Goal: Task Accomplishment & Management: Manage account settings

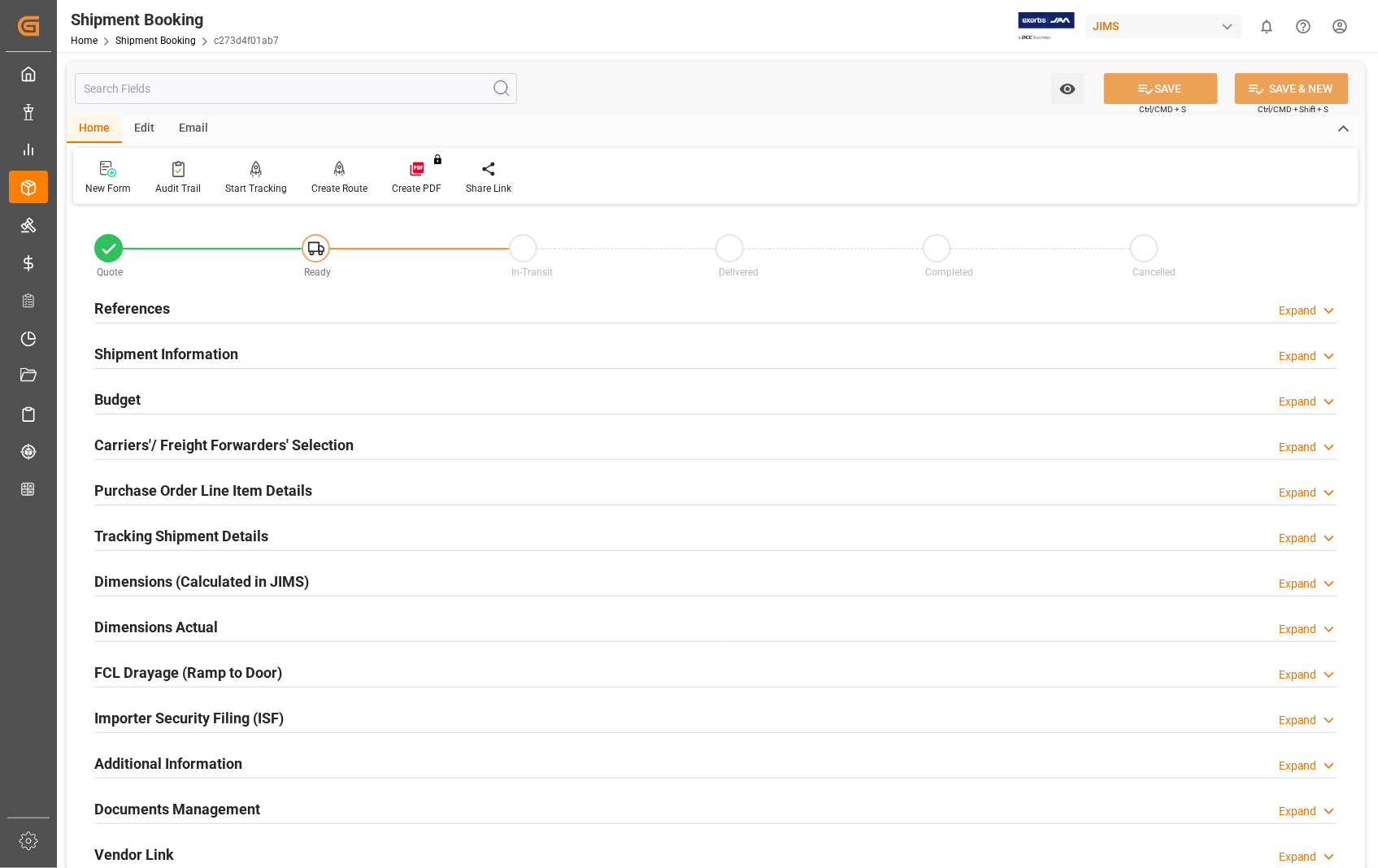
click at [193, 444] on h2 "Carriers'/ Freight Forwarders' Selection" at bounding box center [223, 445] width 260 height 22
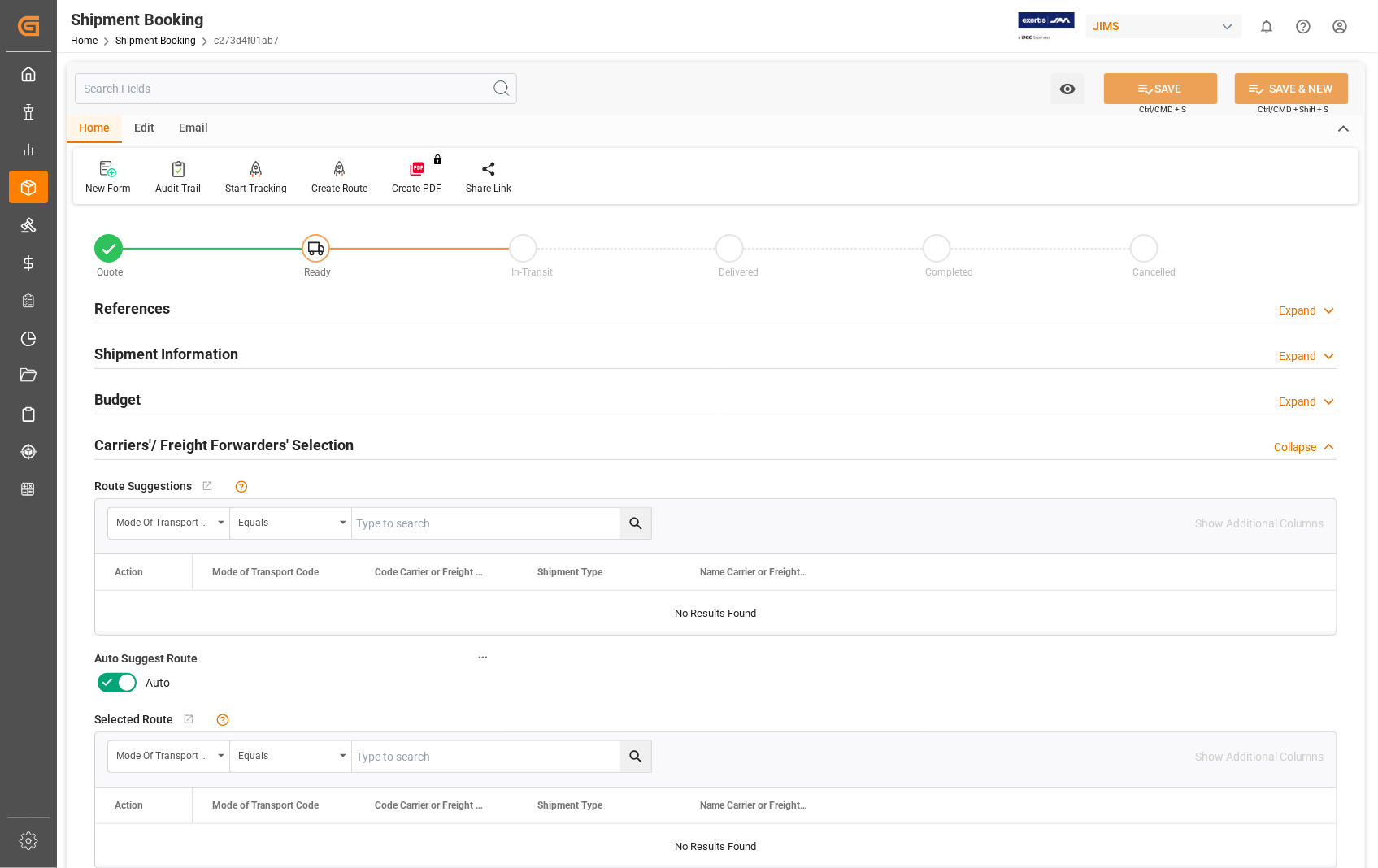
click at [130, 687] on icon at bounding box center [126, 683] width 20 height 20
click at [0, 0] on input "checkbox" at bounding box center [0, 0] width 0 height 0
click at [1185, 98] on button "SAVE" at bounding box center [1160, 89] width 114 height 31
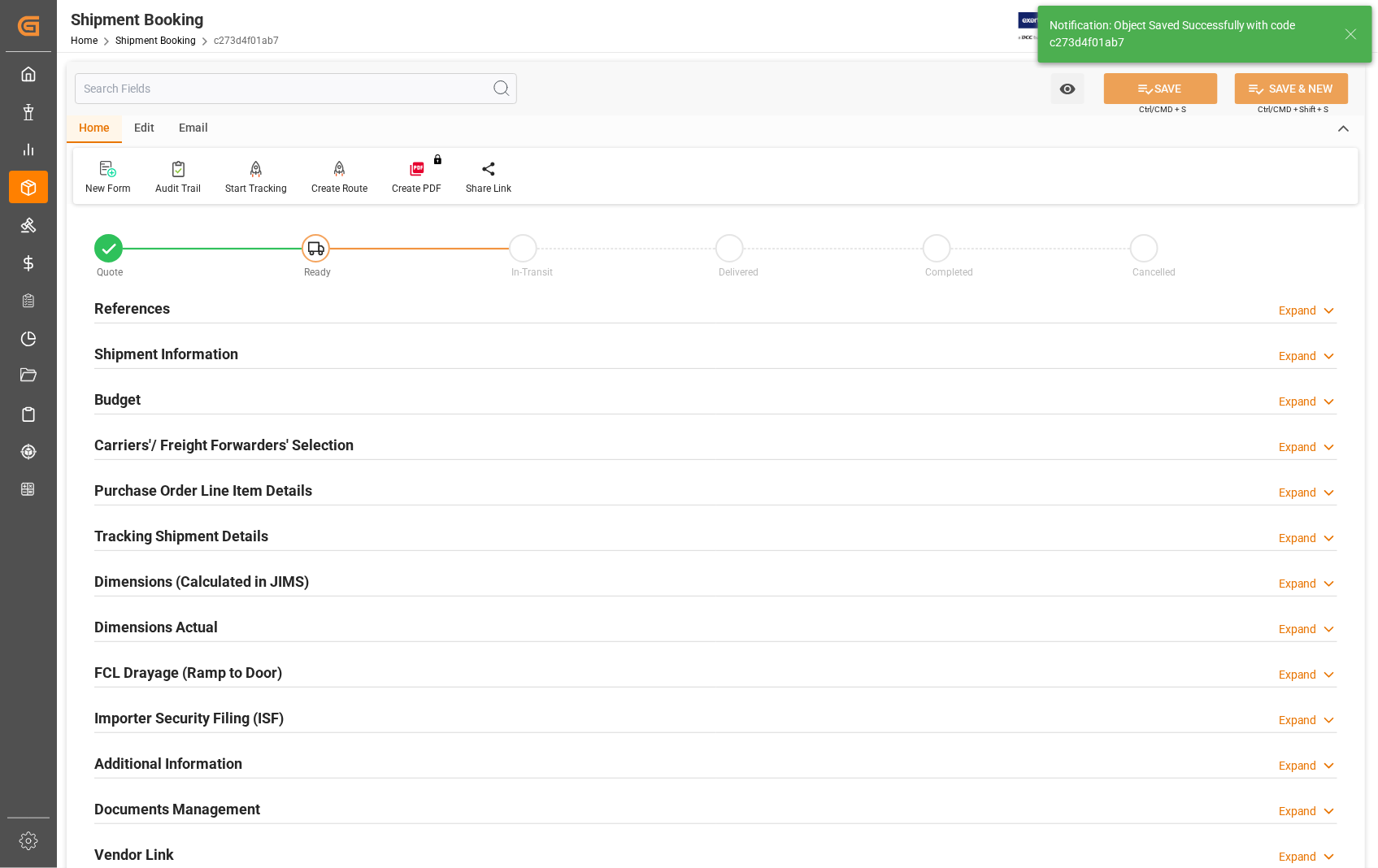
type input "Ready"
click at [128, 301] on h2 "References" at bounding box center [131, 309] width 75 height 22
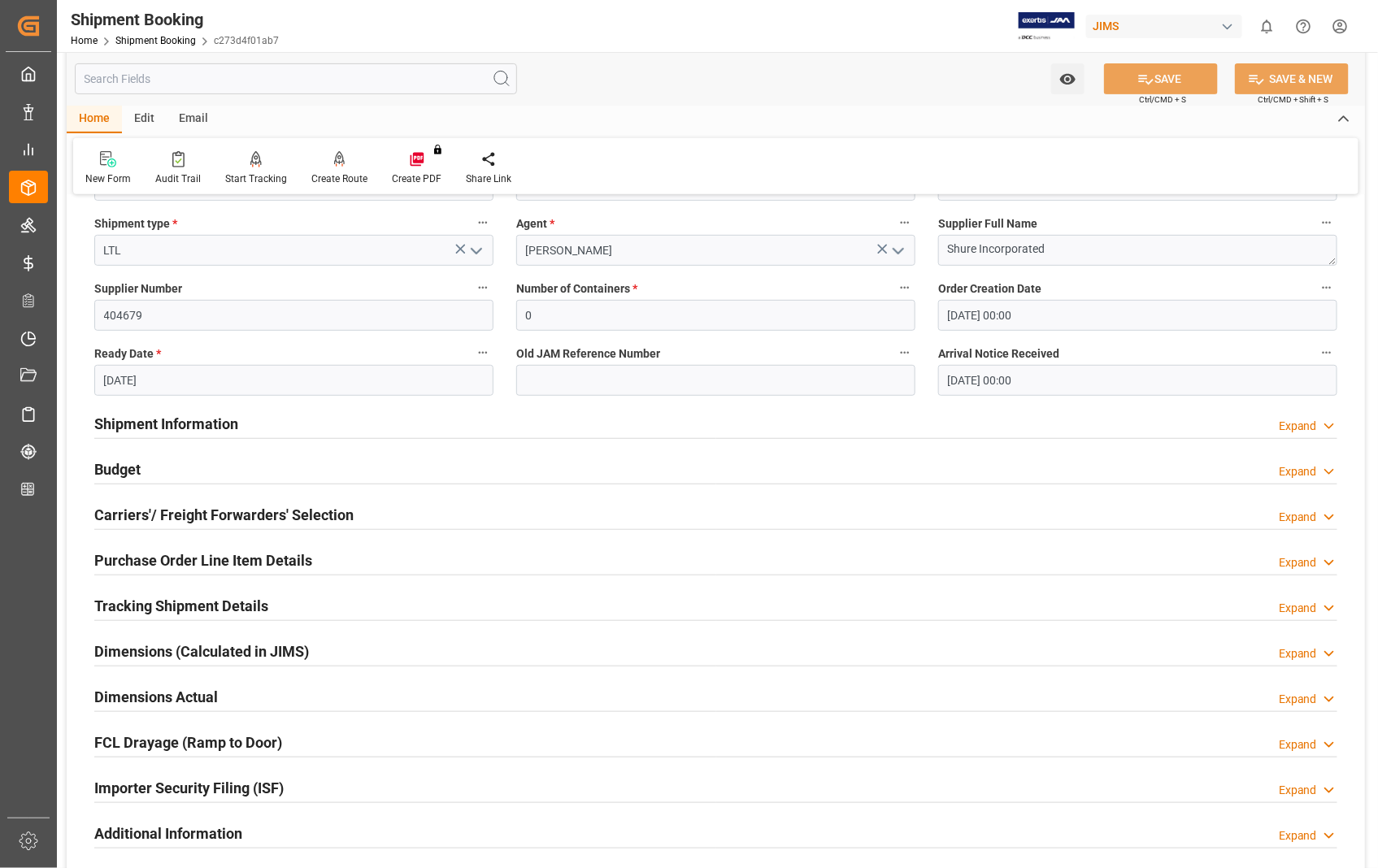
scroll to position [361, 0]
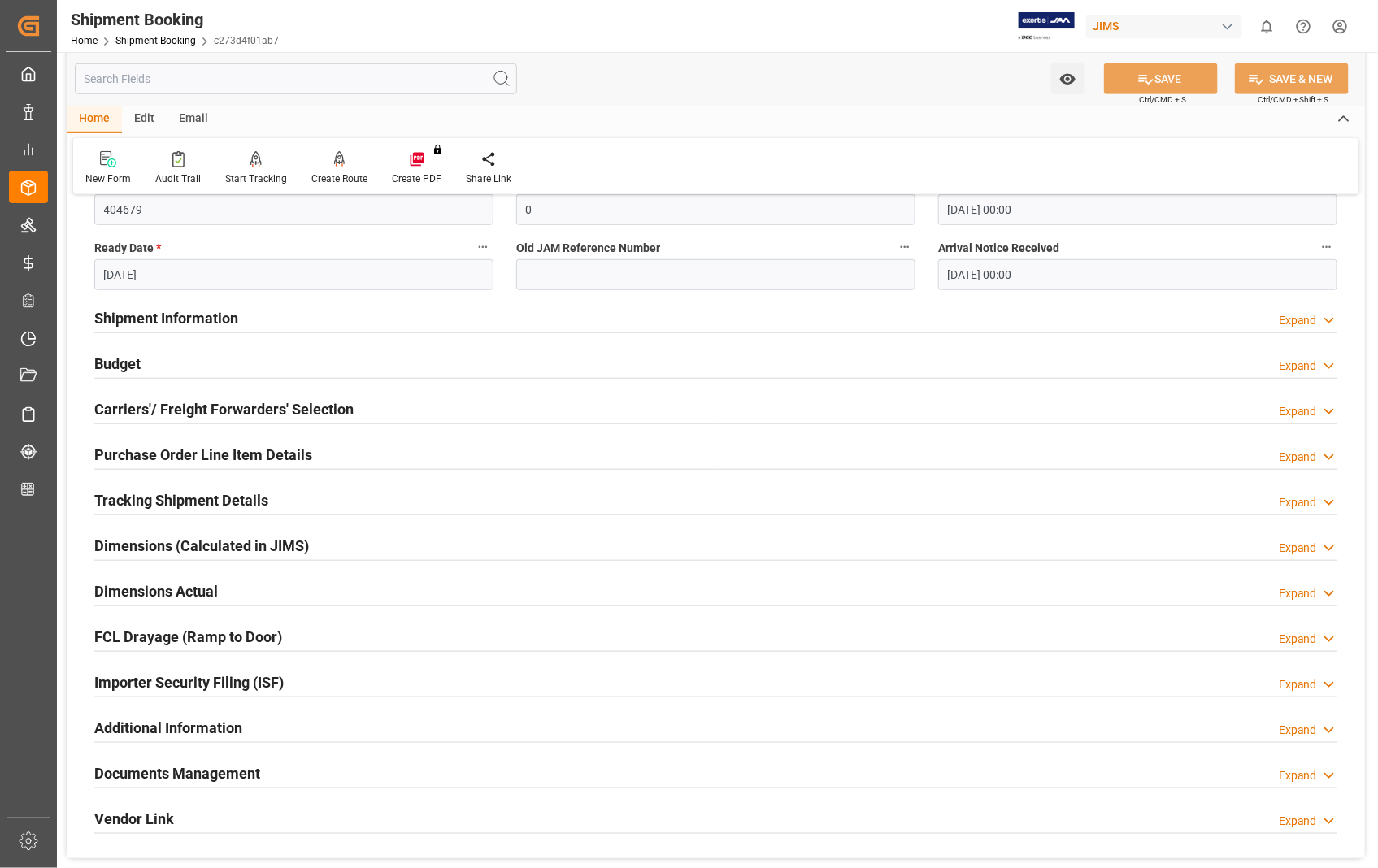
click at [155, 594] on h2 "Dimensions Actual" at bounding box center [156, 591] width 123 height 22
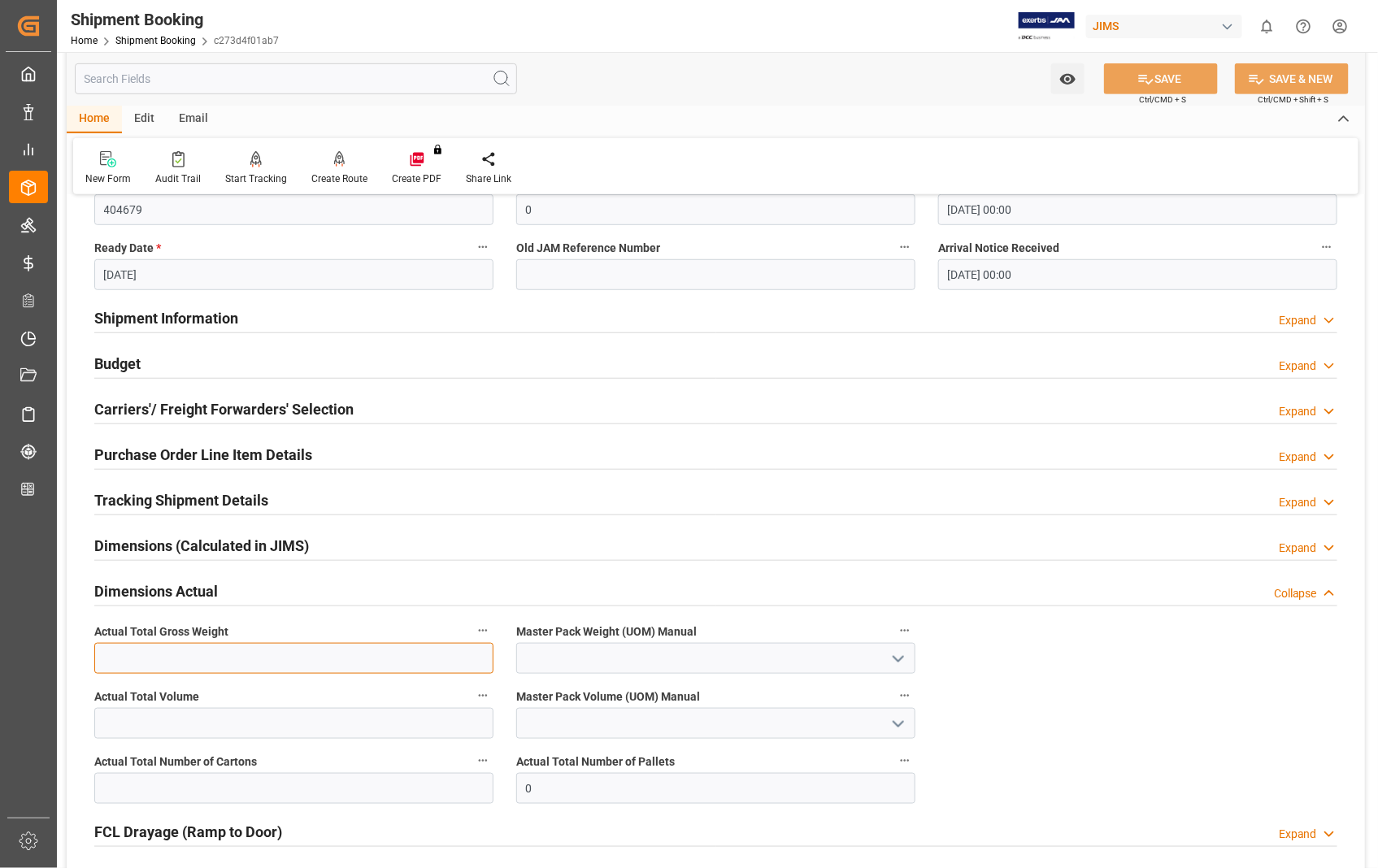
click at [138, 663] on input "text" at bounding box center [293, 658] width 399 height 31
type input "9.6"
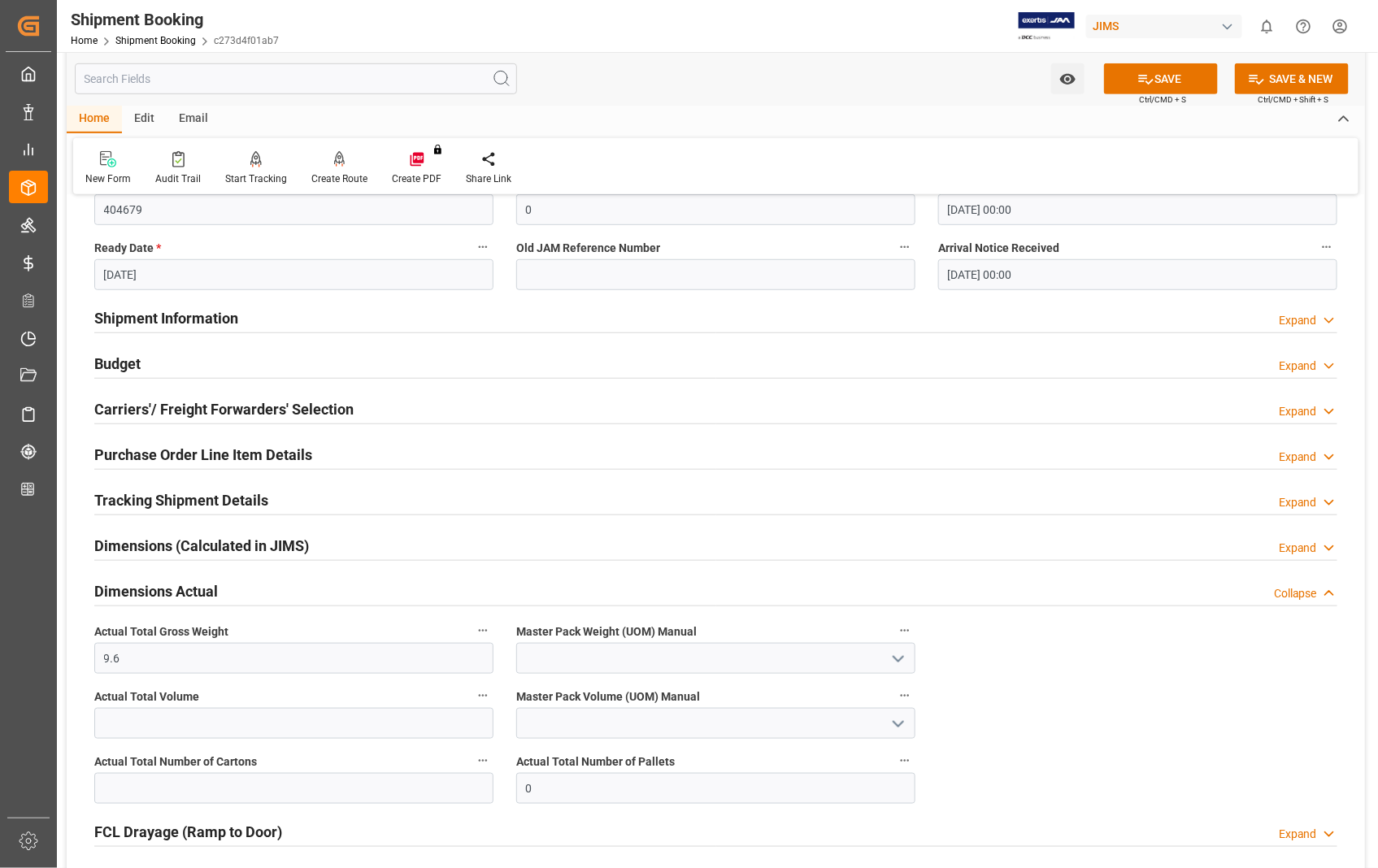
click at [896, 660] on icon "open menu" at bounding box center [899, 659] width 20 height 20
click at [559, 722] on div "LB" at bounding box center [716, 730] width 398 height 36
type input "LB"
click at [327, 798] on input "text" at bounding box center [293, 789] width 399 height 31
type input "1"
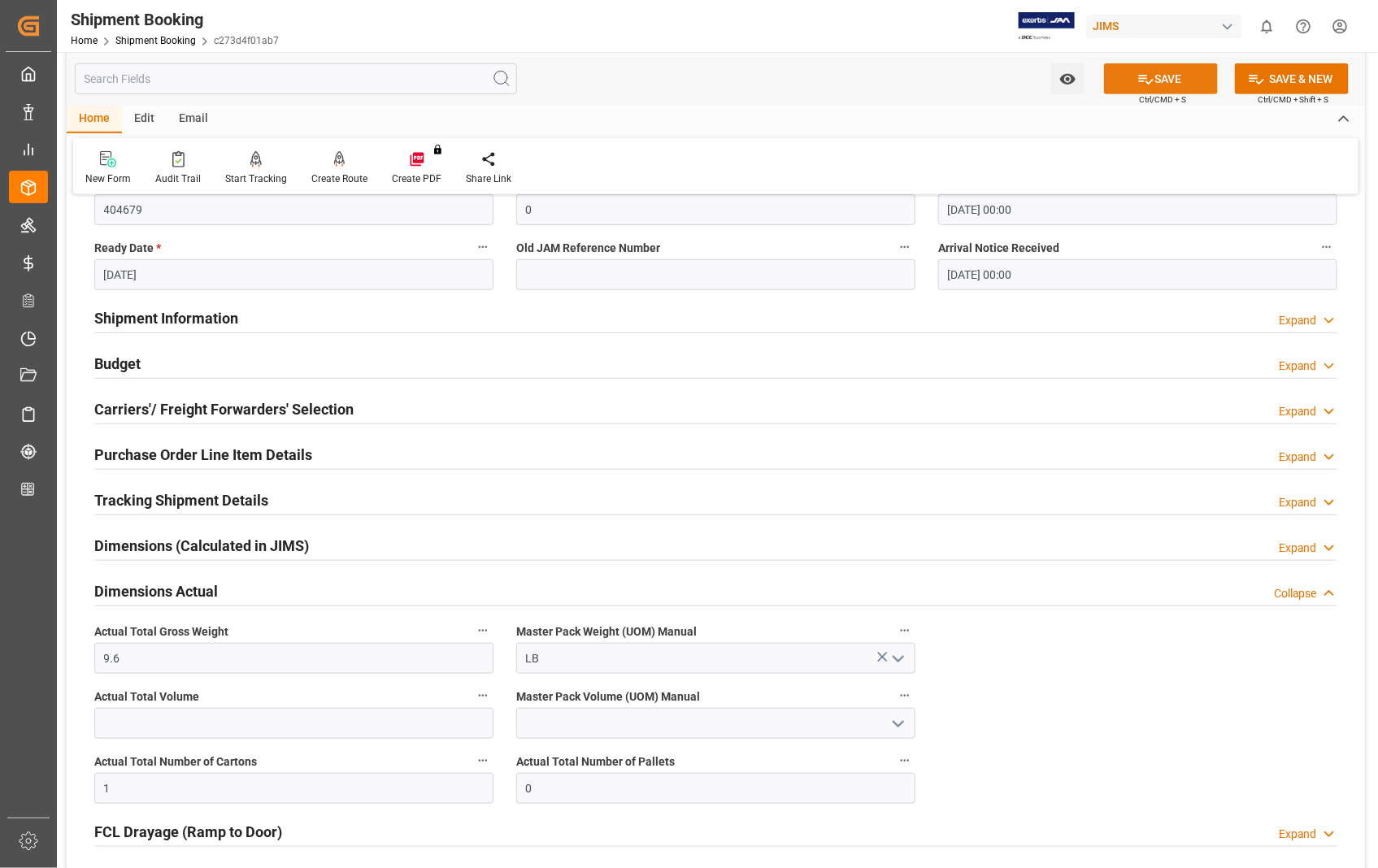
click at [1181, 74] on button "SAVE" at bounding box center [1160, 79] width 114 height 31
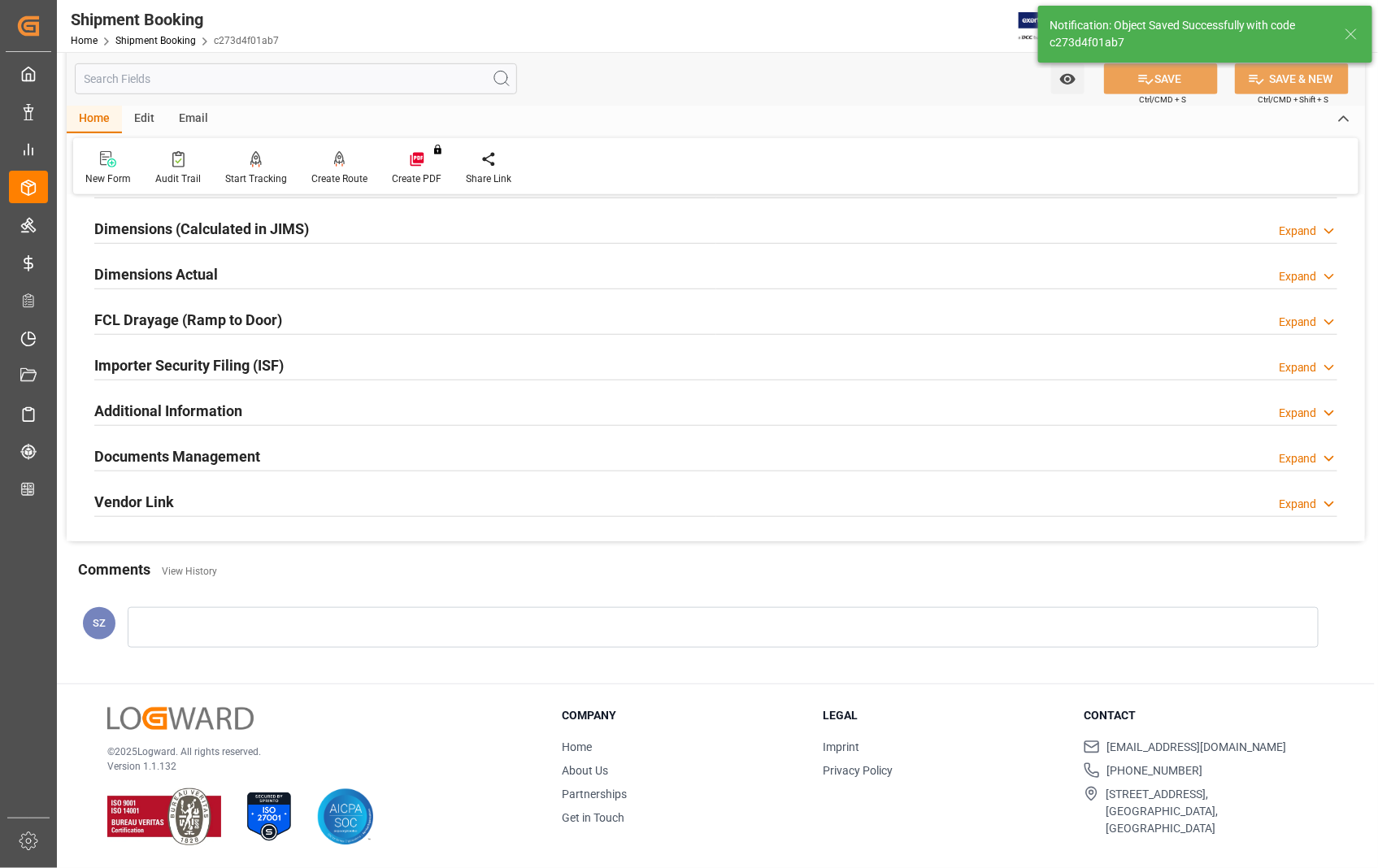
scroll to position [35, 0]
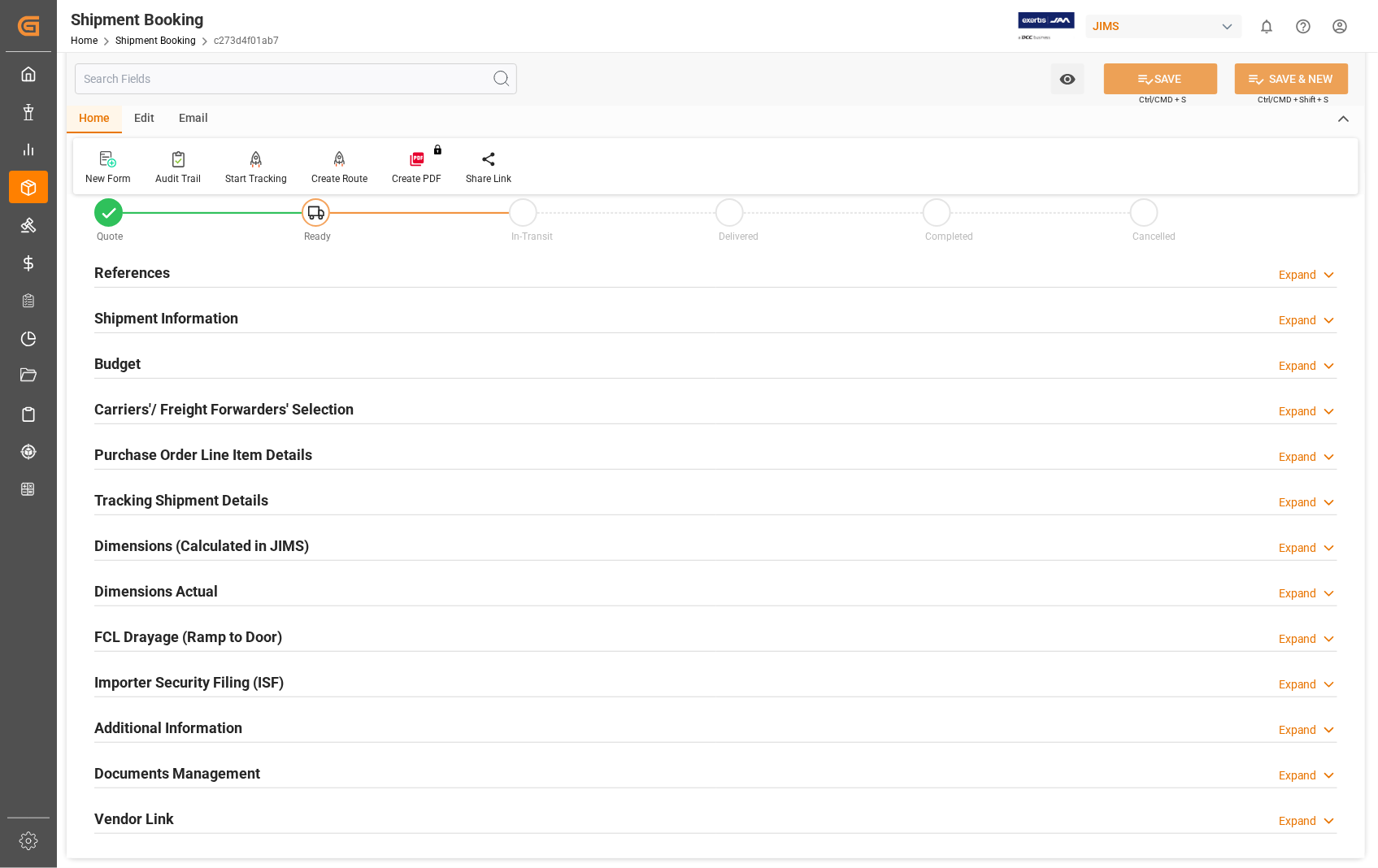
click at [148, 276] on h2 "References" at bounding box center [131, 272] width 75 height 22
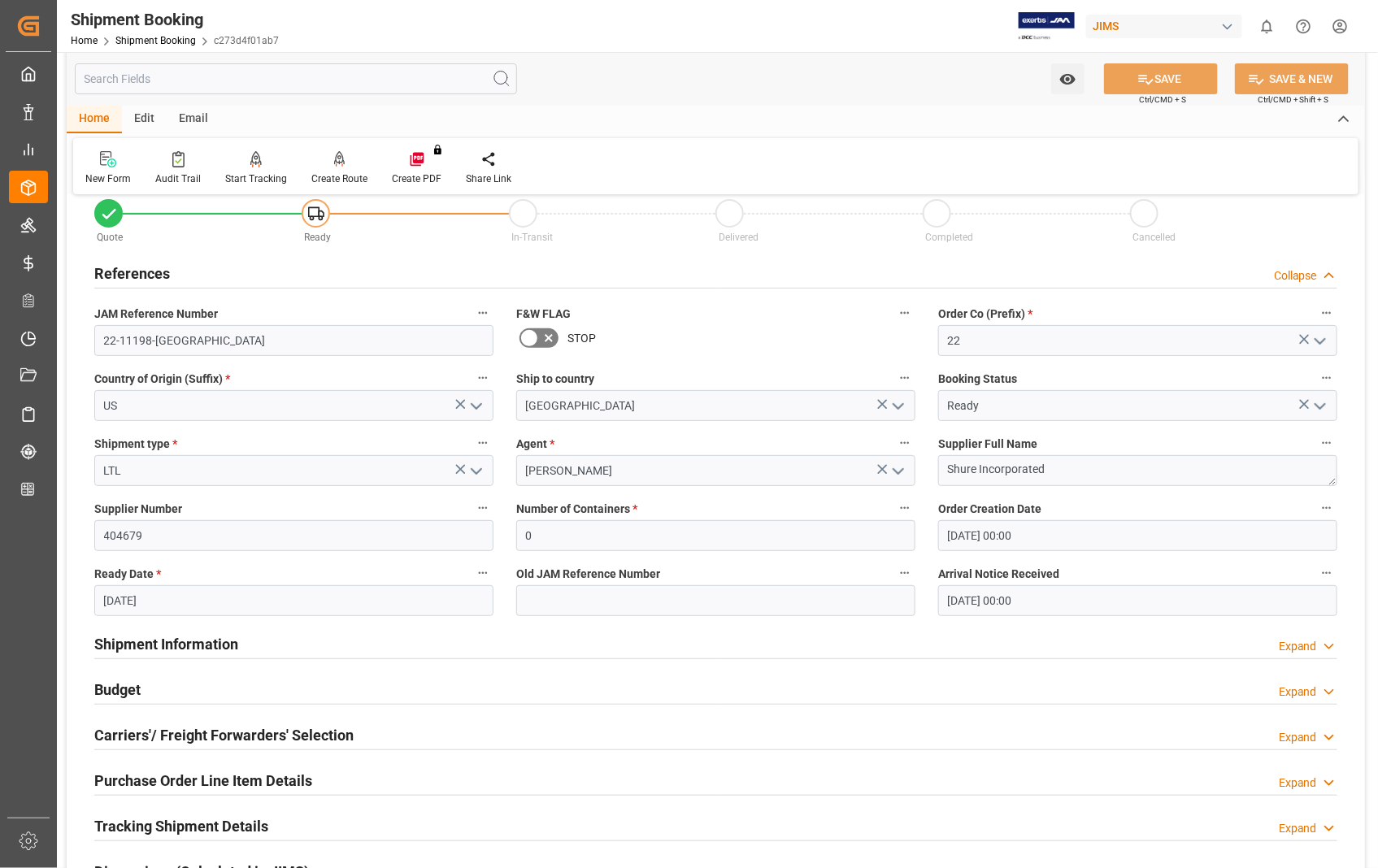
scroll to position [0, 0]
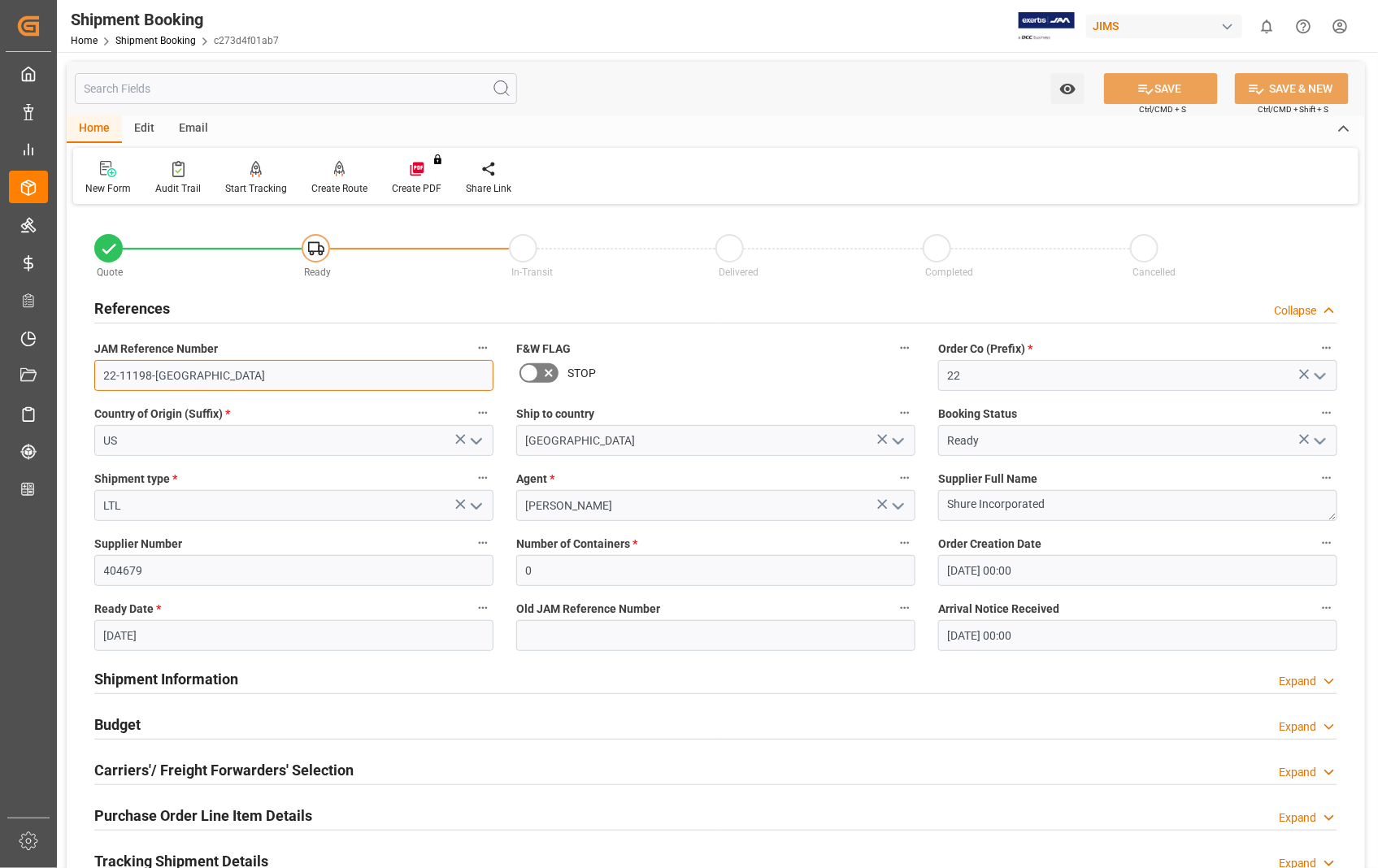
drag, startPoint x: 176, startPoint y: 372, endPoint x: 98, endPoint y: 369, distance: 78.1
click at [98, 369] on input "22-11198-[GEOGRAPHIC_DATA]" at bounding box center [293, 375] width 399 height 31
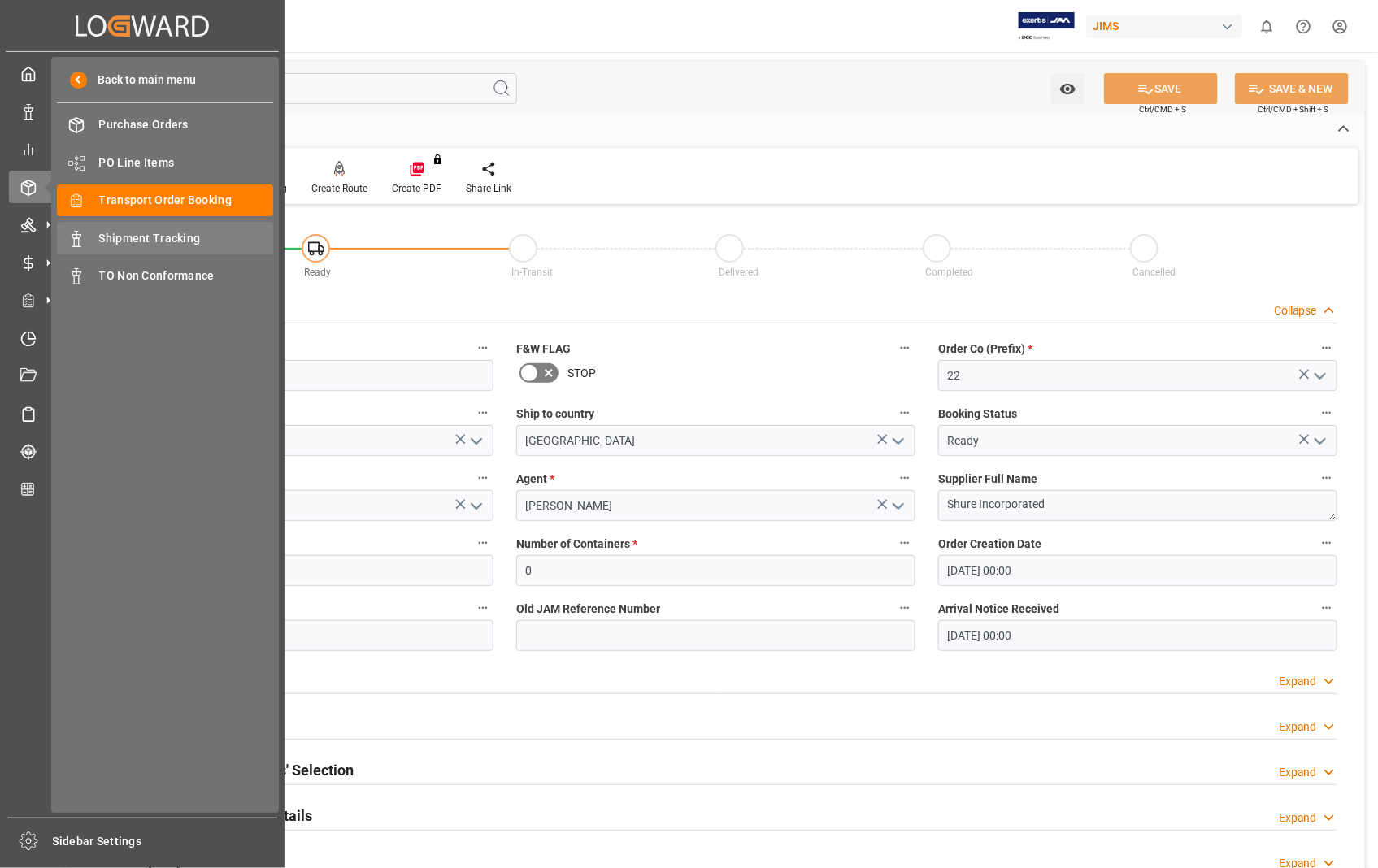
click at [126, 231] on span "Shipment Tracking" at bounding box center [186, 238] width 174 height 17
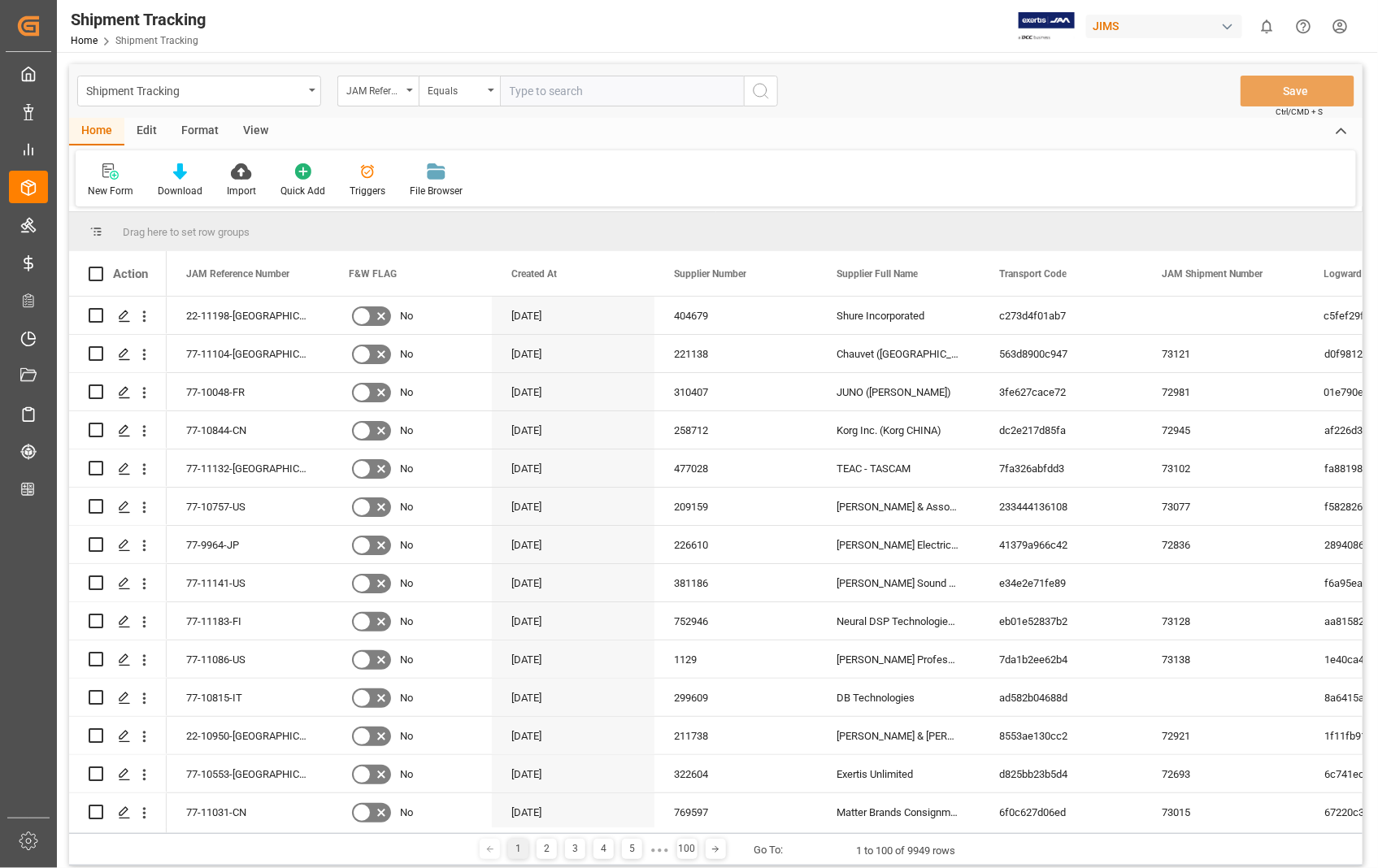
click at [571, 90] on input "text" at bounding box center [621, 91] width 244 height 31
type input "22-11198-[GEOGRAPHIC_DATA]"
click at [763, 91] on icon "search button" at bounding box center [761, 91] width 20 height 20
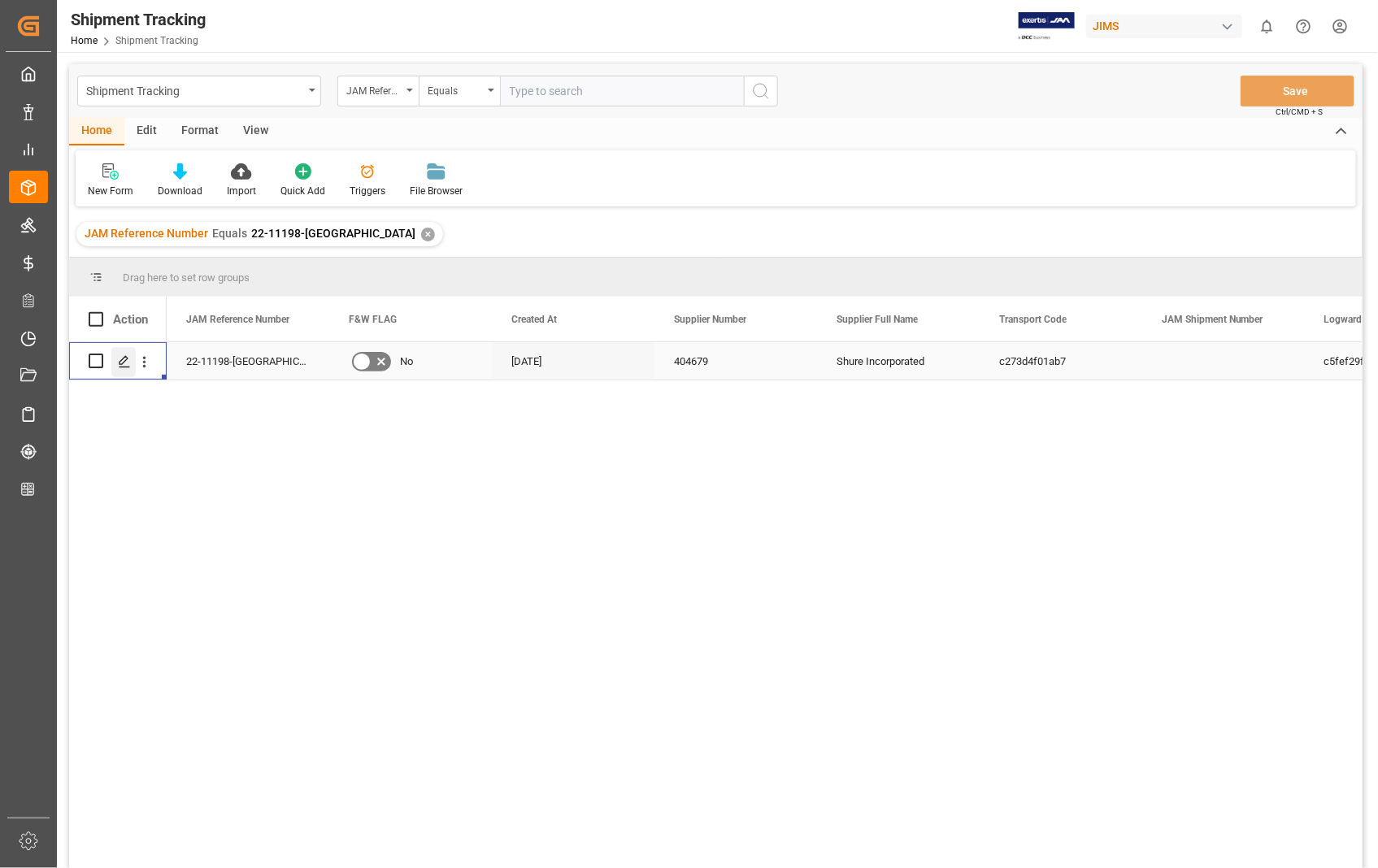
click at [125, 362] on icon "Press SPACE to select this row." at bounding box center [123, 361] width 13 height 13
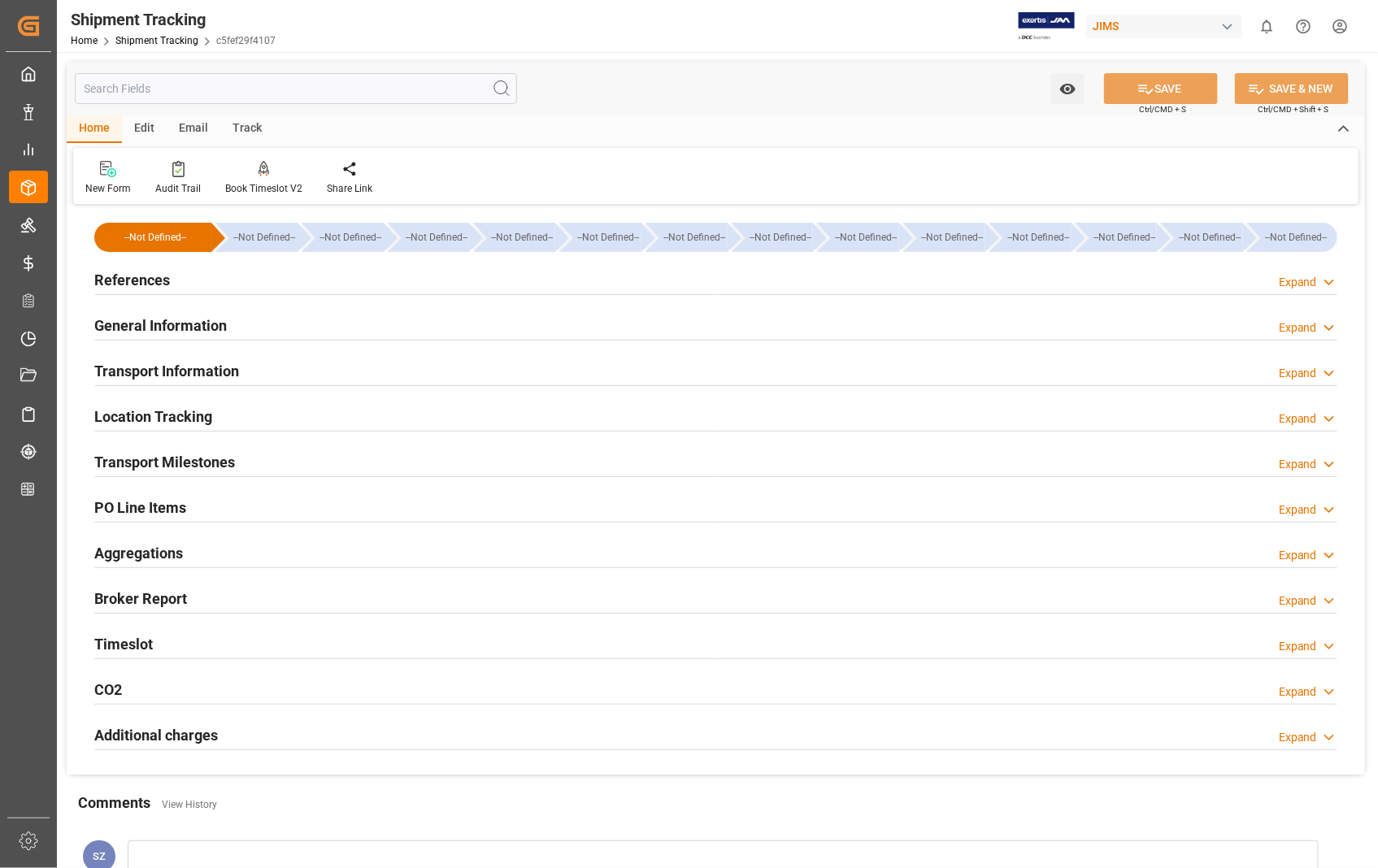
type input "[DATE]"
click at [139, 279] on h2 "References" at bounding box center [131, 280] width 75 height 22
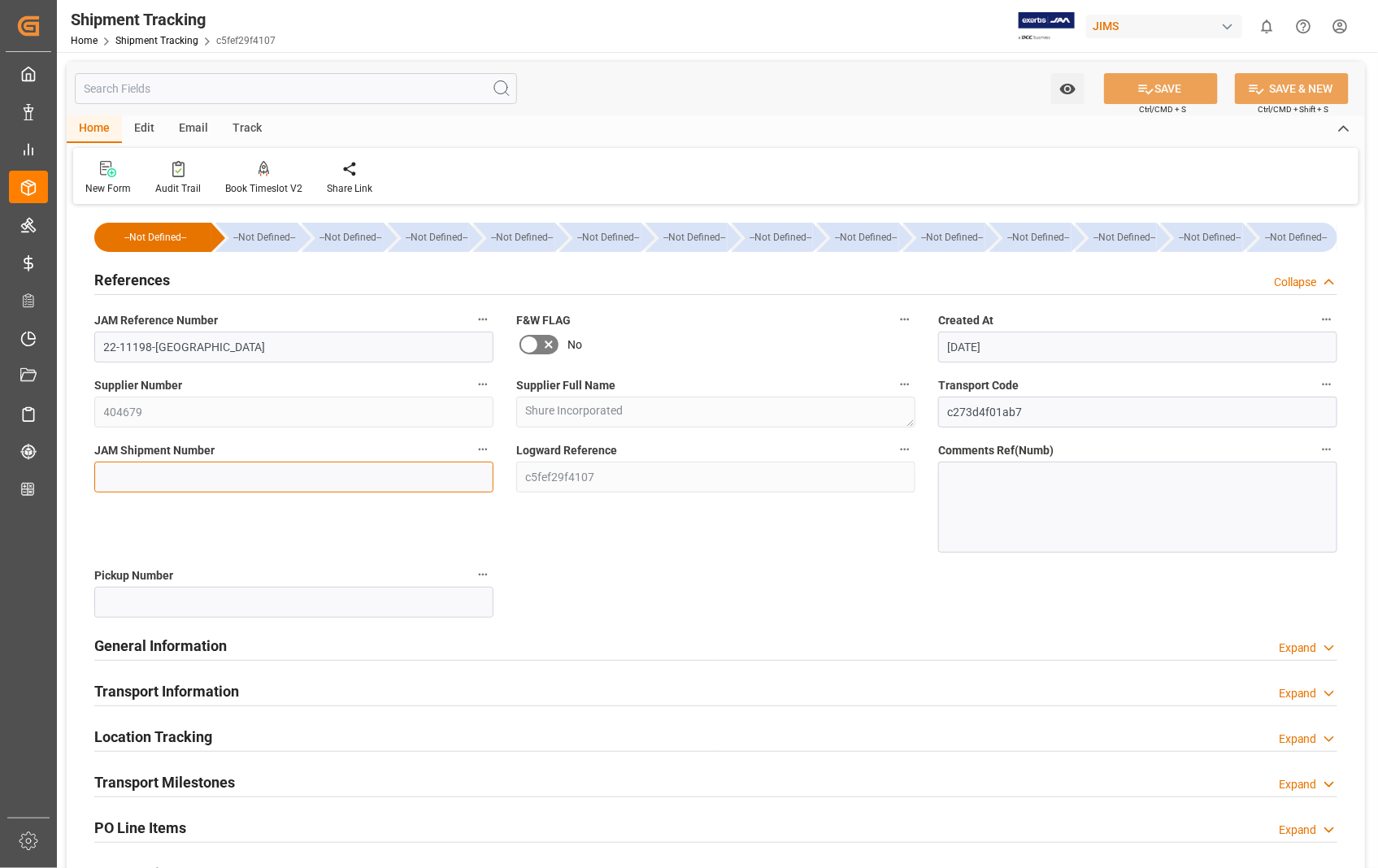
click at [270, 474] on input at bounding box center [293, 477] width 399 height 31
paste input "73142"
type input "73142"
click at [1190, 83] on button "SAVE" at bounding box center [1160, 89] width 114 height 31
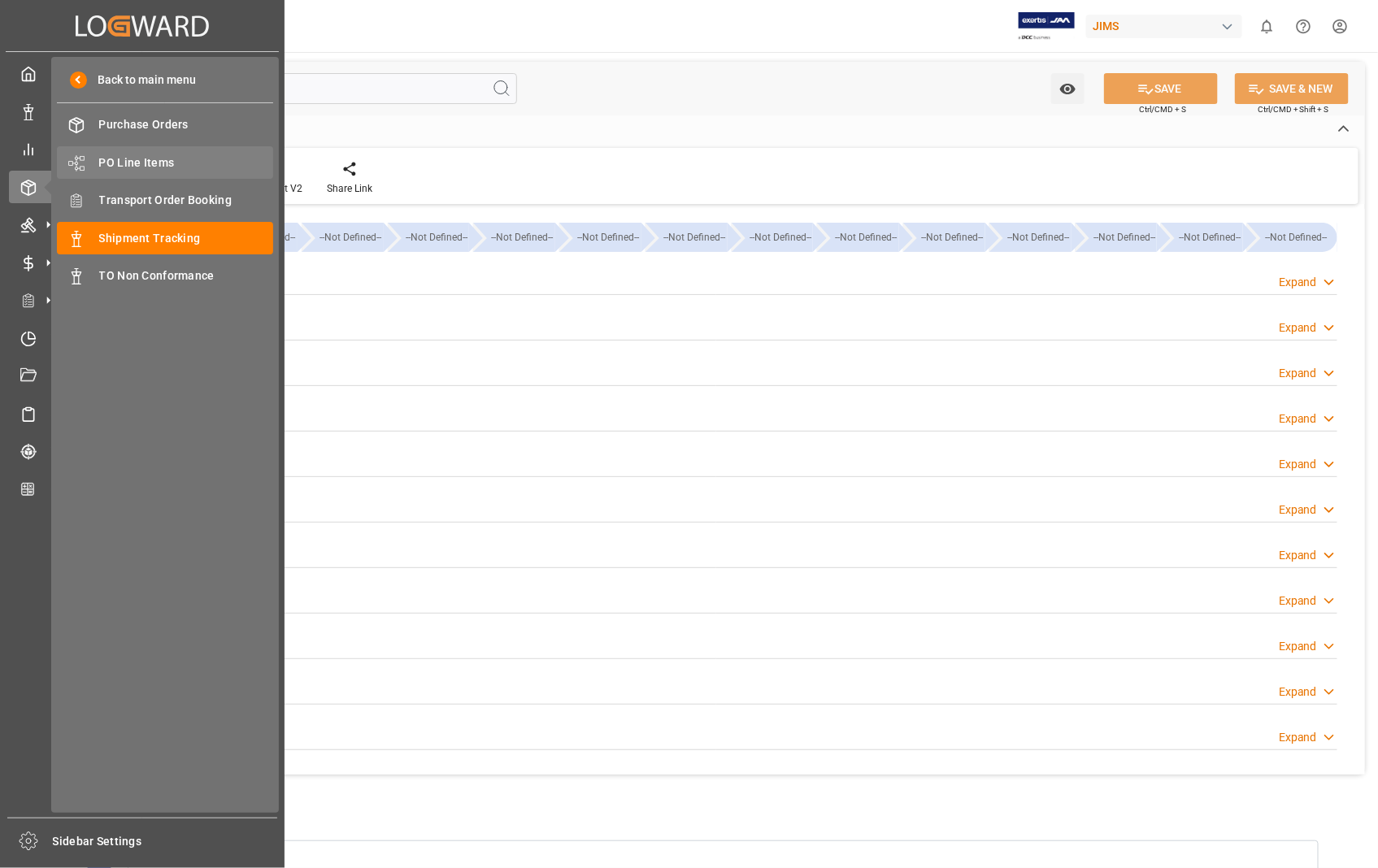
click at [141, 165] on span "PO Line Items" at bounding box center [186, 163] width 174 height 17
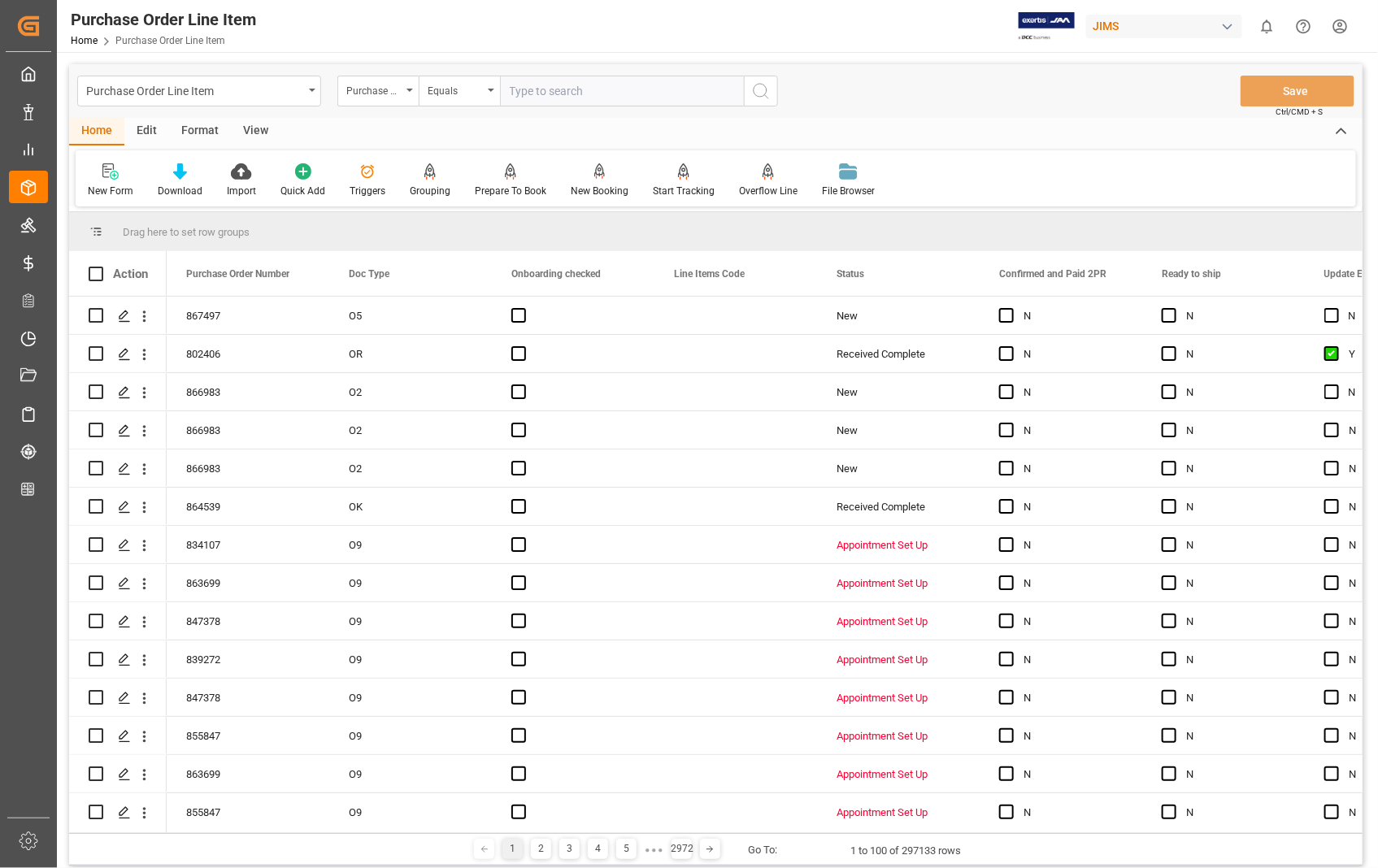
click at [589, 93] on input "text" at bounding box center [621, 91] width 244 height 31
type input "849988"
click at [757, 92] on icon "search button" at bounding box center [761, 91] width 20 height 20
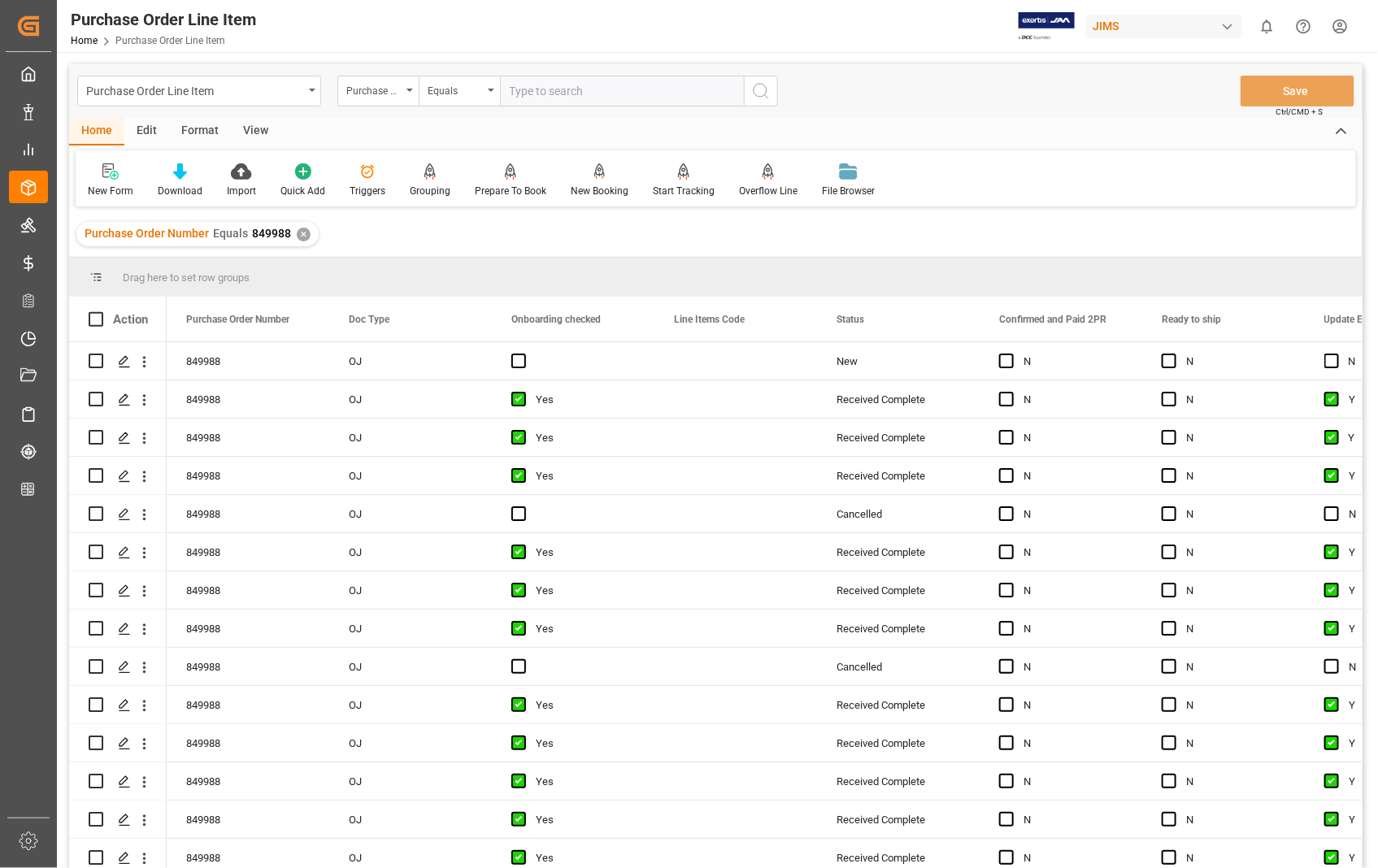
click at [255, 131] on div "View" at bounding box center [256, 131] width 50 height 27
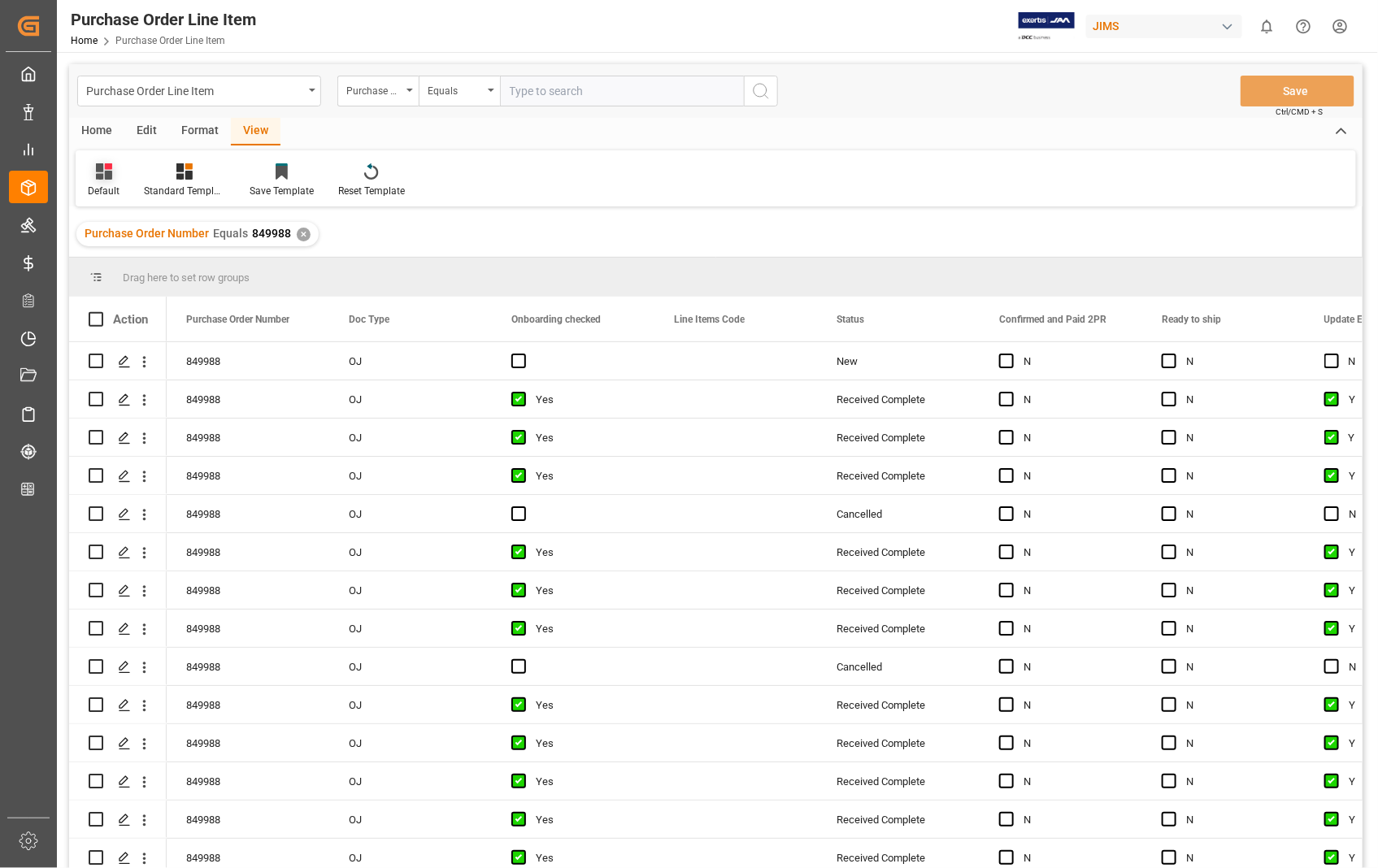
click at [99, 188] on div "Default" at bounding box center [104, 190] width 31 height 15
click at [121, 262] on div "Sophia setting." at bounding box center [167, 263] width 142 height 17
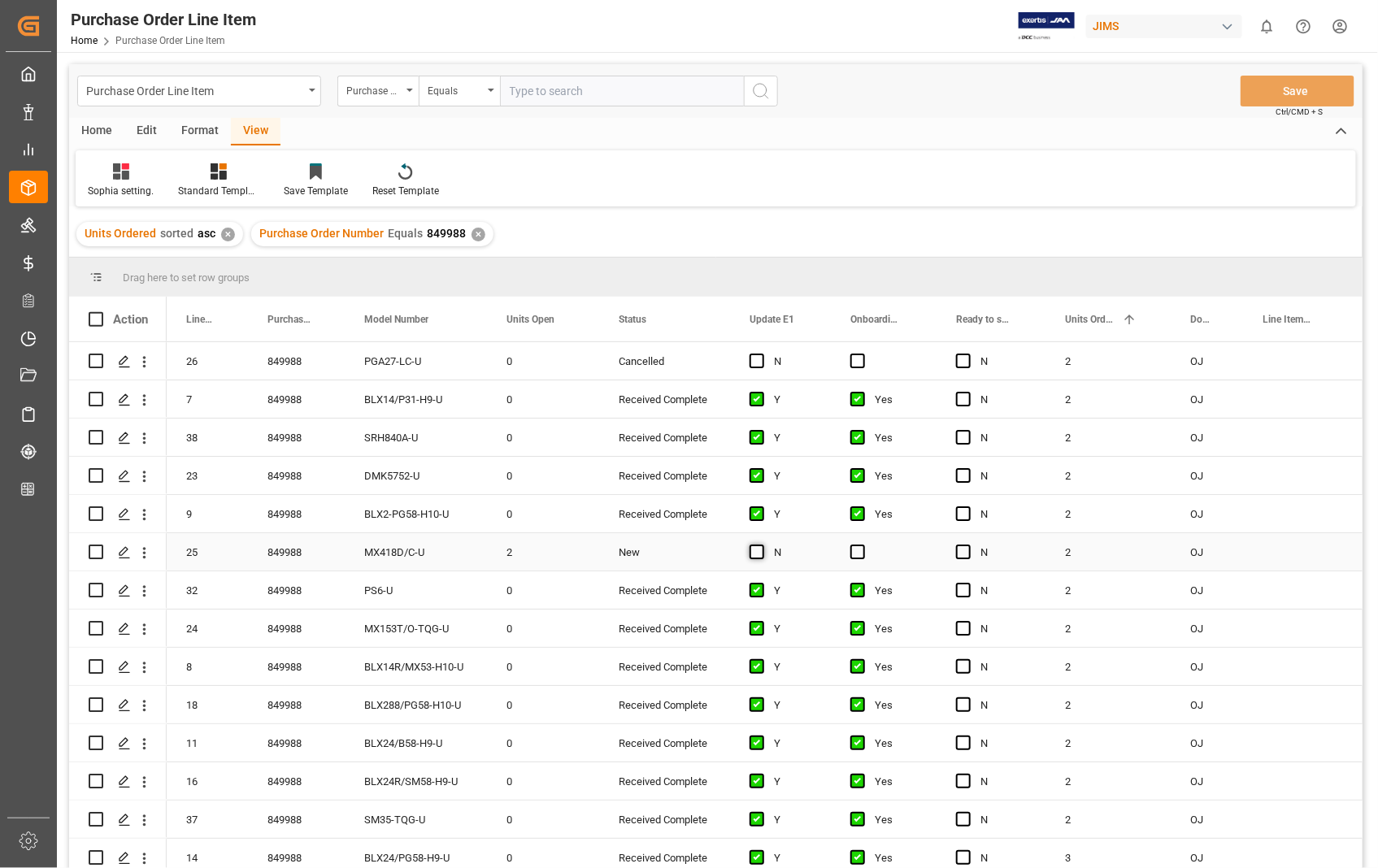
click at [752, 554] on span "Press SPACE to select this row." at bounding box center [757, 552] width 15 height 15
click at [762, 545] on input "Press SPACE to select this row." at bounding box center [762, 545] width 0 height 0
click at [856, 548] on span "Press SPACE to select this row." at bounding box center [858, 552] width 15 height 15
click at [862, 545] on input "Press SPACE to select this row." at bounding box center [862, 545] width 0 height 0
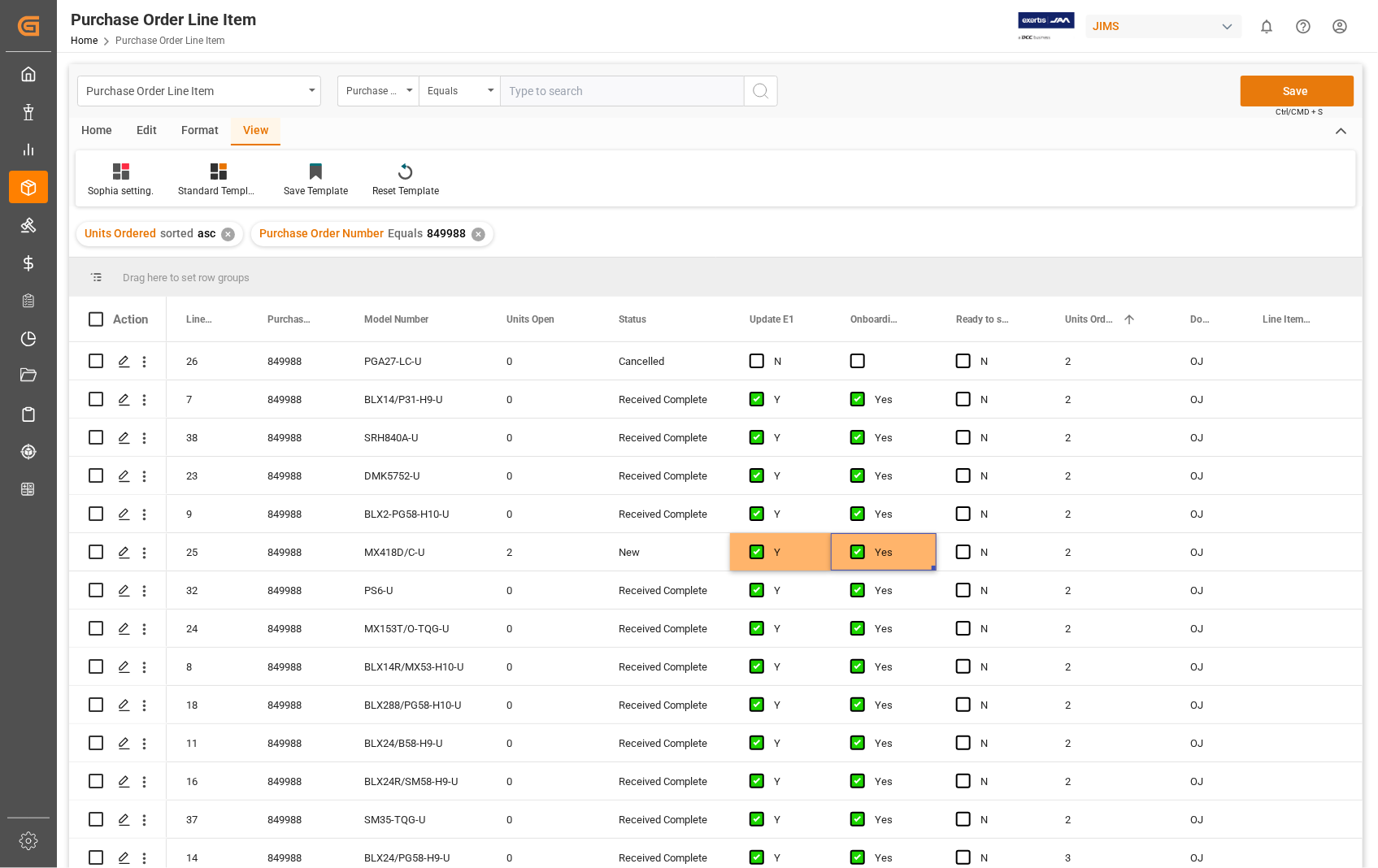
click at [1317, 84] on button "Save" at bounding box center [1298, 91] width 114 height 31
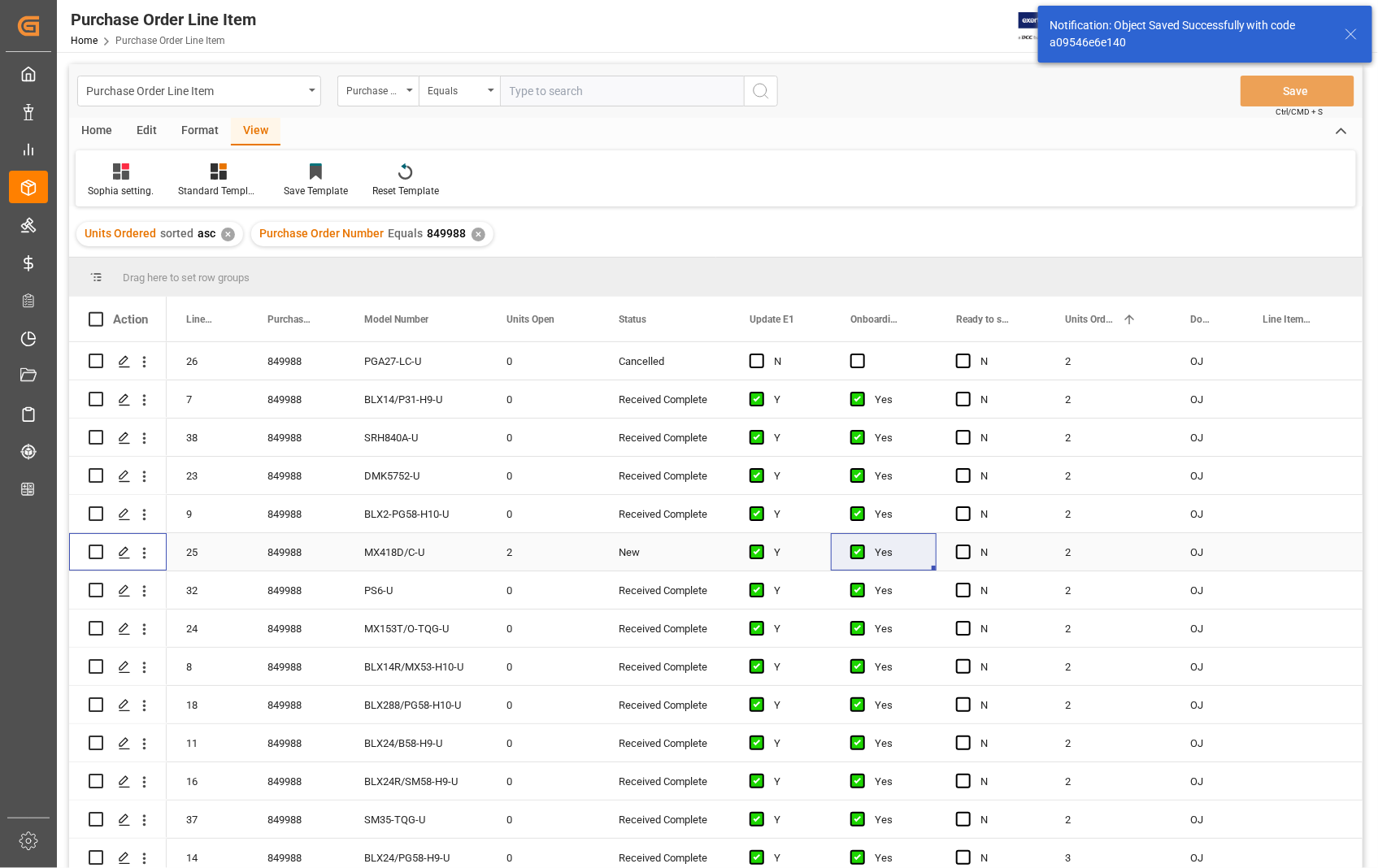
click at [96, 555] on input "Press Space to toggle row selection (unchecked)" at bounding box center [95, 552] width 15 height 15
checkbox input "true"
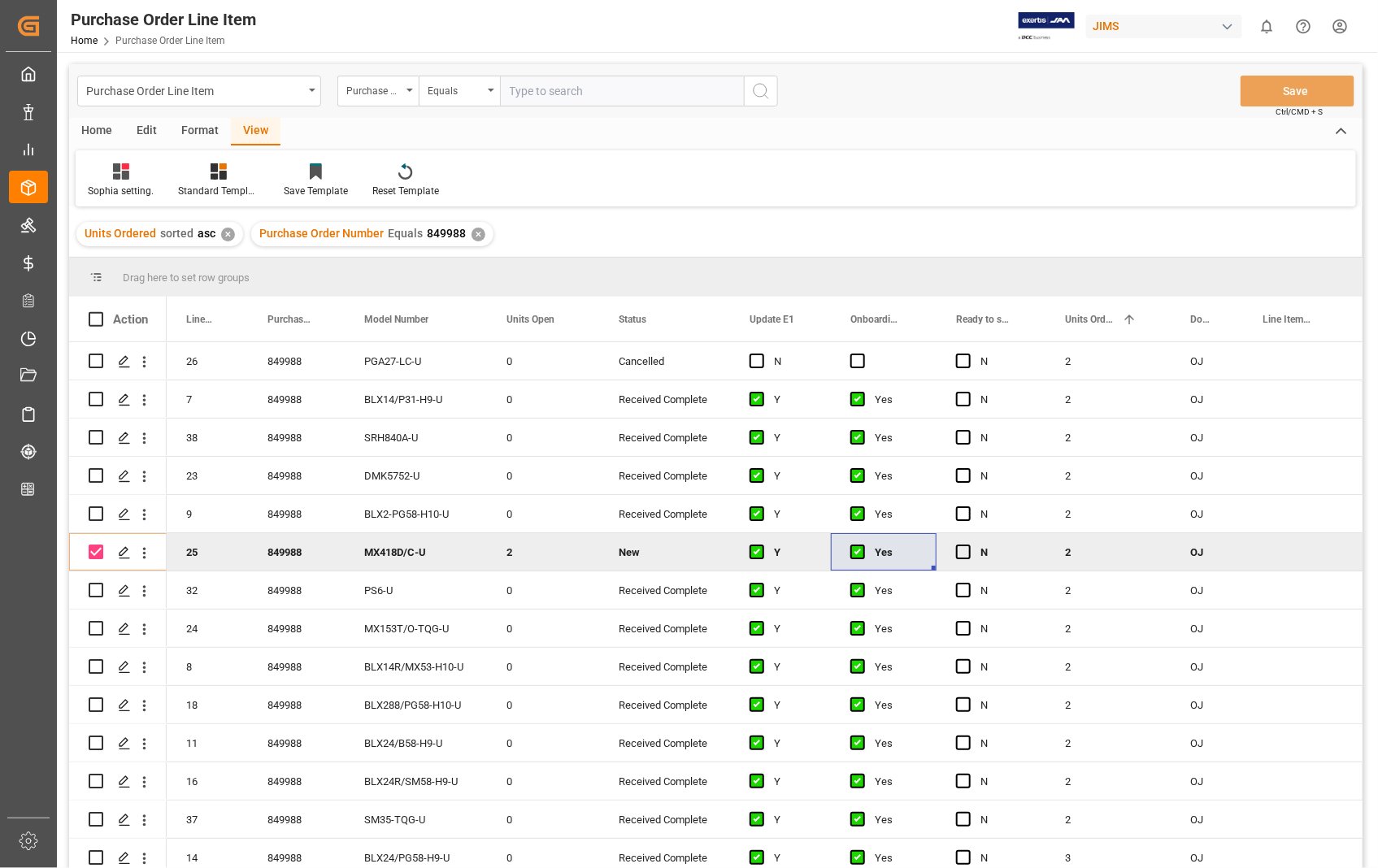
click at [93, 130] on div "Home" at bounding box center [97, 131] width 55 height 27
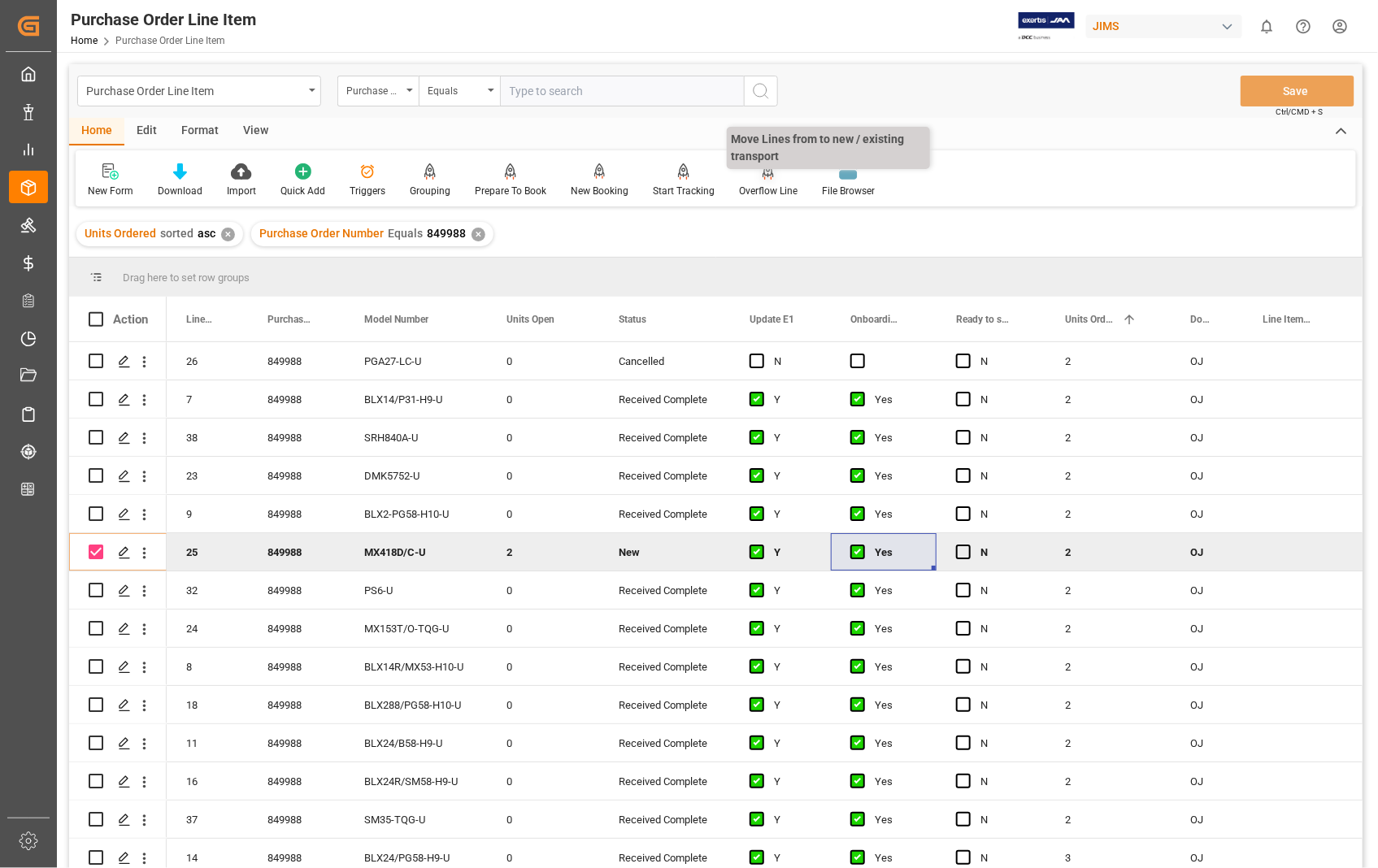
click at [751, 176] on div at bounding box center [768, 170] width 59 height 17
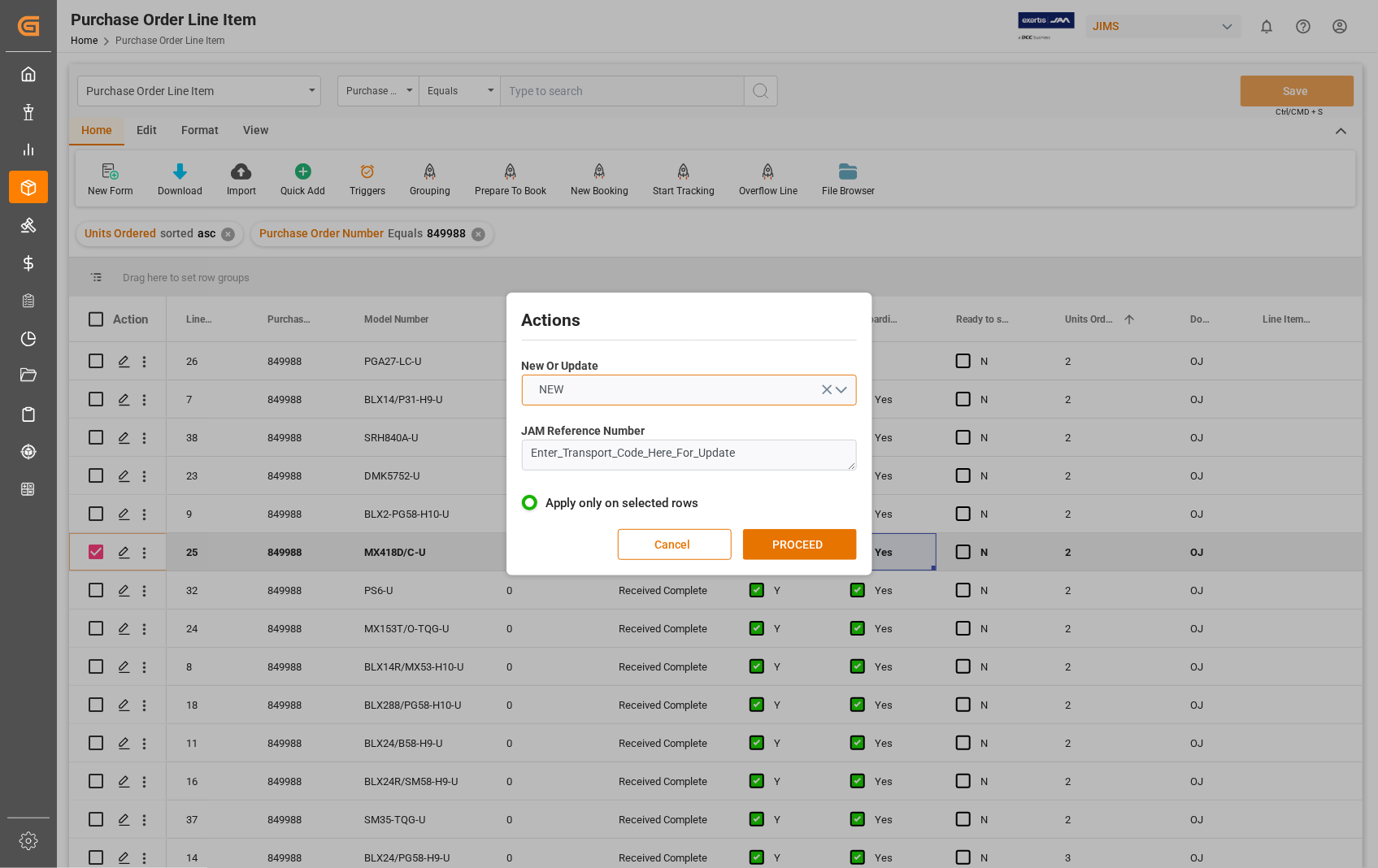
click at [844, 390] on button "NEW" at bounding box center [690, 390] width 335 height 31
click at [600, 422] on div "UPDATE" at bounding box center [689, 428] width 333 height 34
drag, startPoint x: 746, startPoint y: 451, endPoint x: 483, endPoint y: 448, distance: 263.0
click at [483, 448] on div "Actions New Or Update UPDATE JAM Reference Number Enter_Transport_Code_Here_For…" at bounding box center [689, 434] width 1378 height 868
paste textarea "22-11198-[GEOGRAPHIC_DATA]"
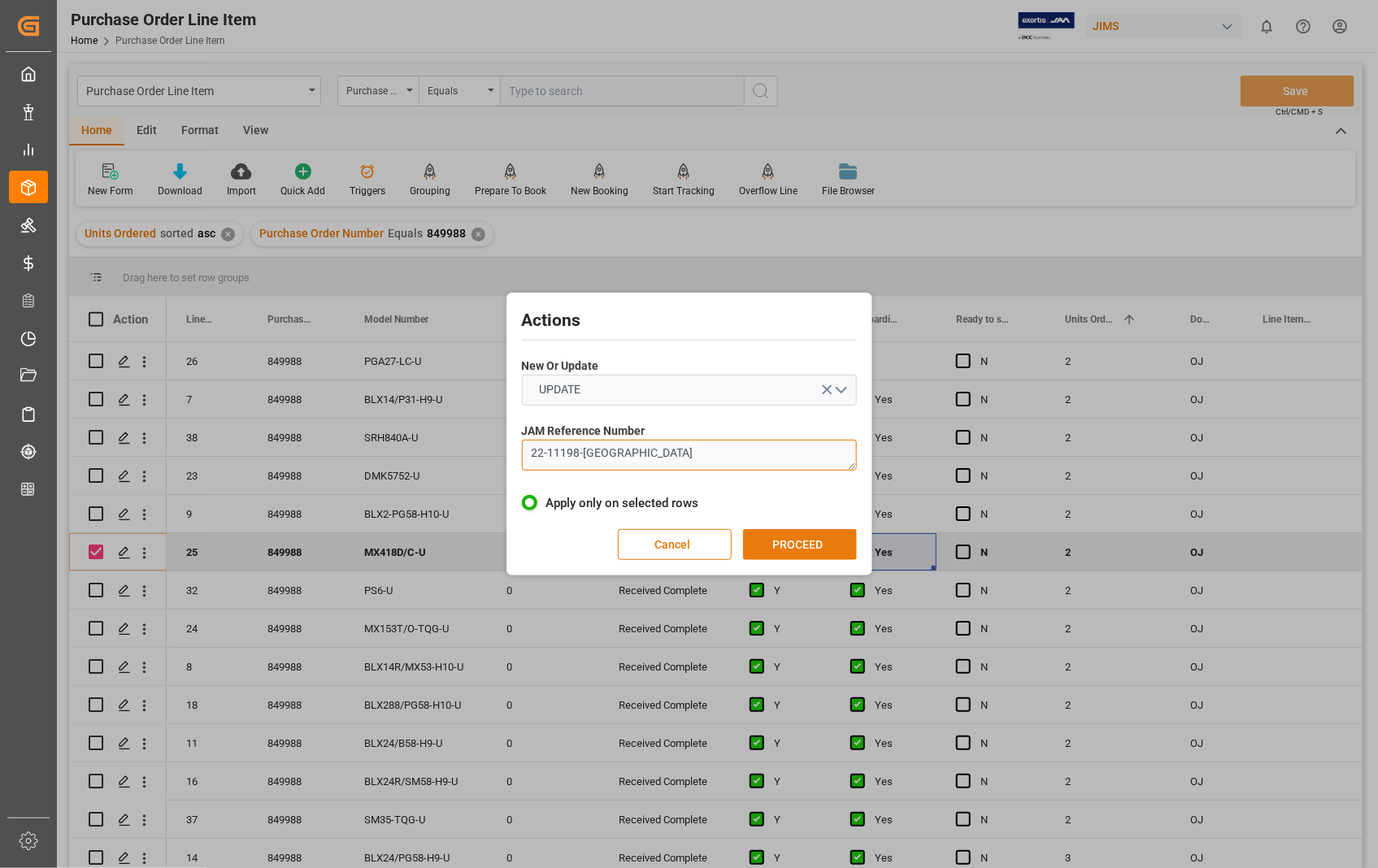
type textarea "22-11198-[GEOGRAPHIC_DATA]"
click at [773, 541] on button "PROCEED" at bounding box center [800, 545] width 114 height 31
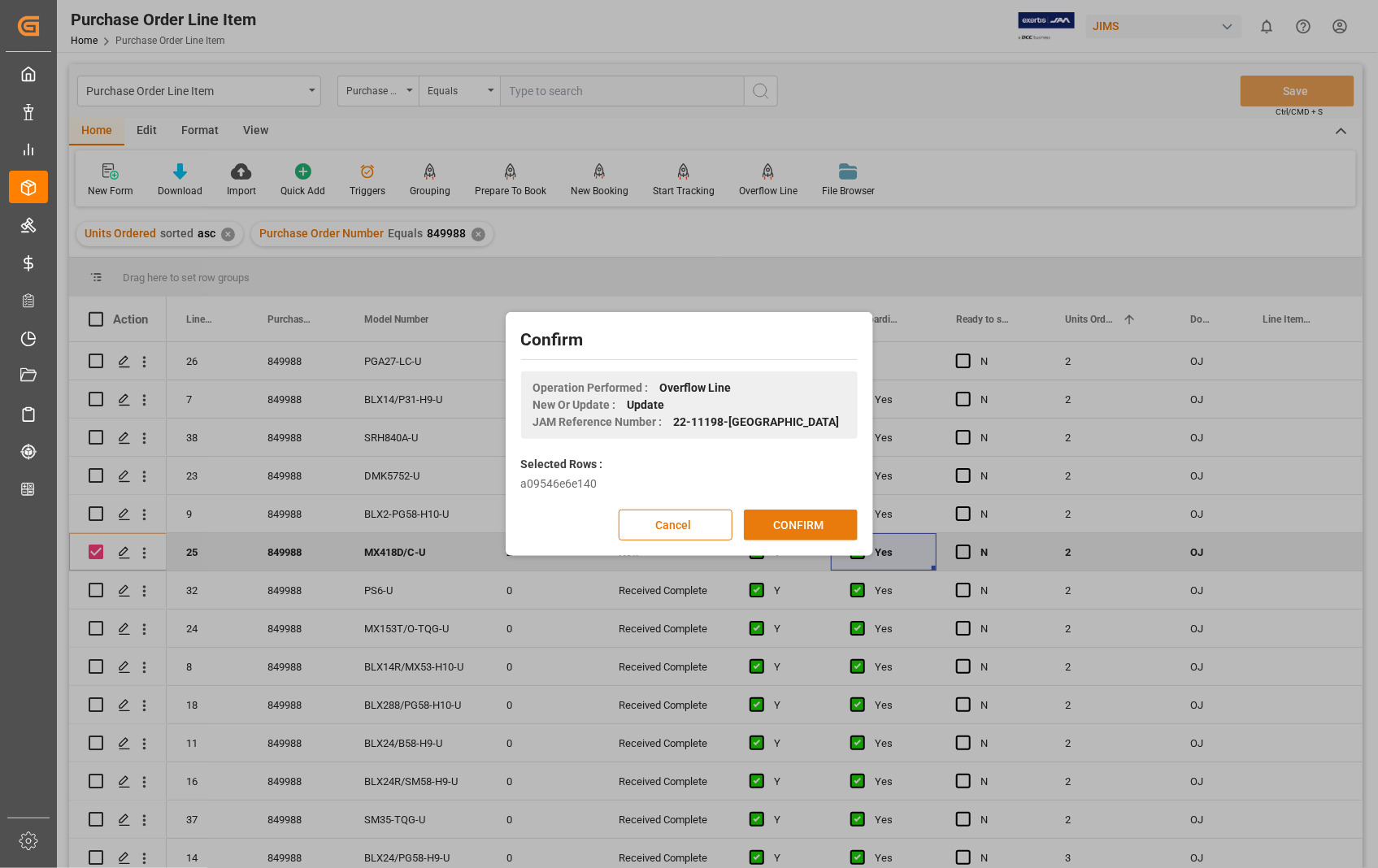
click at [795, 518] on button "CONFIRM" at bounding box center [801, 525] width 114 height 31
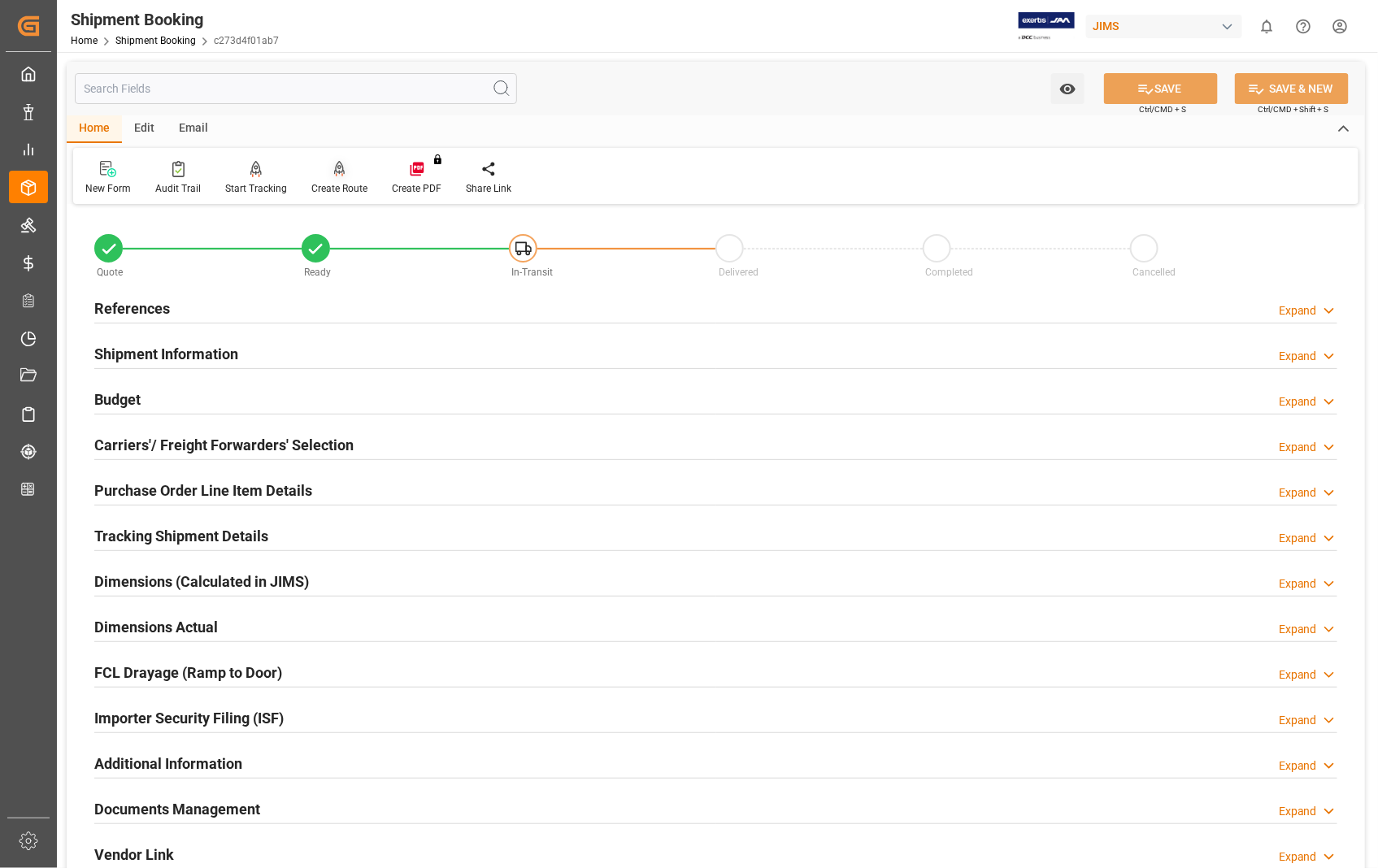
click at [334, 173] on icon at bounding box center [340, 169] width 12 height 17
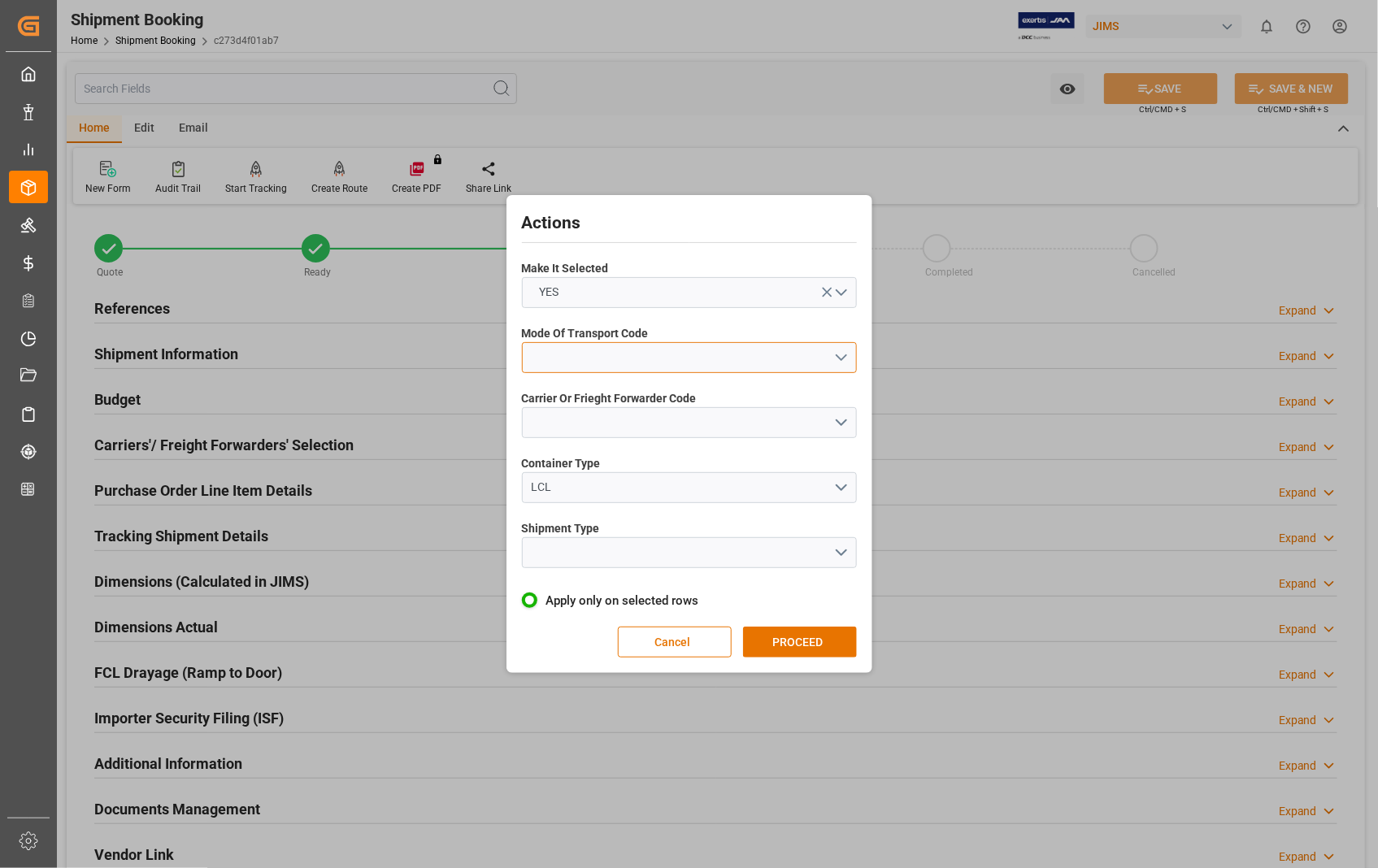
click at [843, 358] on button "open menu" at bounding box center [690, 358] width 335 height 31
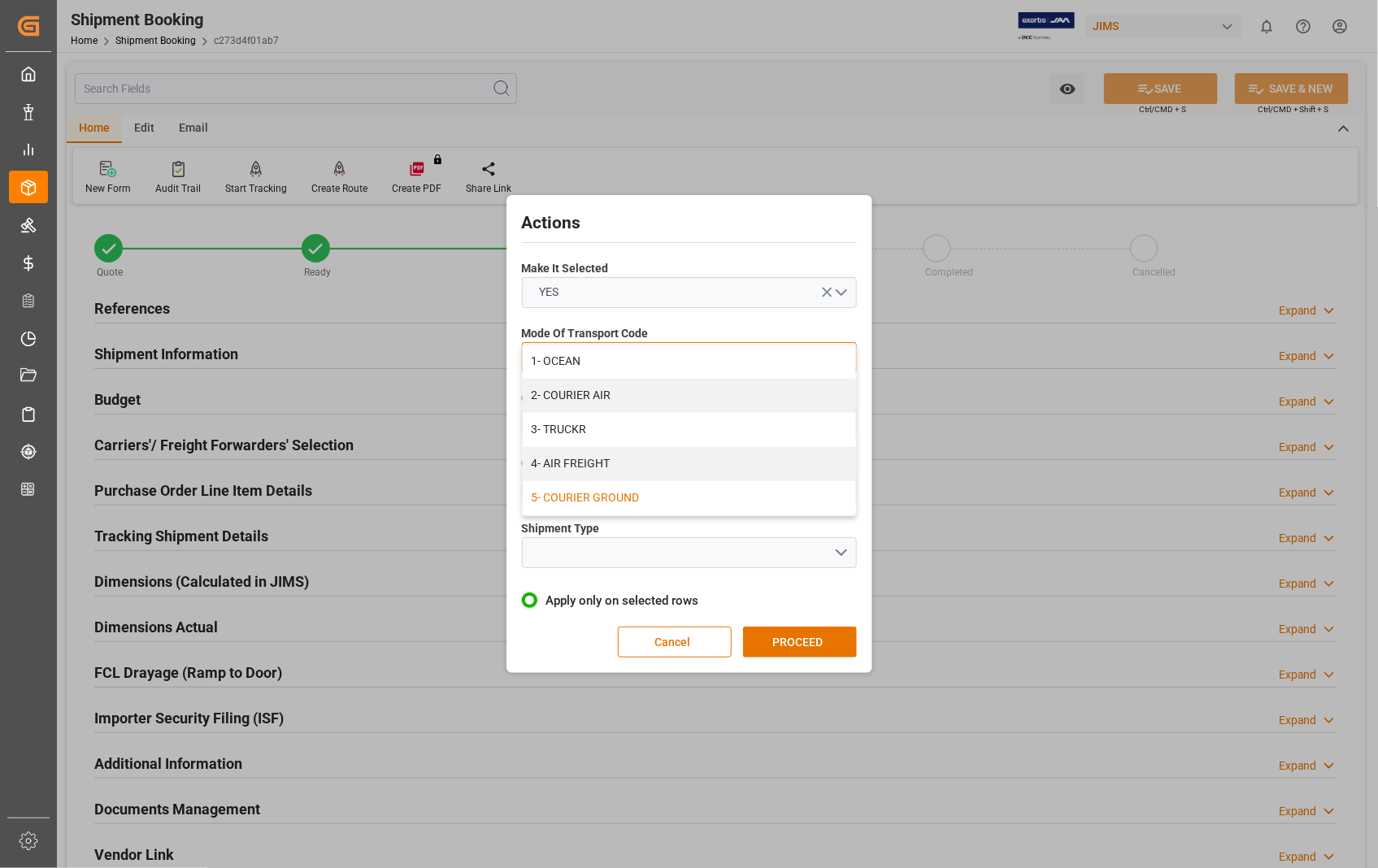
click at [638, 497] on div "5- COURIER GROUND" at bounding box center [689, 498] width 333 height 34
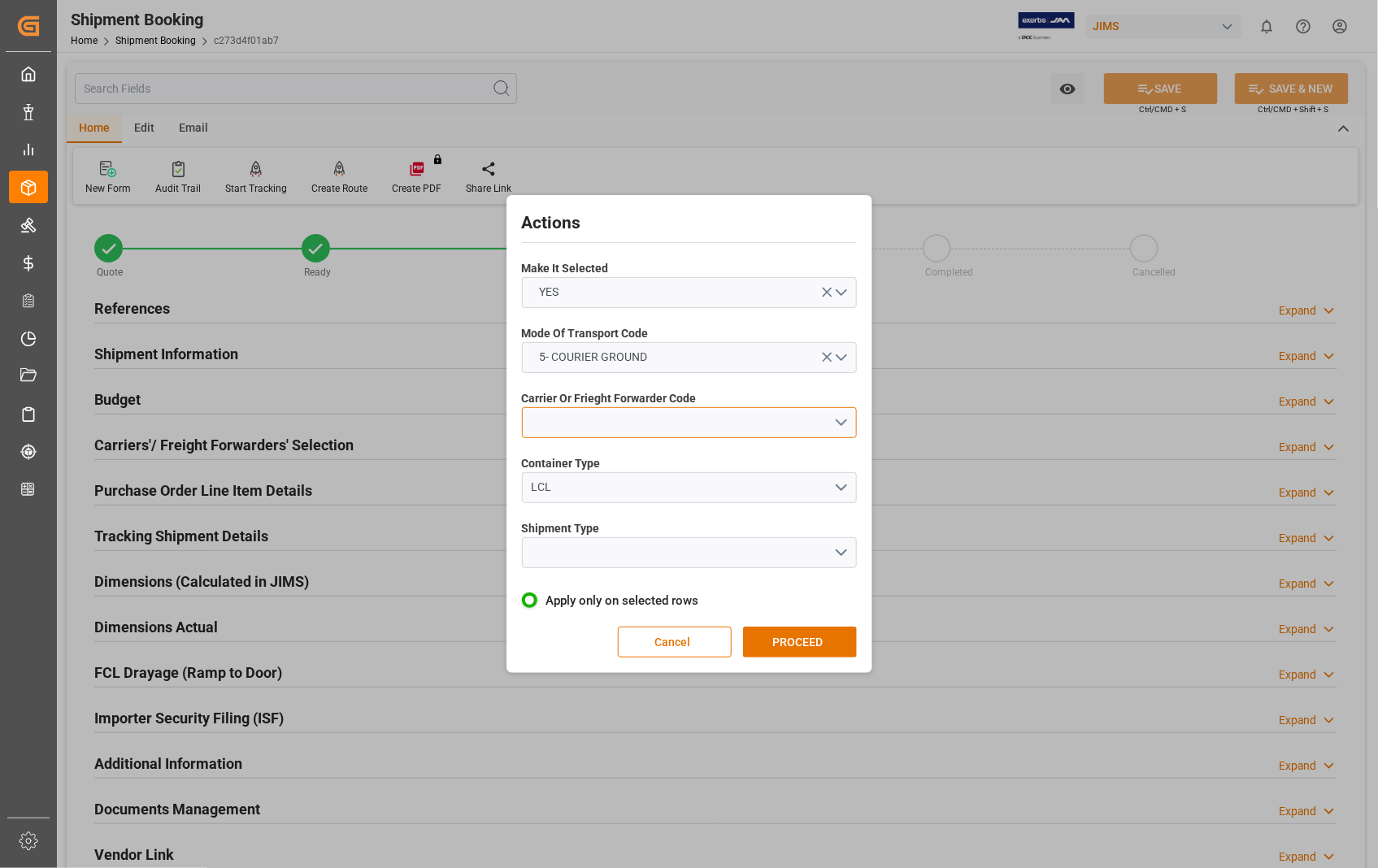
click at [837, 422] on button "open menu" at bounding box center [690, 423] width 335 height 31
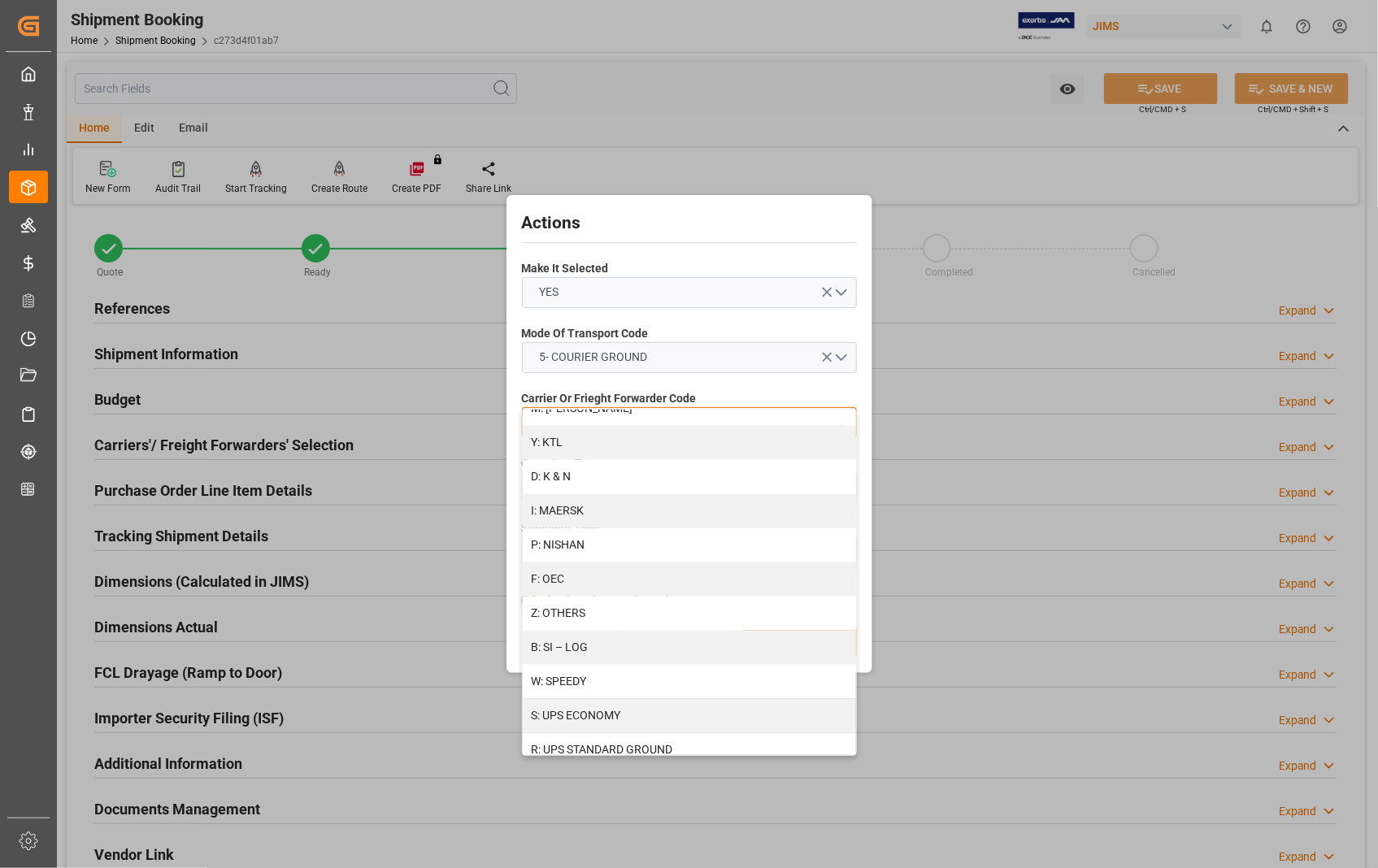
scroll to position [812, 0]
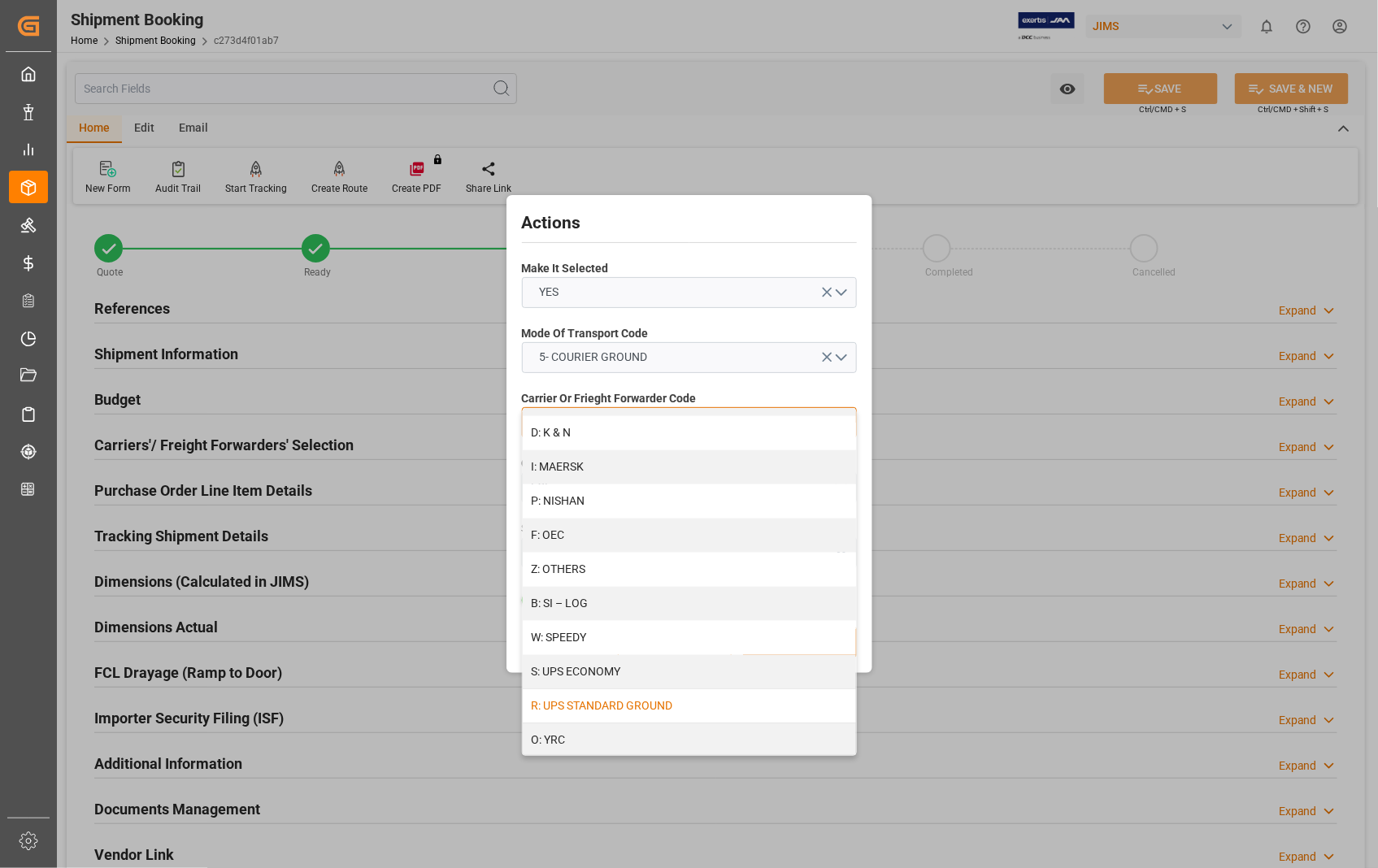
click at [645, 704] on div "R: UPS STANDARD GROUND" at bounding box center [689, 705] width 333 height 34
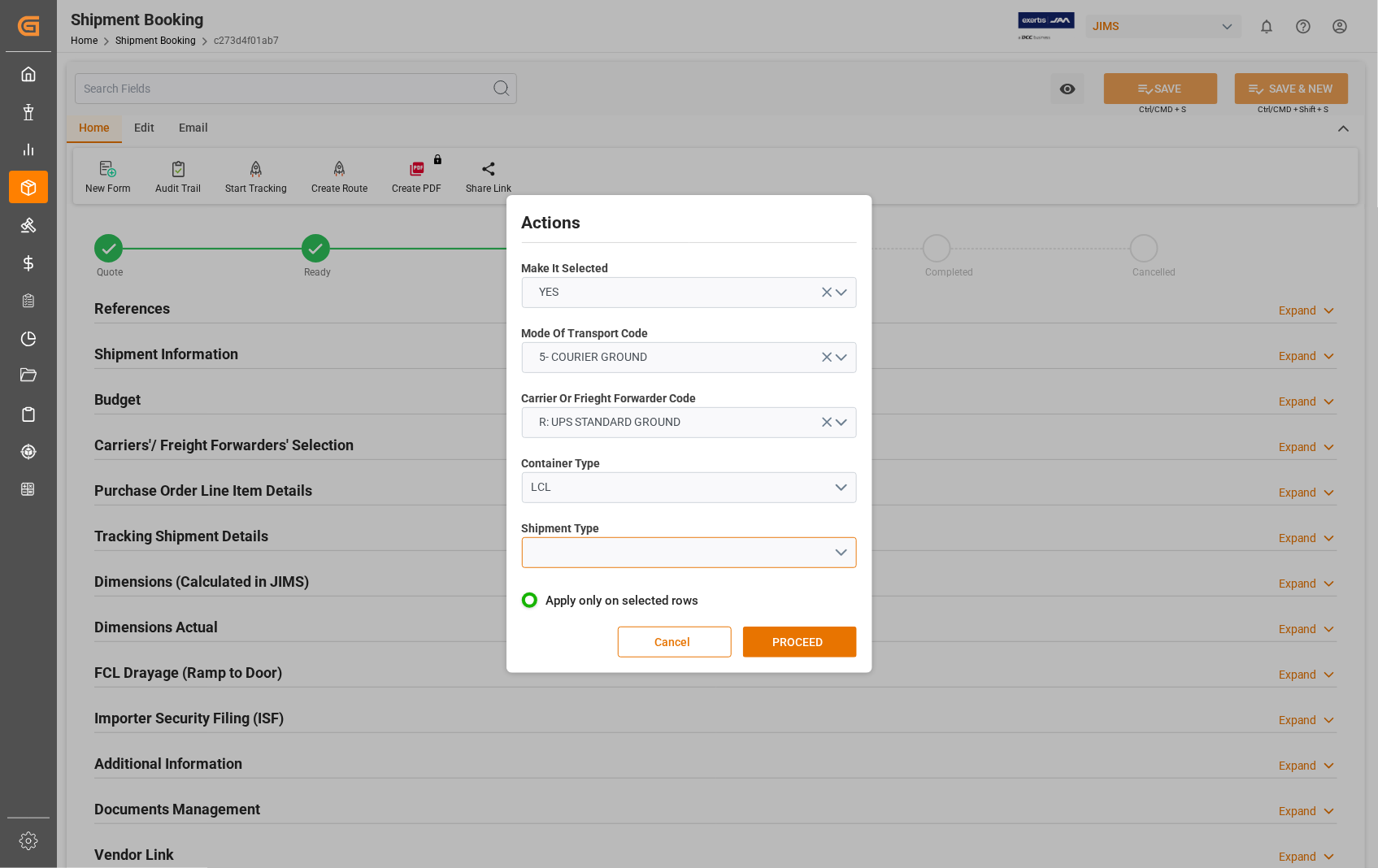
click at [842, 547] on button "open menu" at bounding box center [690, 553] width 335 height 31
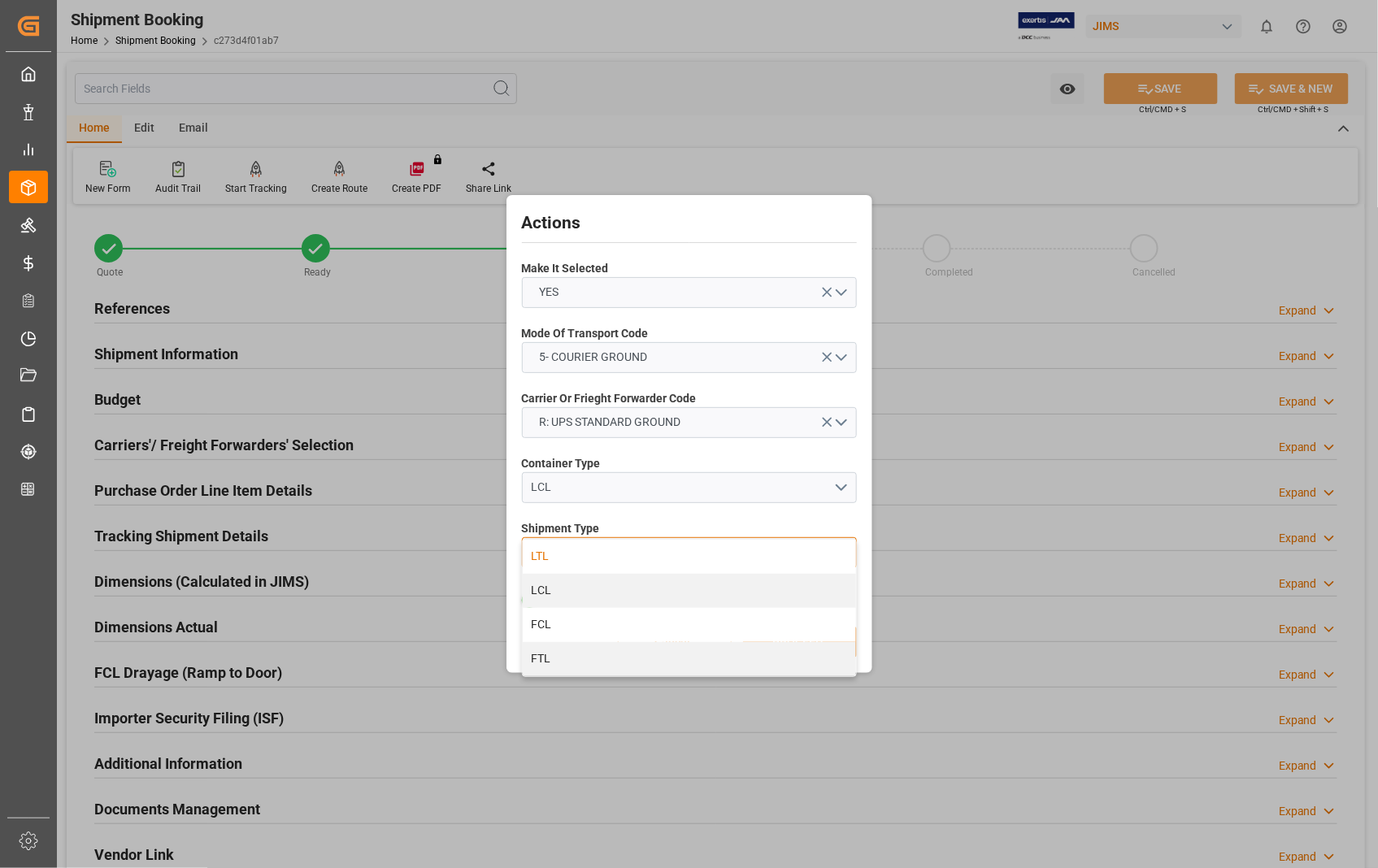
click at [591, 550] on div "LTL" at bounding box center [689, 556] width 333 height 34
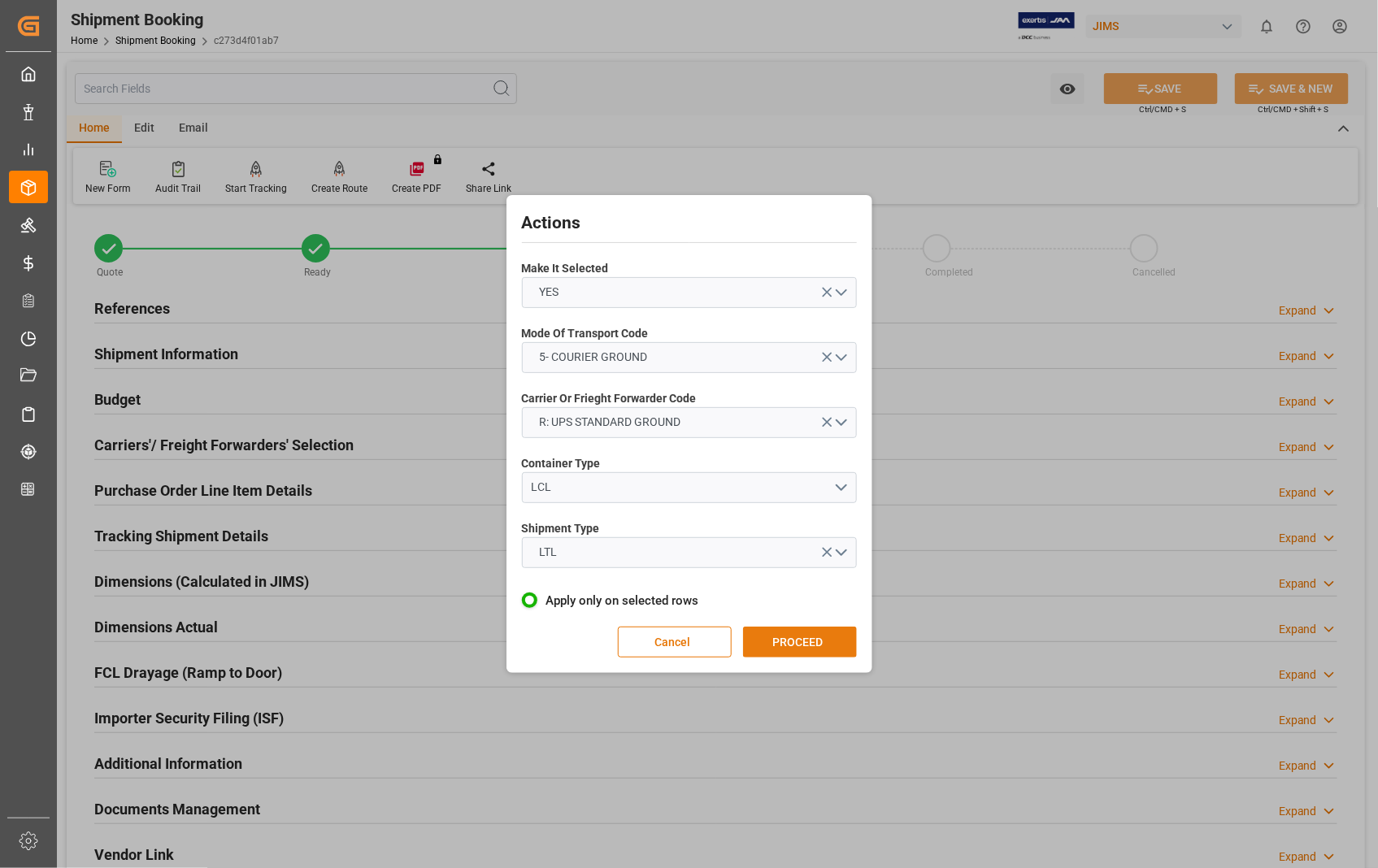
click at [785, 642] on button "PROCEED" at bounding box center [800, 643] width 114 height 31
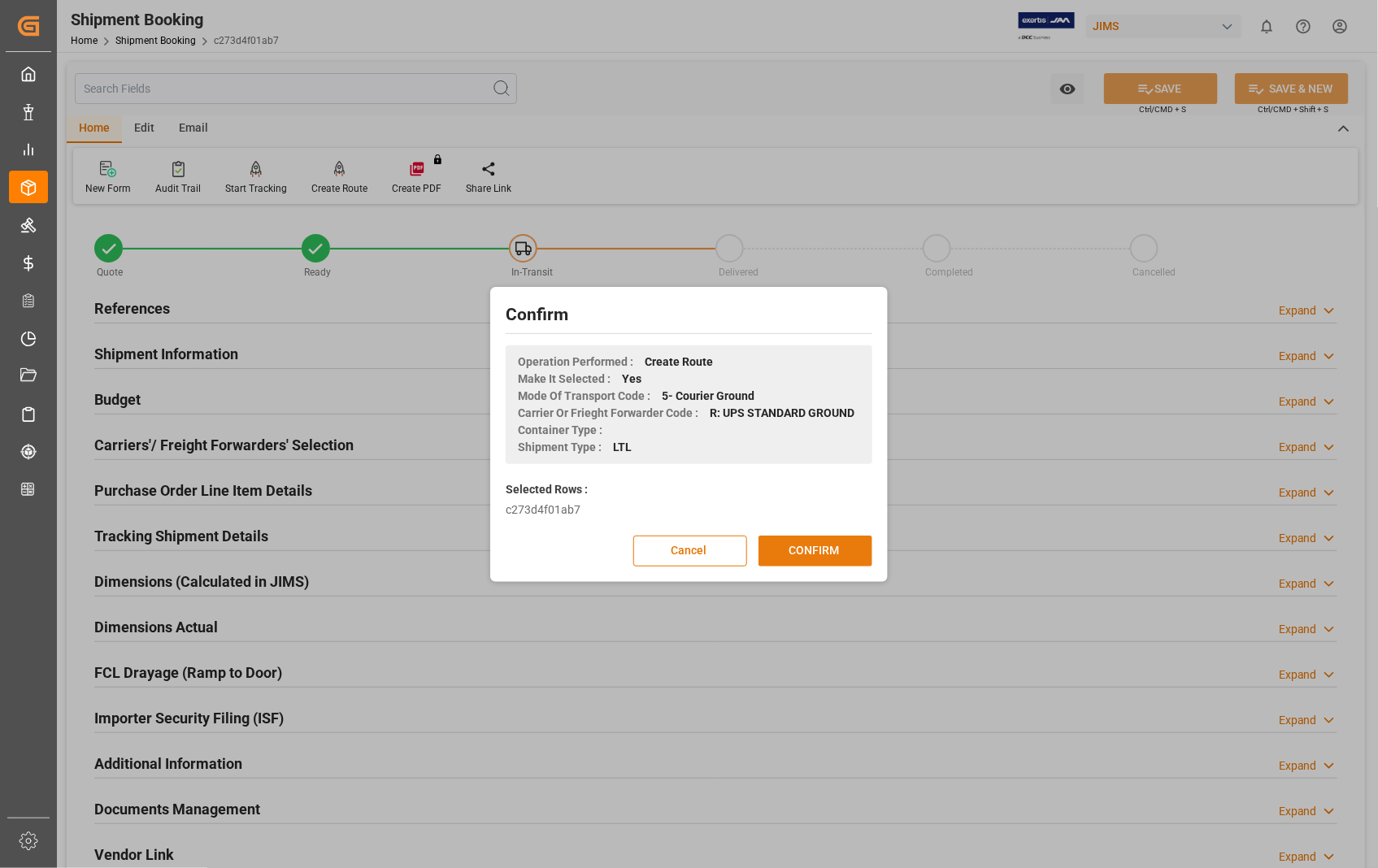
click at [806, 543] on button "CONFIRM" at bounding box center [815, 552] width 114 height 31
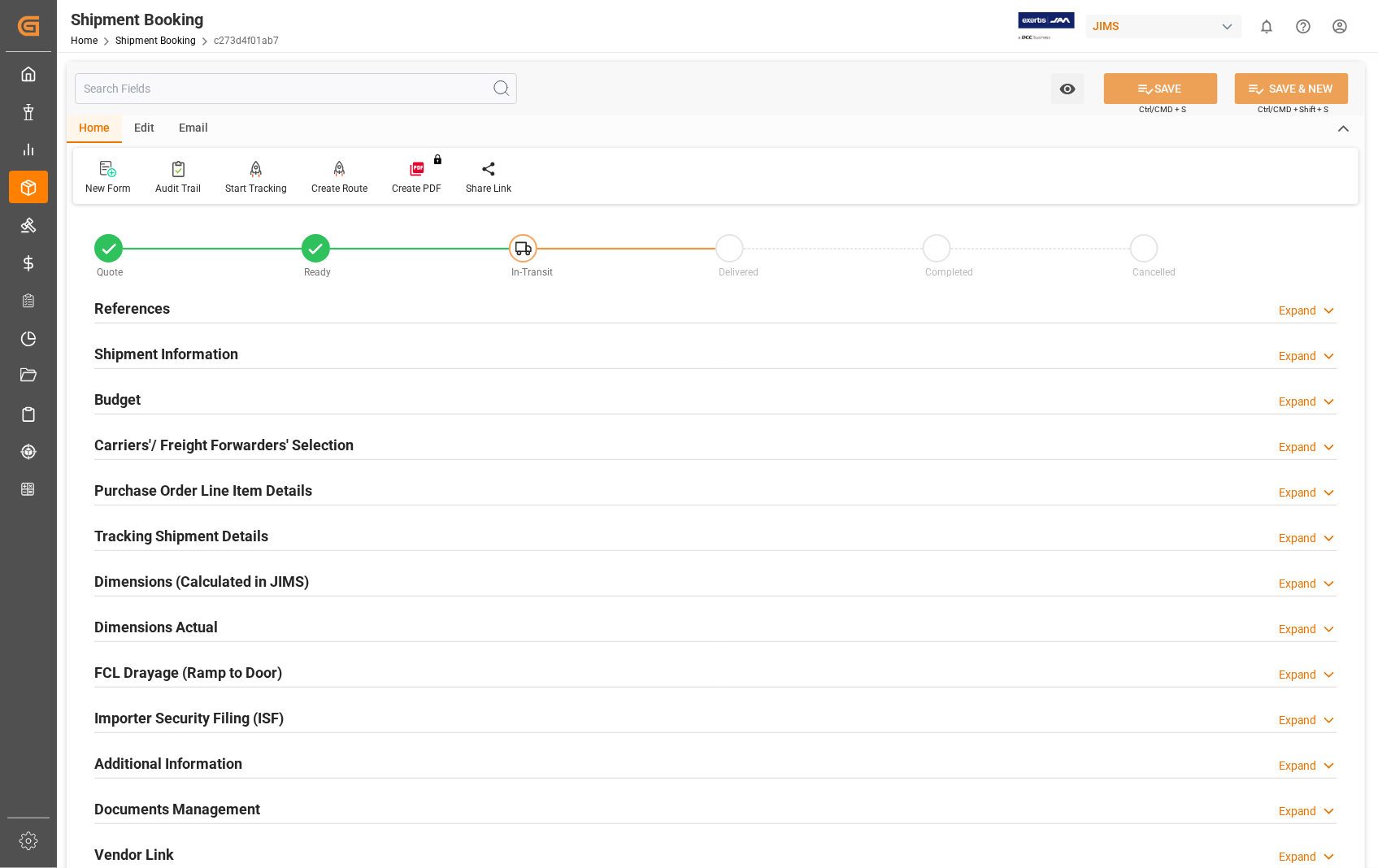
click at [228, 809] on h2 "Documents Management" at bounding box center [176, 809] width 166 height 22
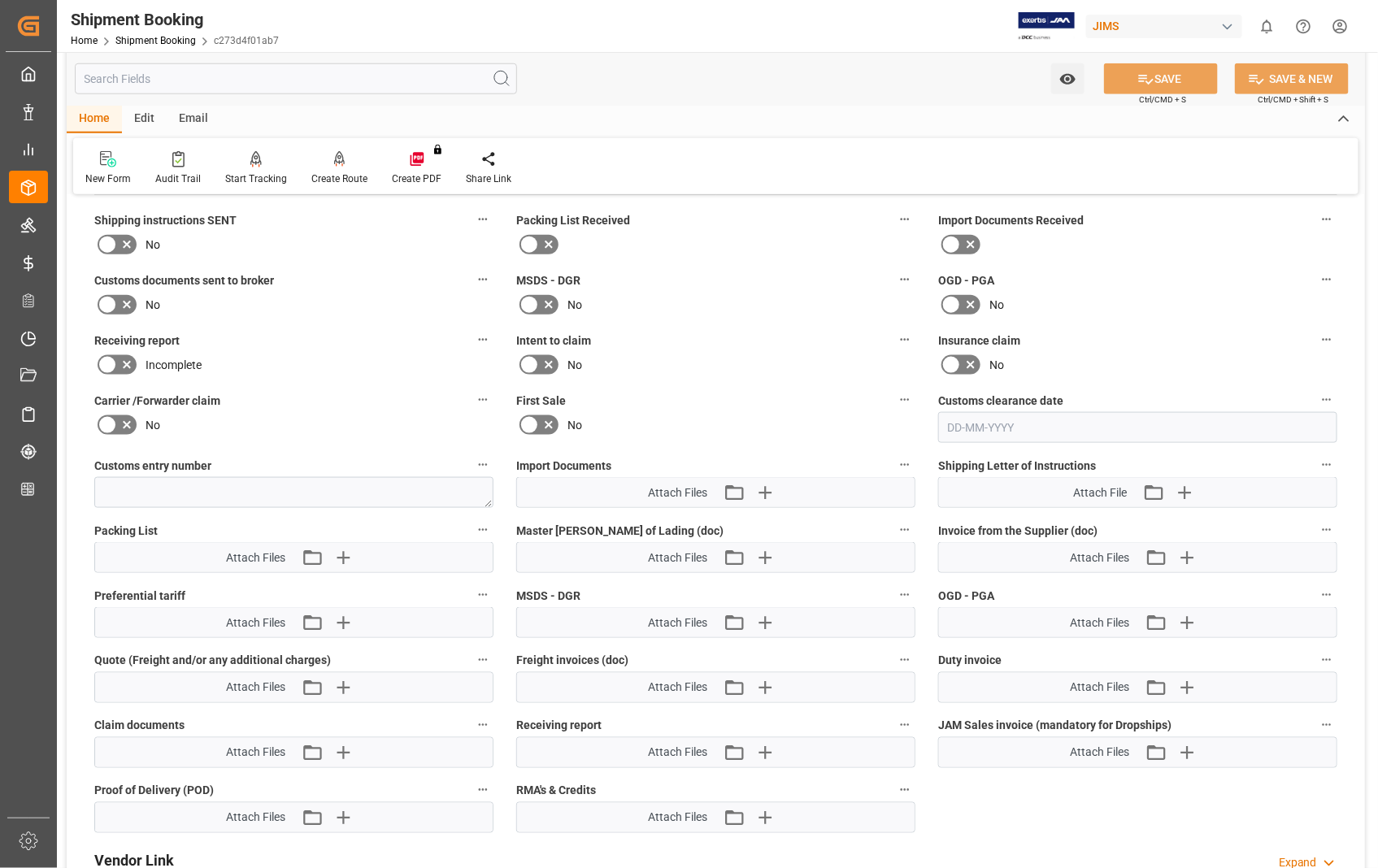
scroll to position [632, 0]
click at [1183, 549] on icon "button" at bounding box center [1187, 555] width 26 height 26
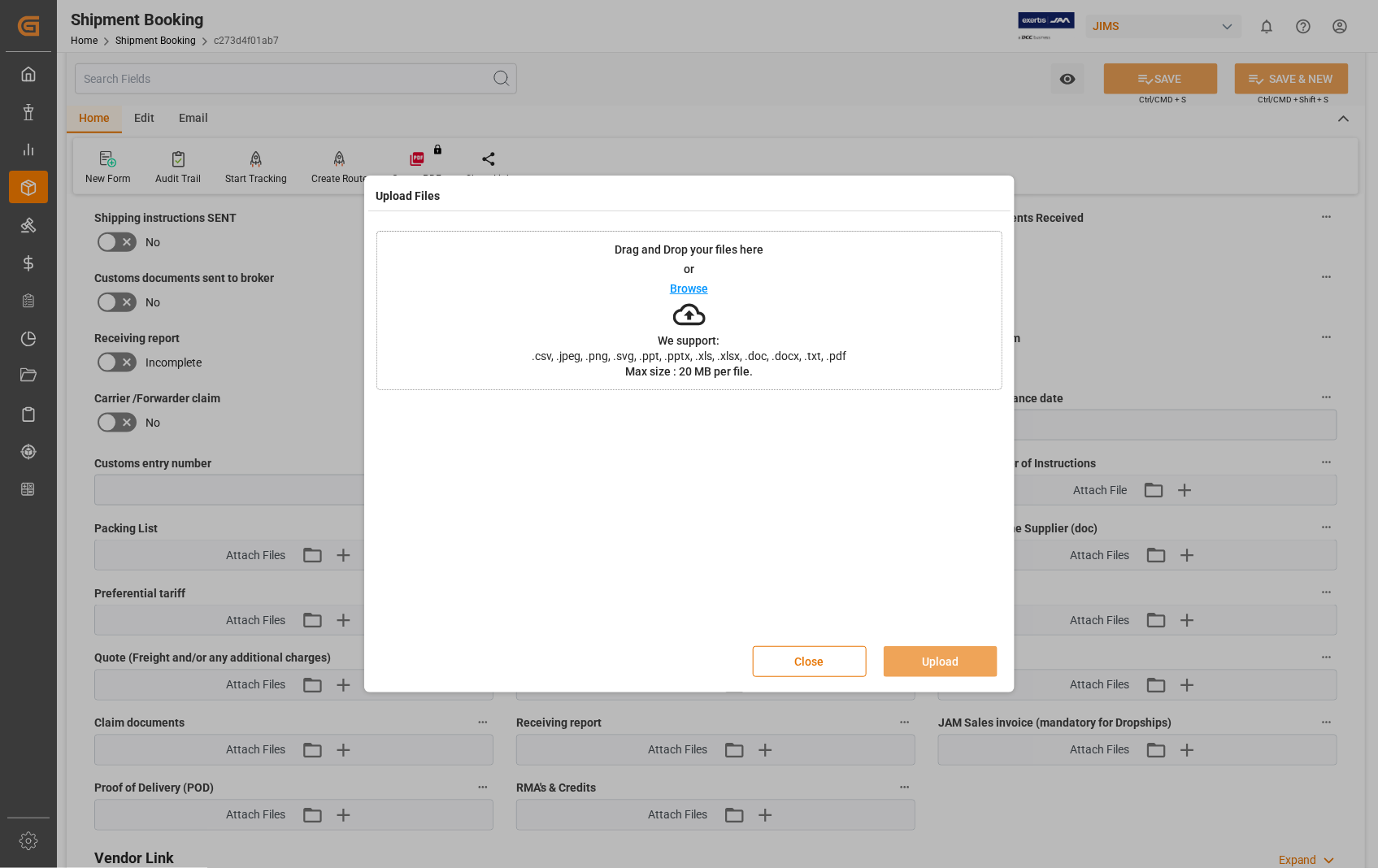
click at [685, 288] on p "Browse" at bounding box center [689, 289] width 38 height 12
click at [932, 665] on button "Upload" at bounding box center [941, 661] width 114 height 31
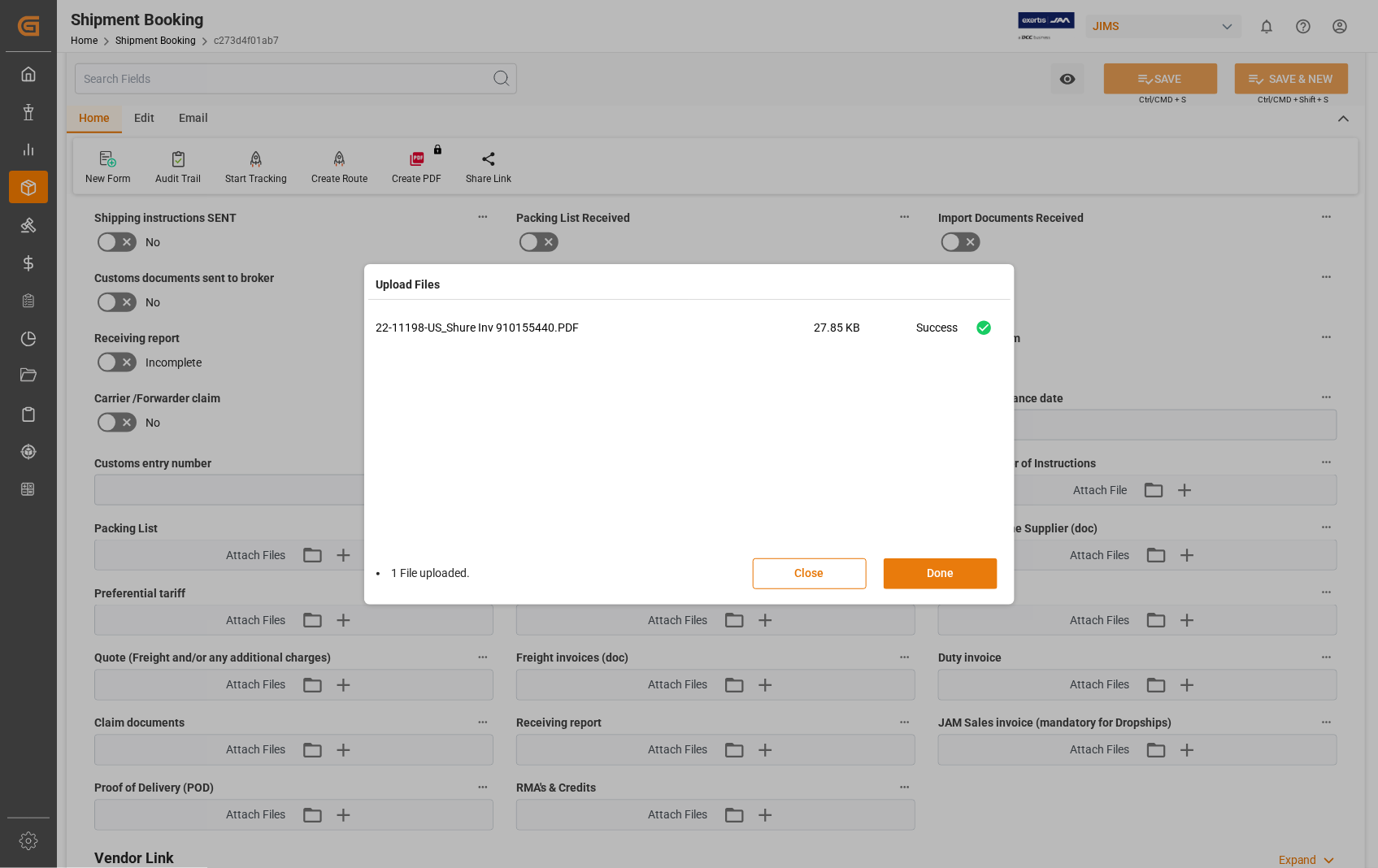
click at [947, 579] on button "Done" at bounding box center [941, 574] width 114 height 31
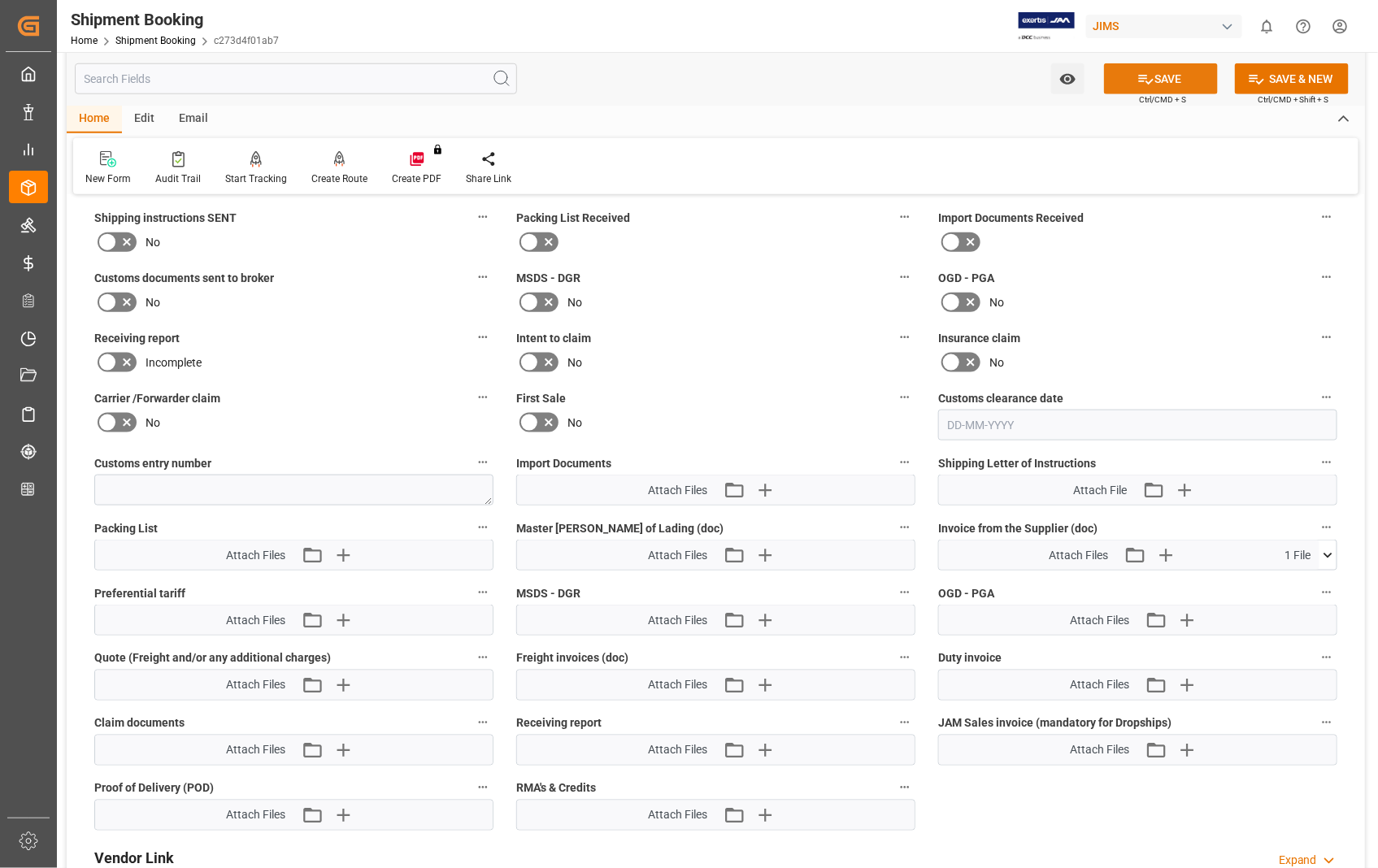
click at [1163, 77] on button "SAVE" at bounding box center [1160, 79] width 114 height 31
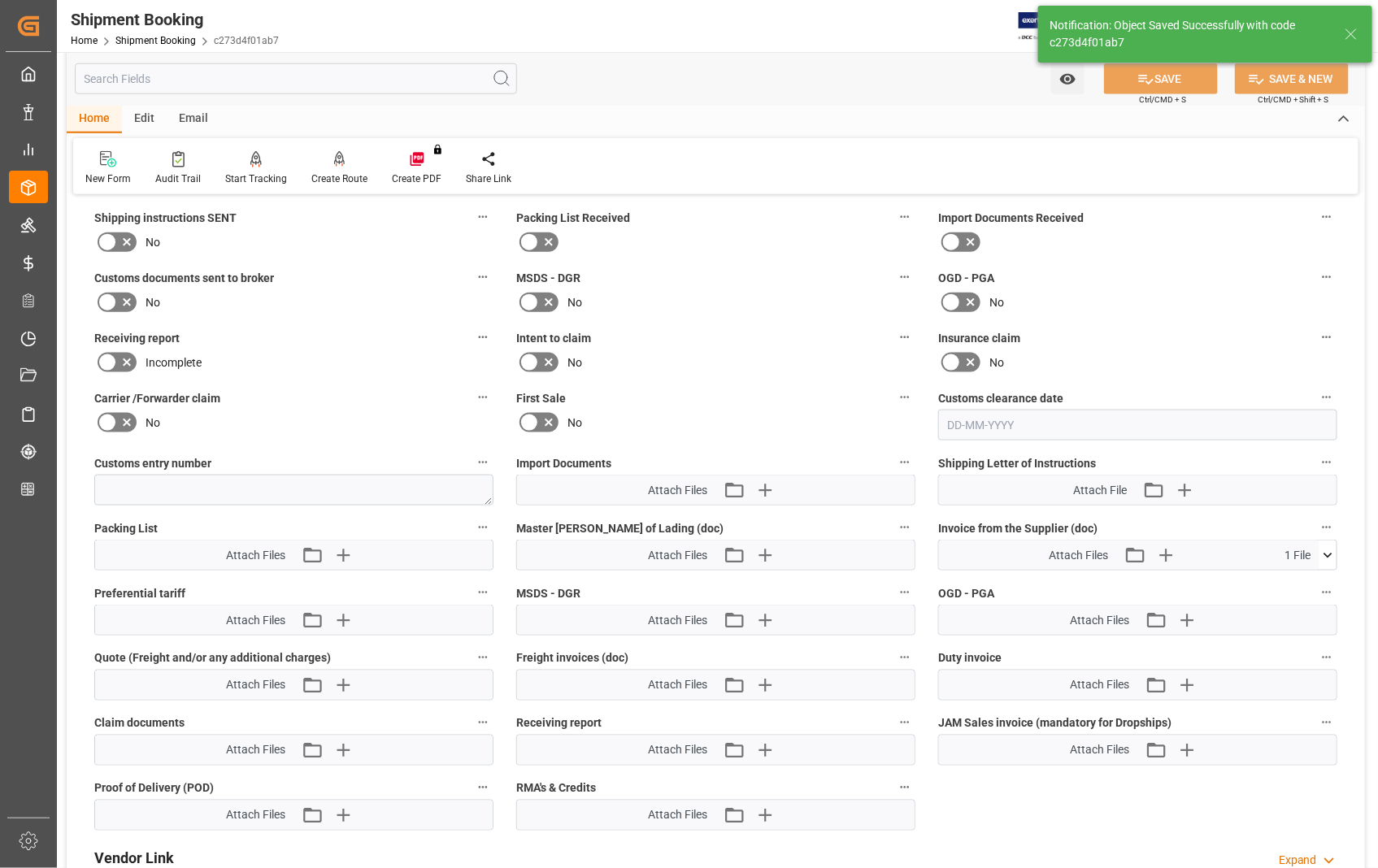
scroll to position [353, 0]
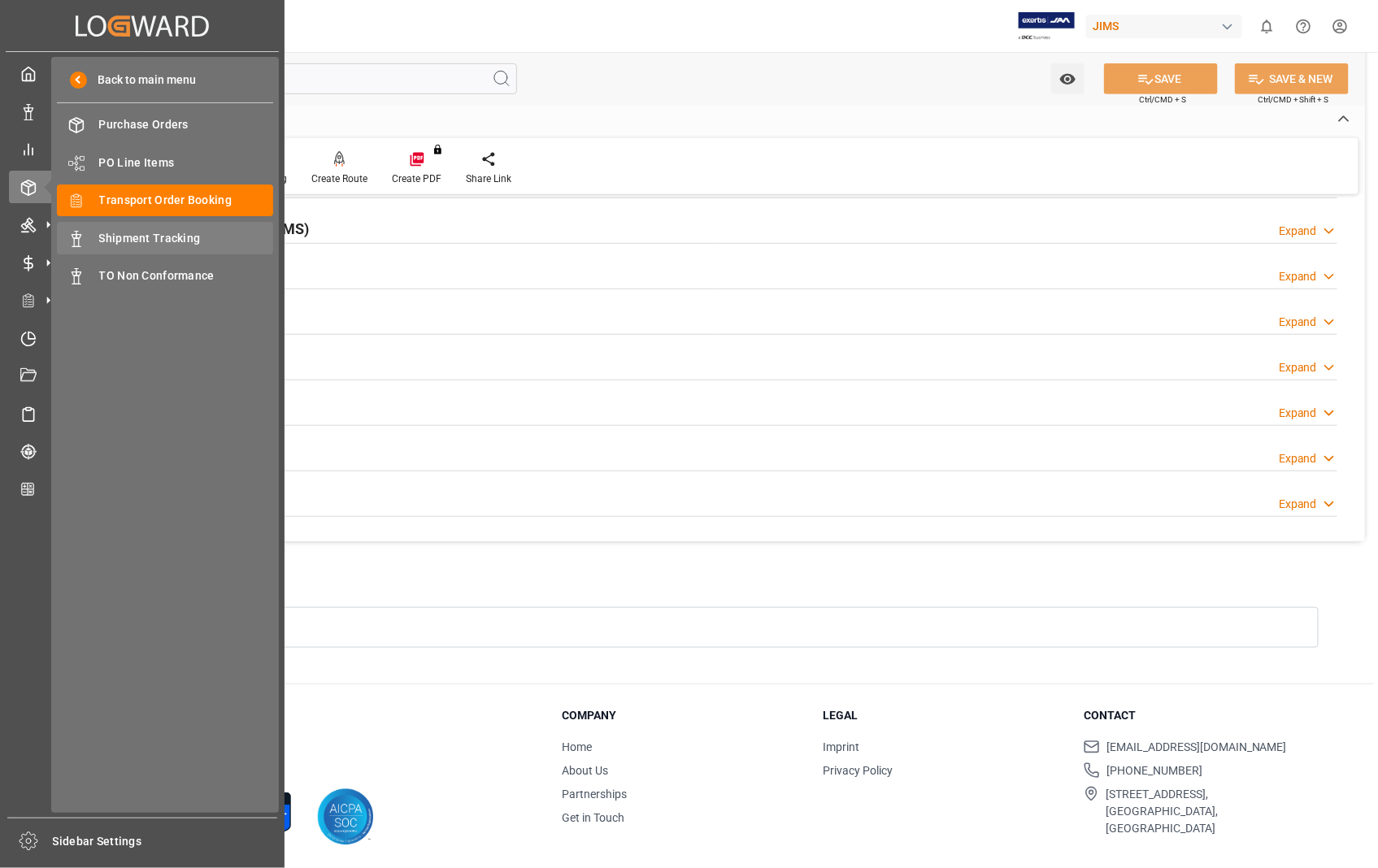
click at [152, 233] on span "Shipment Tracking" at bounding box center [186, 238] width 174 height 17
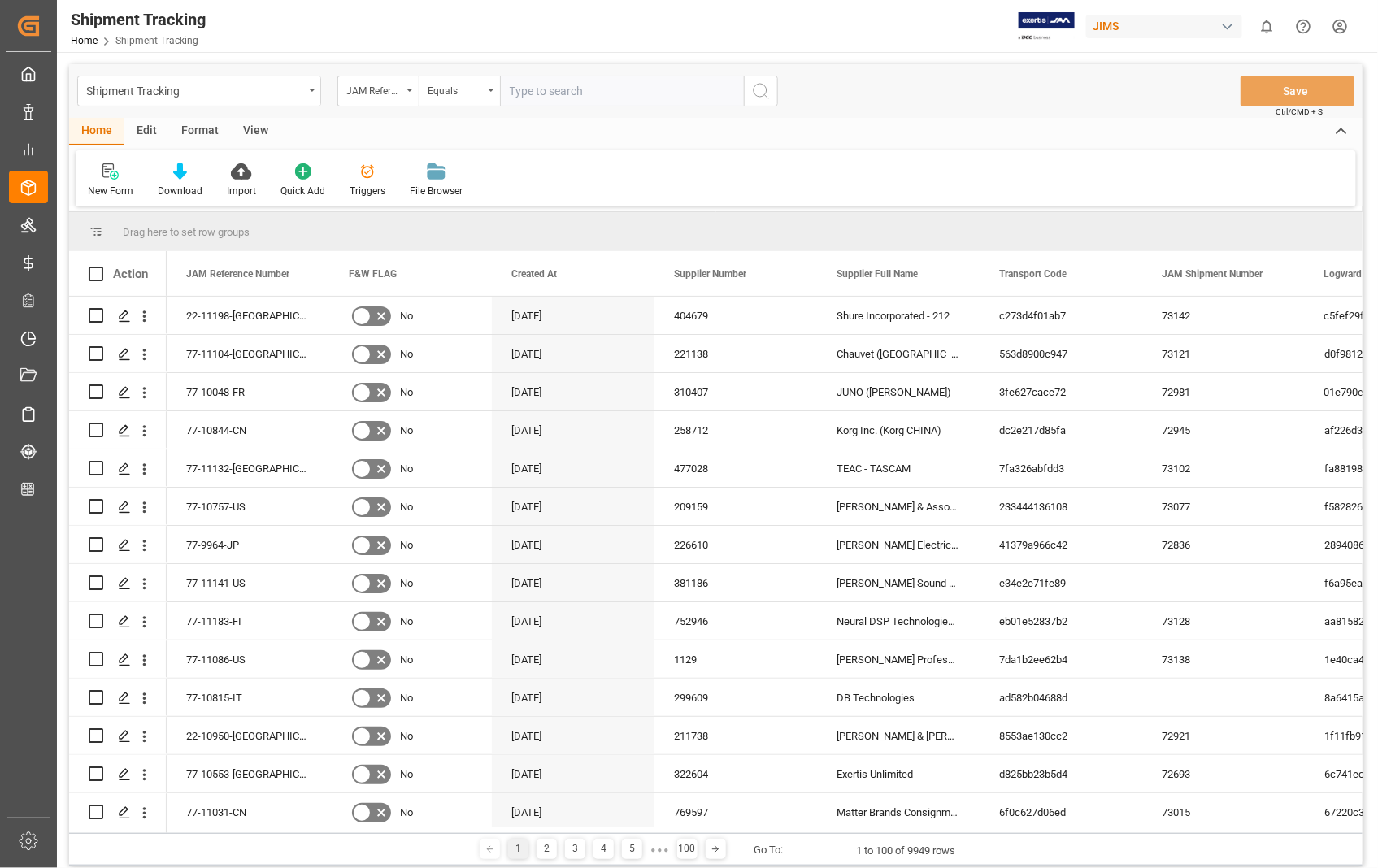
click at [672, 83] on input "text" at bounding box center [621, 91] width 244 height 31
type input "22-11198-[GEOGRAPHIC_DATA]"
click at [751, 93] on icon "search button" at bounding box center [761, 91] width 20 height 20
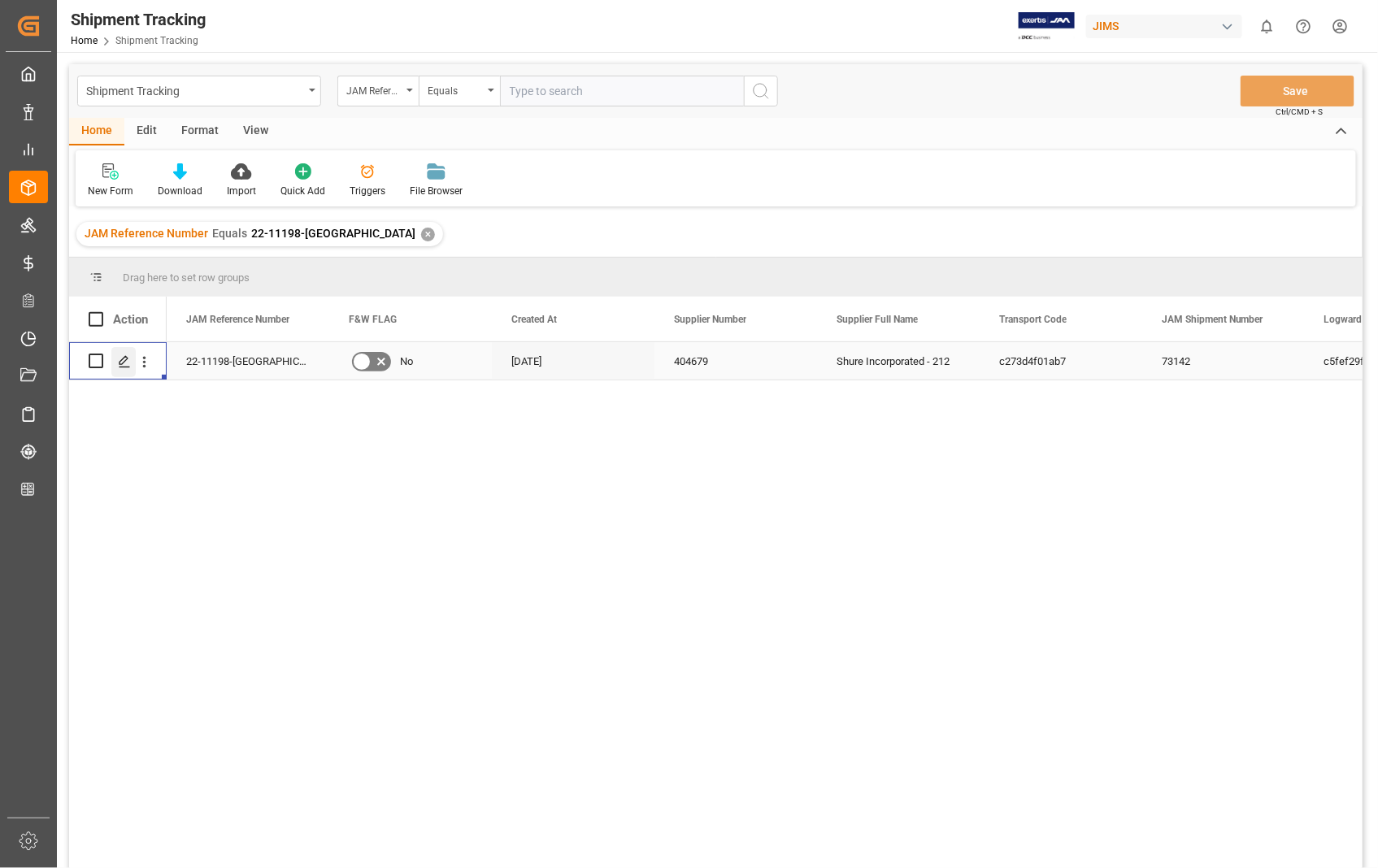
click at [122, 362] on polygon "Press SPACE to select this row." at bounding box center [123, 360] width 8 height 8
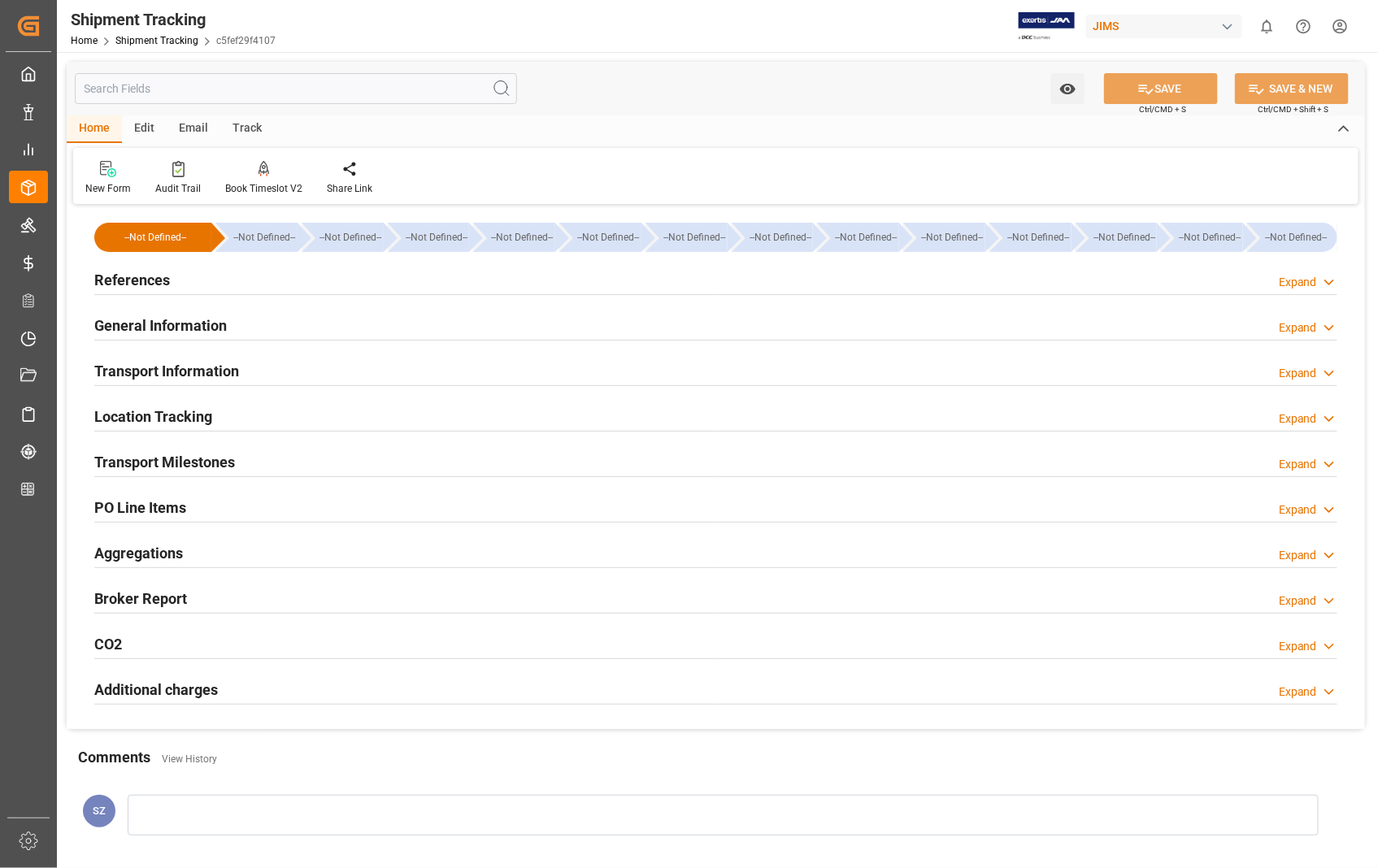
click at [181, 379] on h2 "Transport Information" at bounding box center [167, 370] width 145 height 22
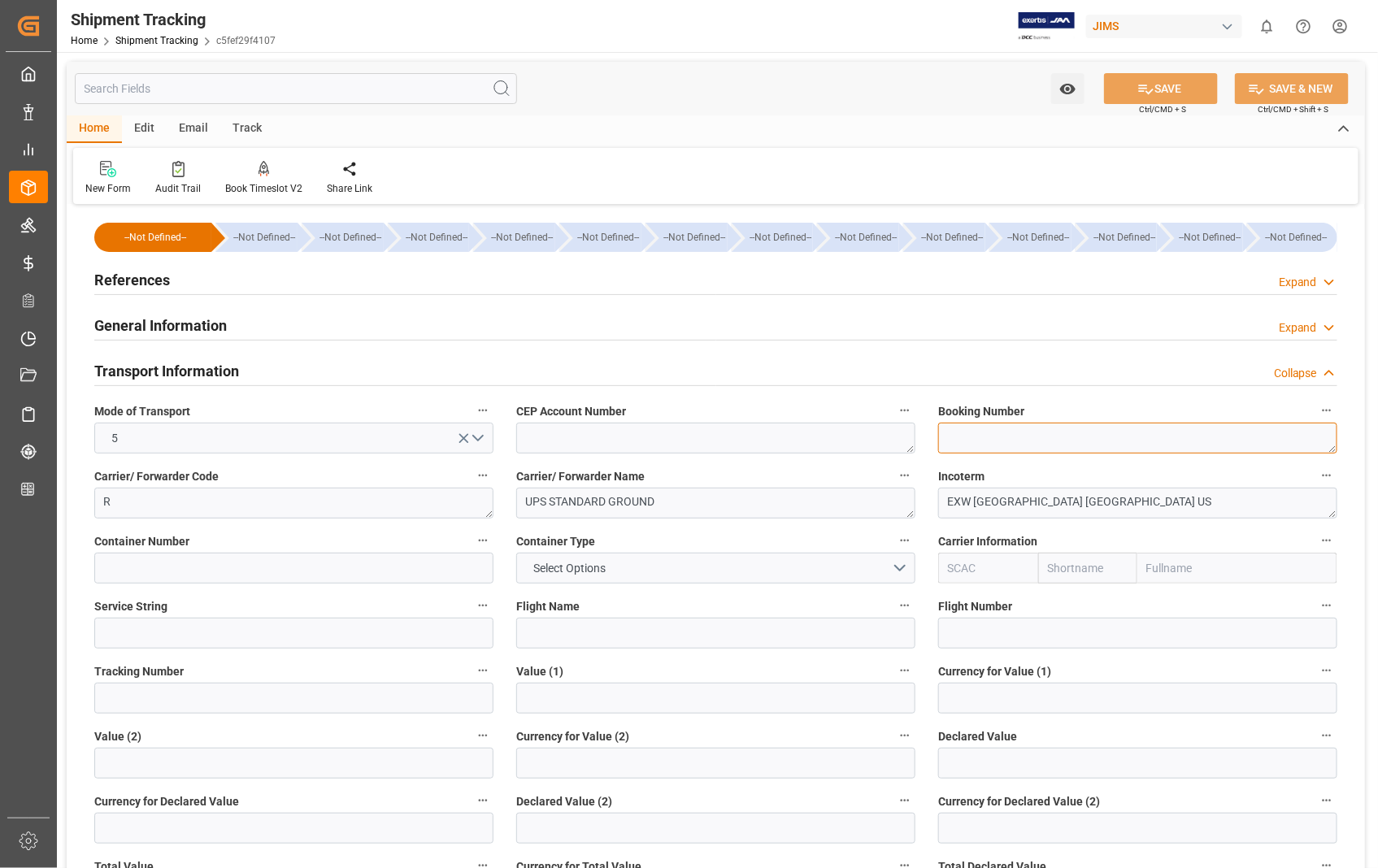
click at [969, 433] on textarea at bounding box center [1137, 438] width 399 height 31
paste textarea "1Z6100650397965501"
type textarea "1Z6100650397965501"
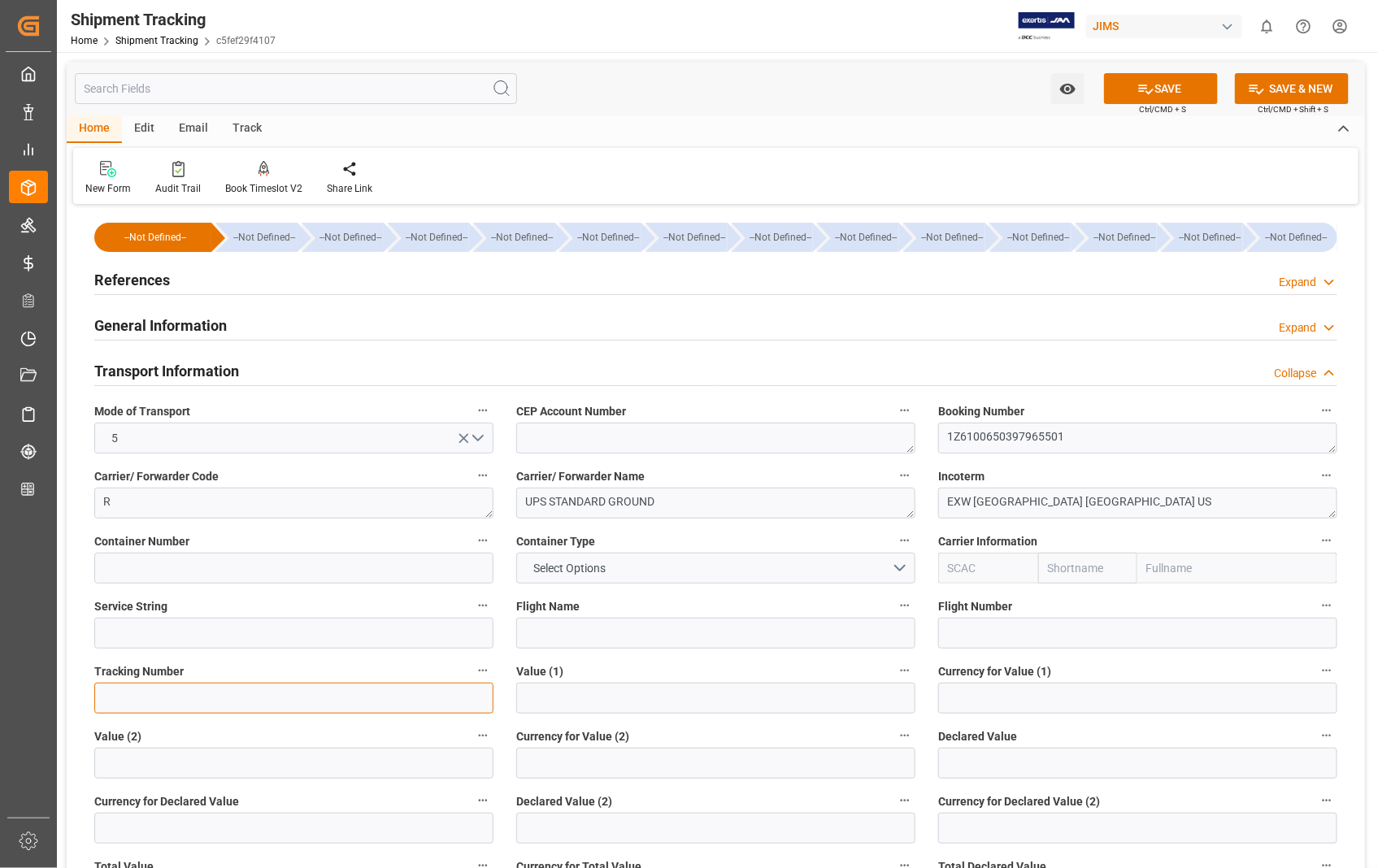
click at [158, 691] on input at bounding box center [293, 699] width 399 height 31
paste input "1Z6100650397965501"
type input "1Z6100650397965501"
click at [1191, 84] on button "SAVE" at bounding box center [1160, 89] width 114 height 31
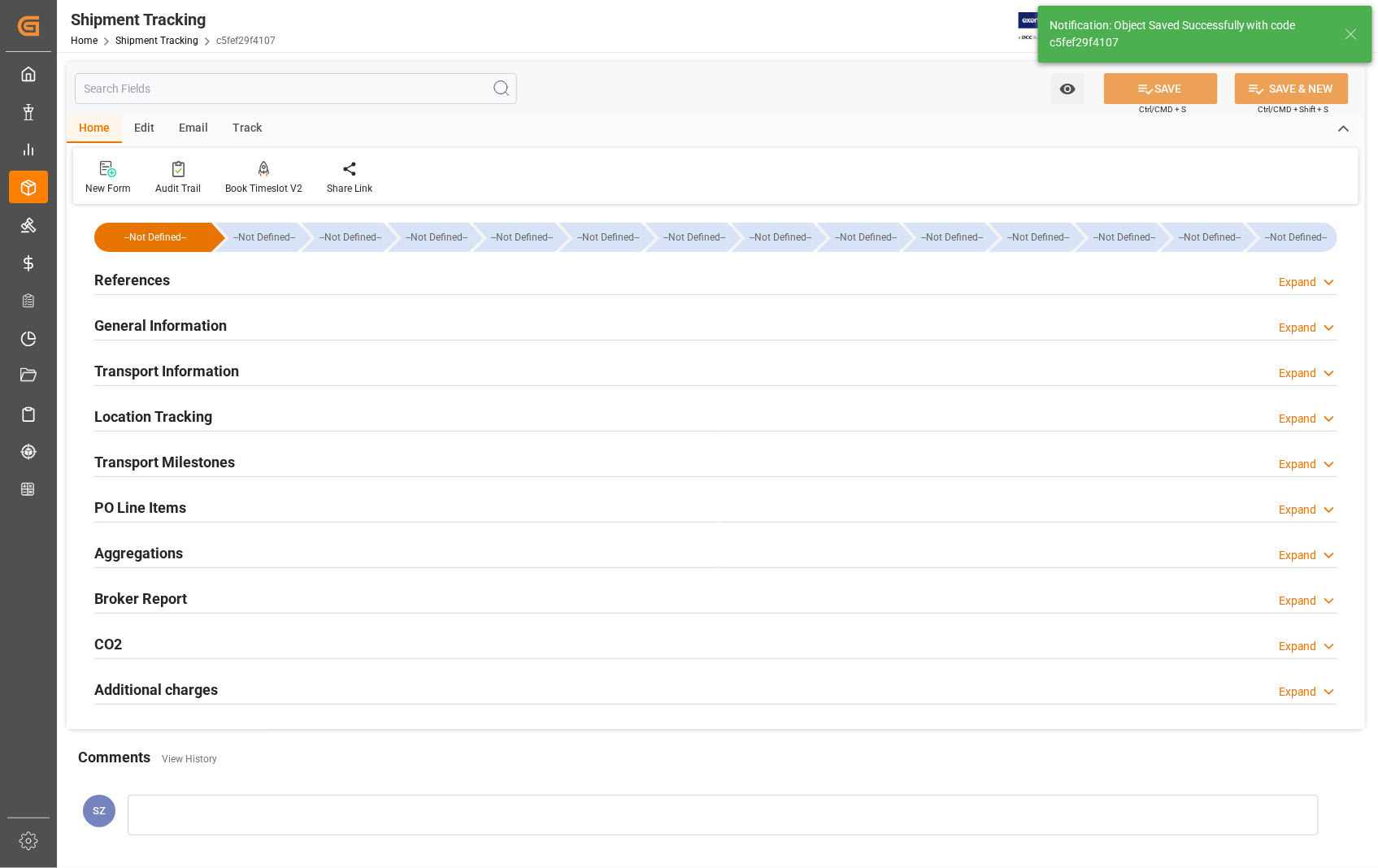
click at [164, 464] on h2 "Transport Milestones" at bounding box center [165, 461] width 141 height 22
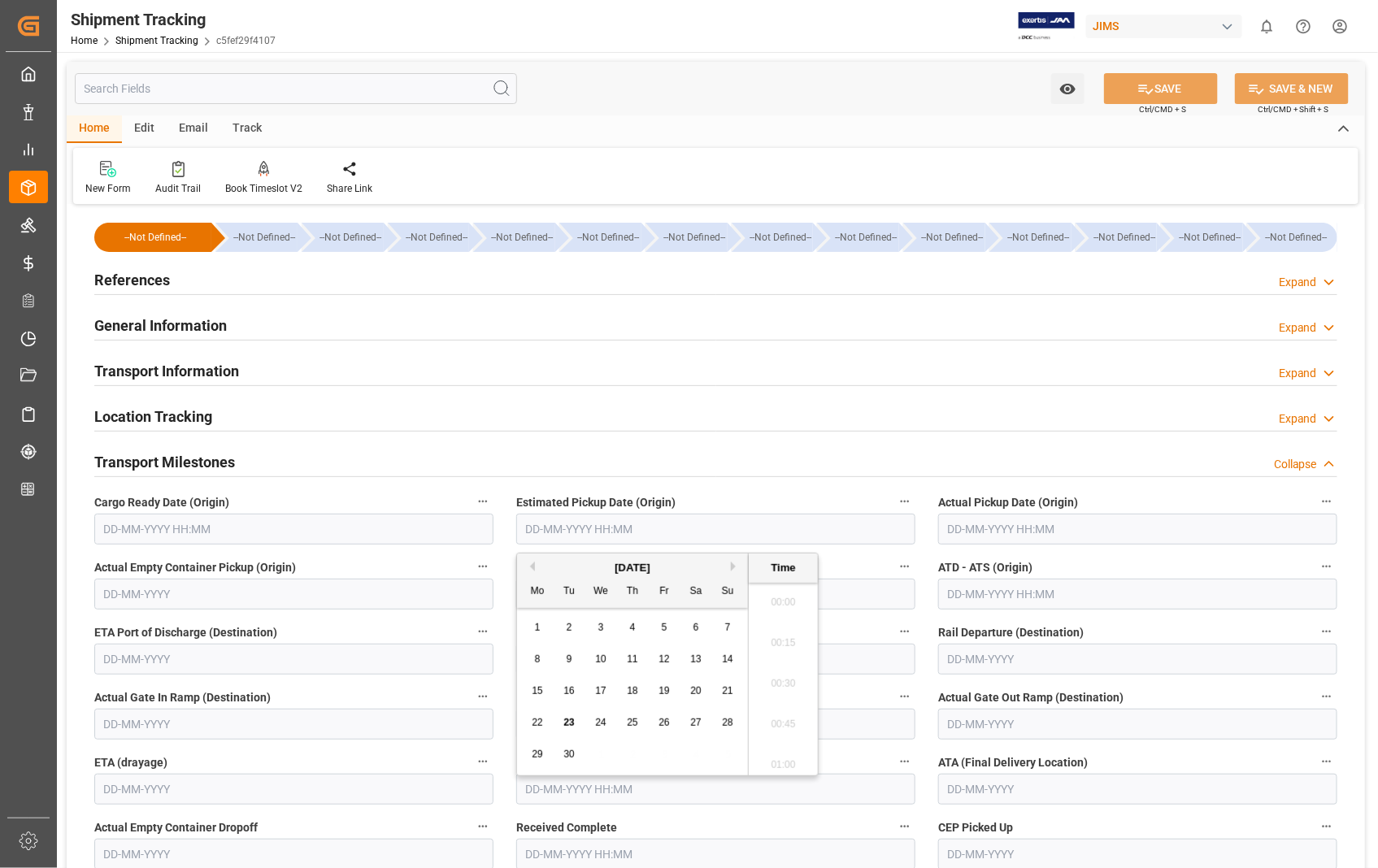
click at [648, 521] on input "text" at bounding box center [715, 529] width 399 height 31
click at [663, 696] on span "19" at bounding box center [664, 691] width 11 height 12
type input "19-09-2025 00:00"
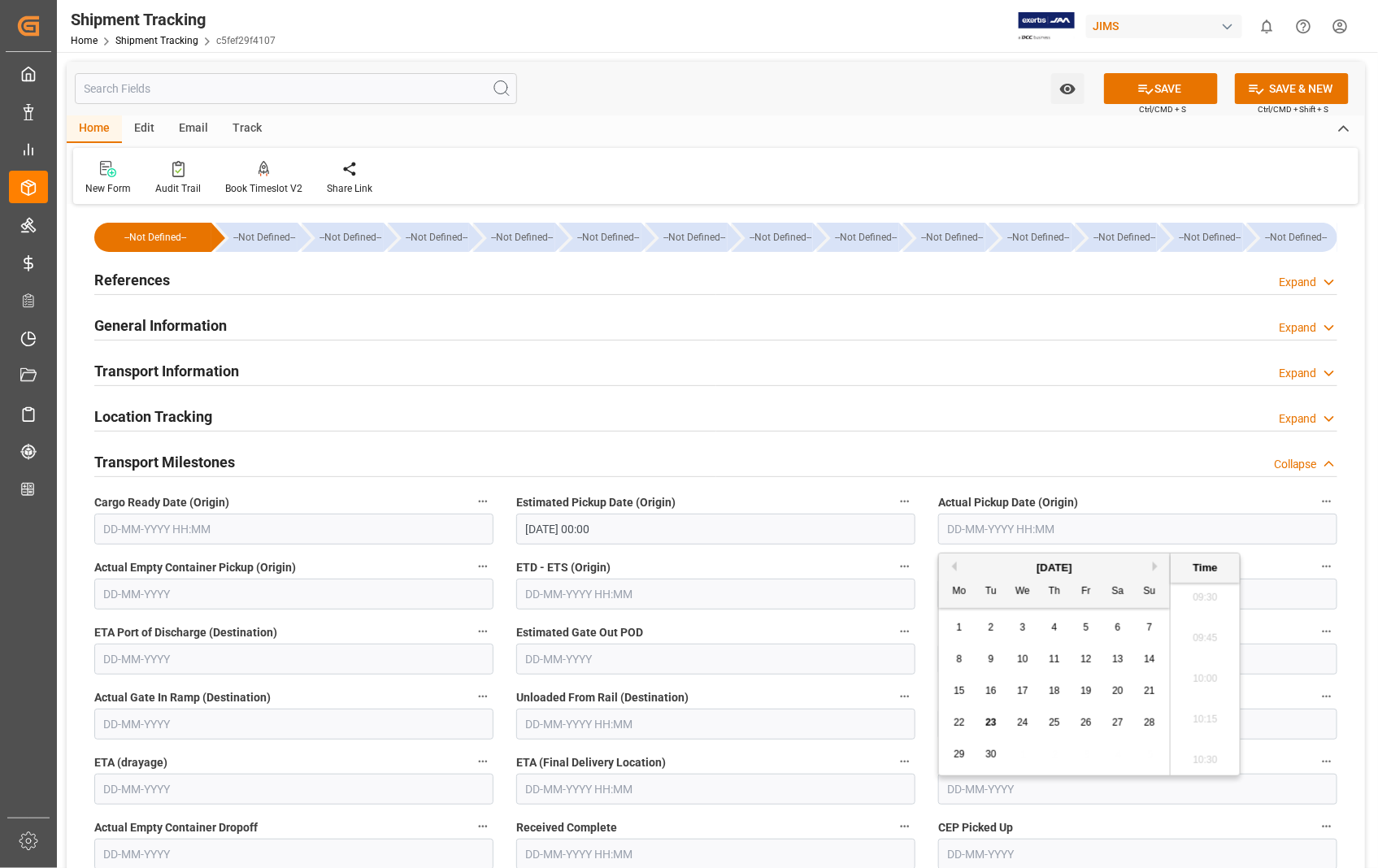
click at [1094, 533] on input "text" at bounding box center [1137, 529] width 399 height 31
click at [1085, 689] on span "19" at bounding box center [1085, 691] width 11 height 12
type input "19-09-2025 00:00"
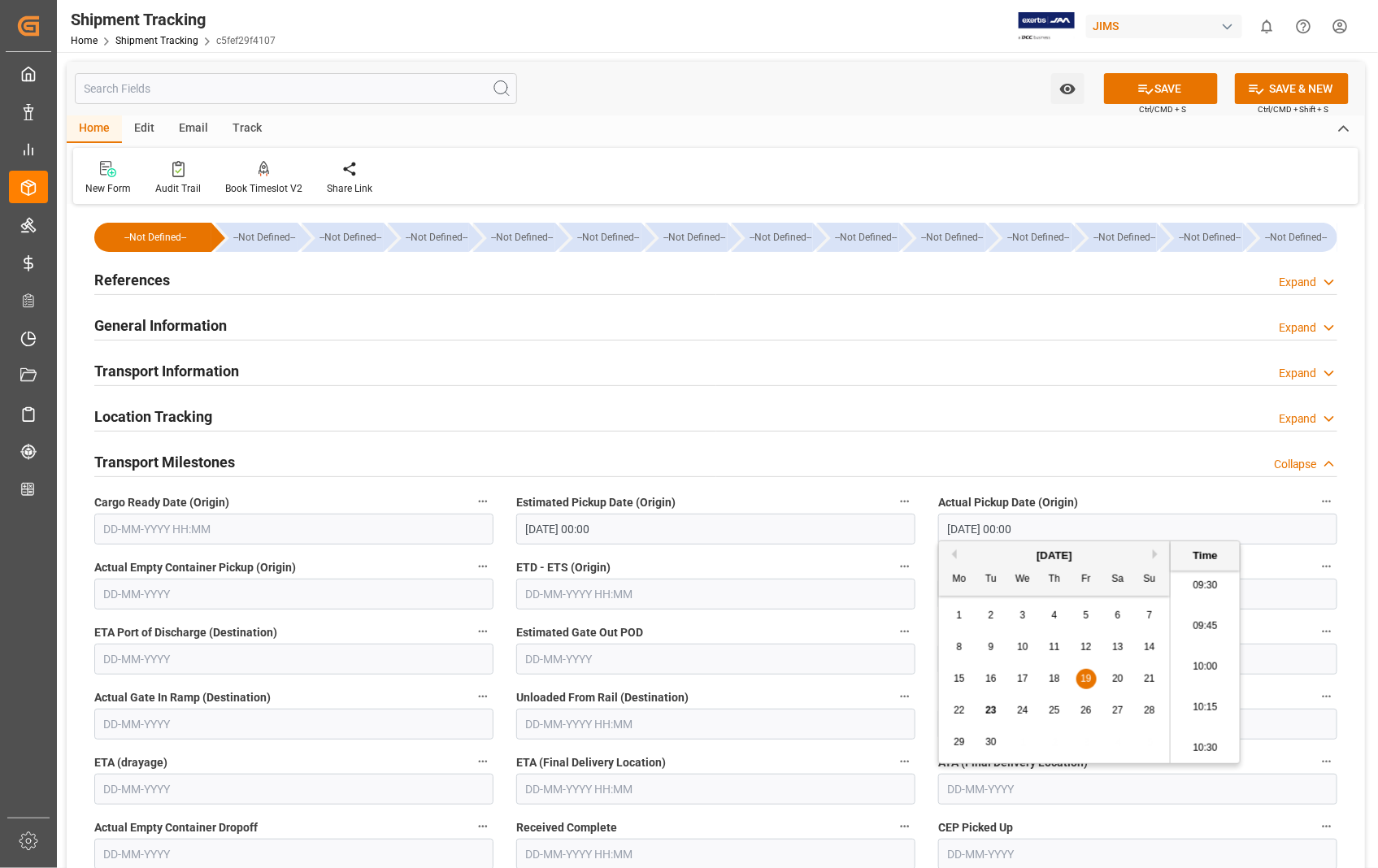
scroll to position [270, 0]
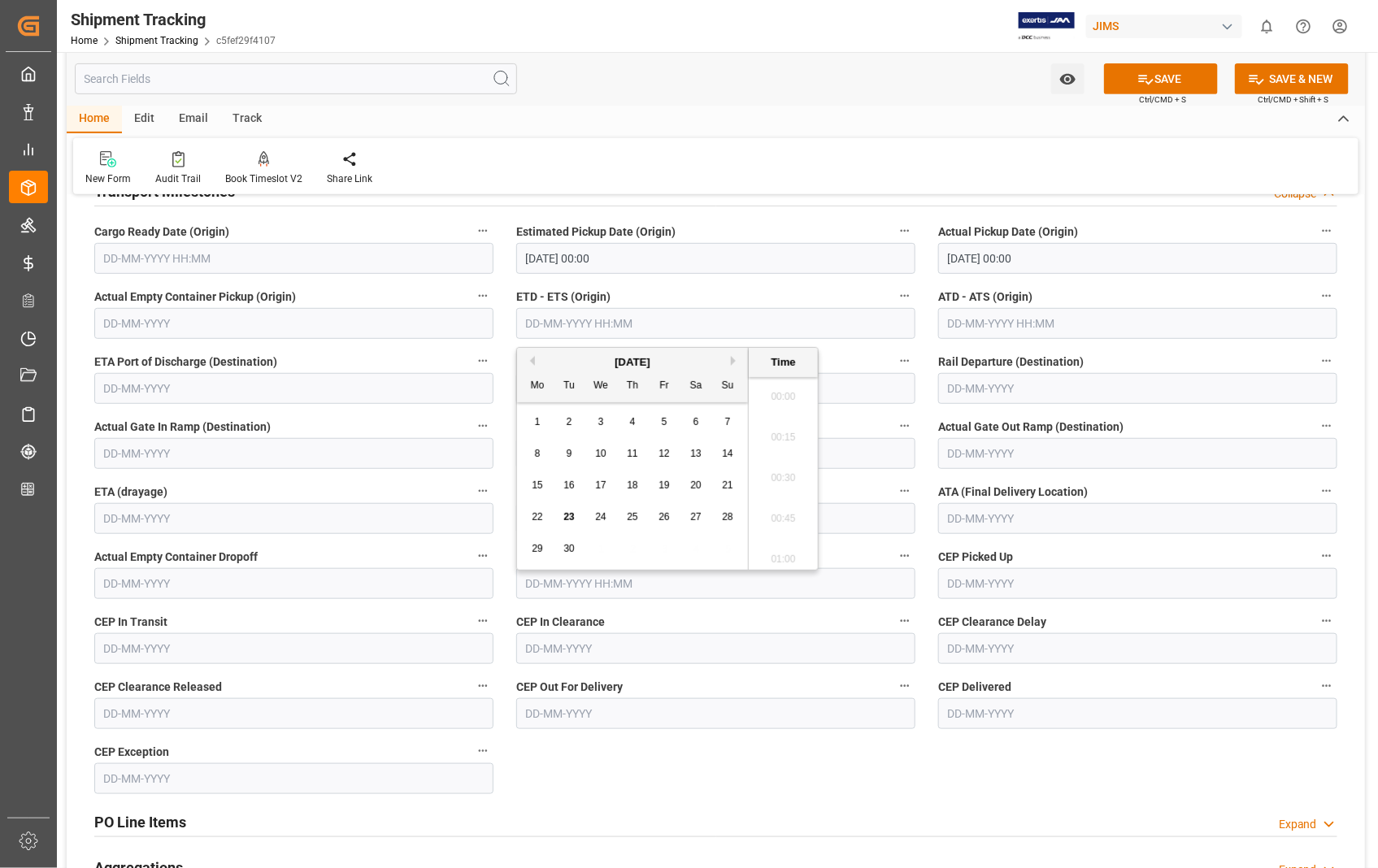
click at [642, 320] on input "text" at bounding box center [715, 323] width 399 height 31
click at [668, 489] on span "19" at bounding box center [664, 485] width 11 height 12
type input "19-09-2025 00:00"
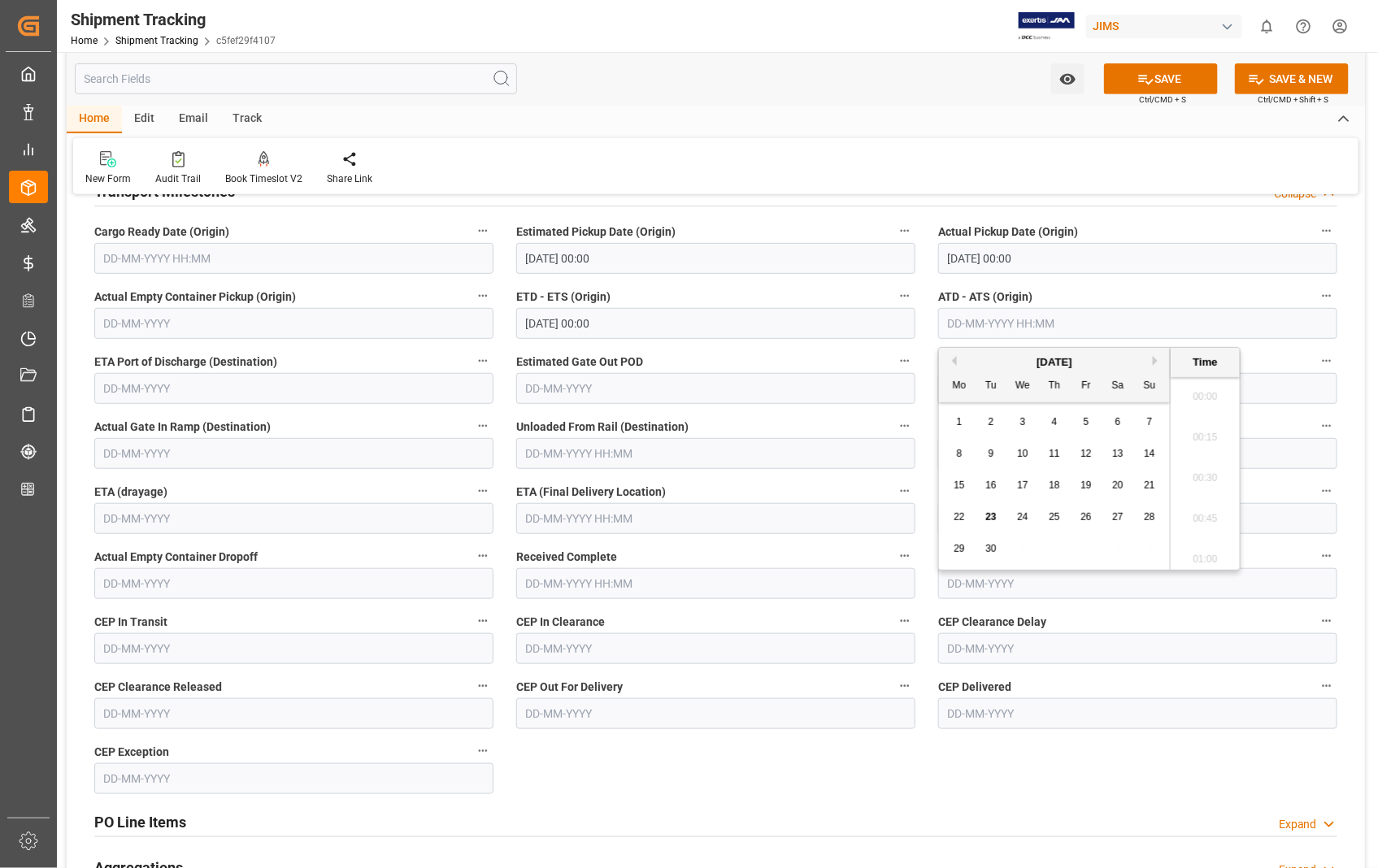
click at [1130, 331] on input "text" at bounding box center [1137, 323] width 399 height 31
click at [1085, 488] on span "19" at bounding box center [1085, 485] width 11 height 12
type input "19-09-2025 00:00"
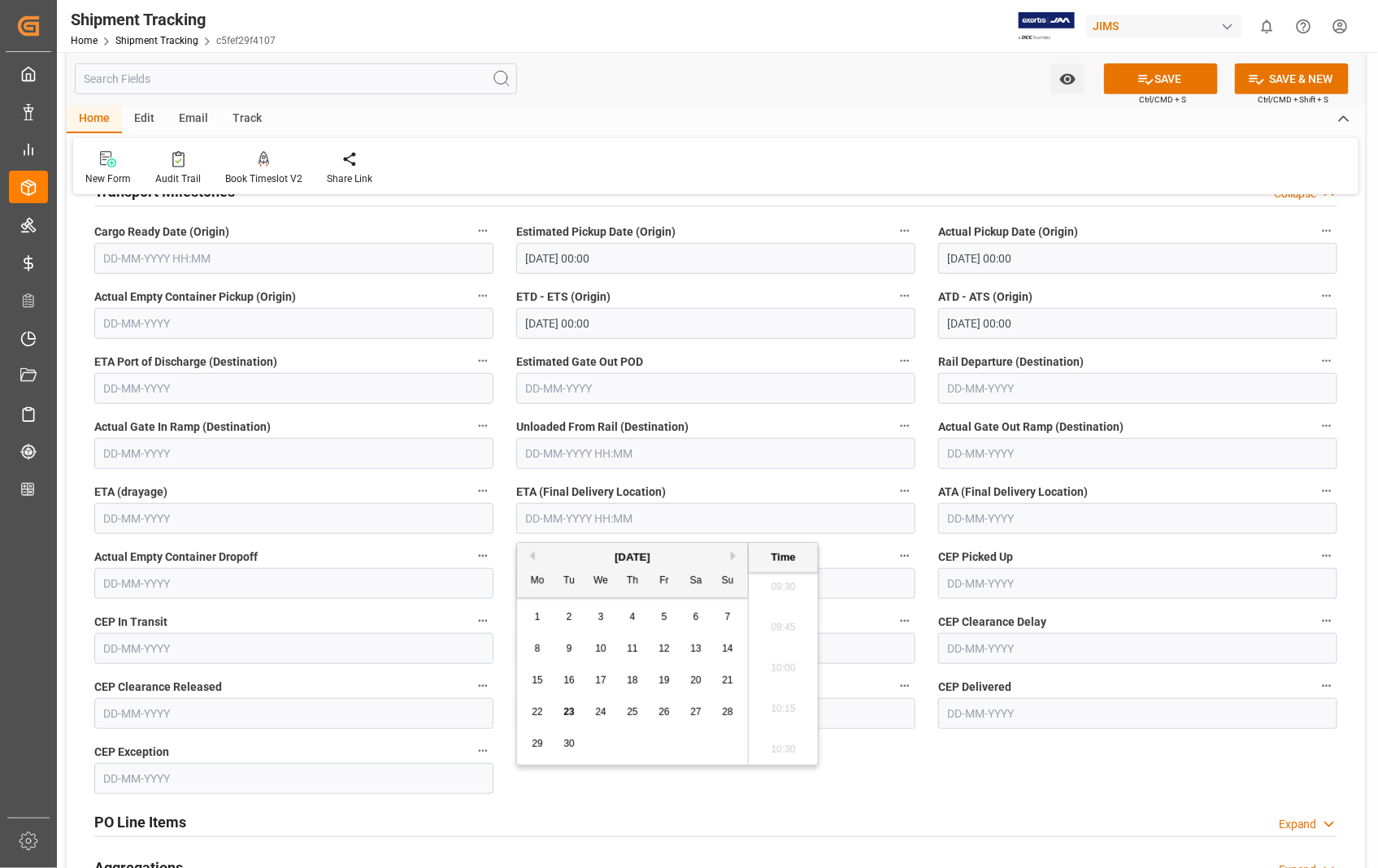
click at [639, 512] on input "text" at bounding box center [715, 518] width 399 height 31
click at [594, 707] on div "24" at bounding box center [601, 713] width 21 height 20
type input "[DATE] 00:00"
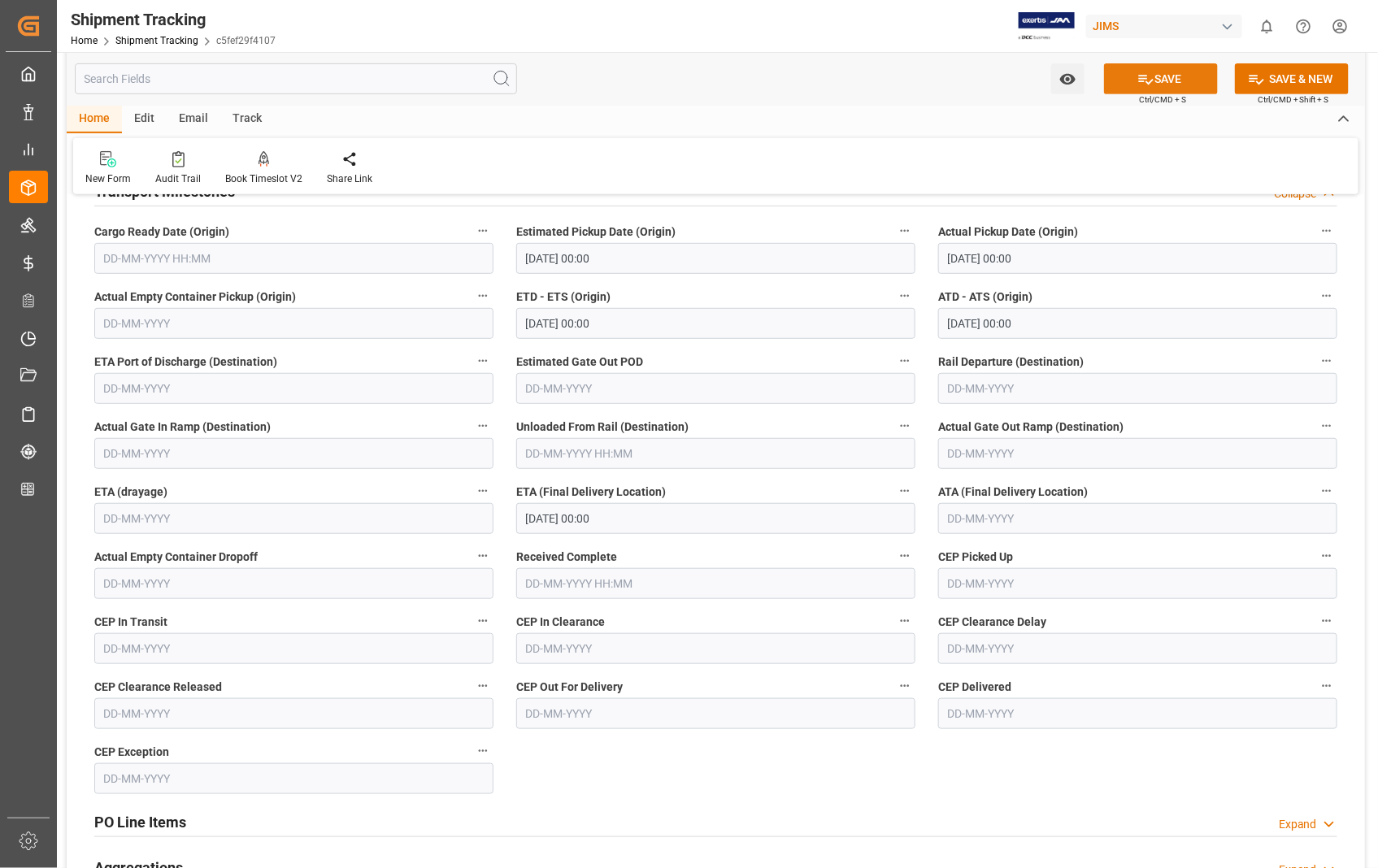
click at [1190, 76] on button "SAVE" at bounding box center [1160, 79] width 114 height 31
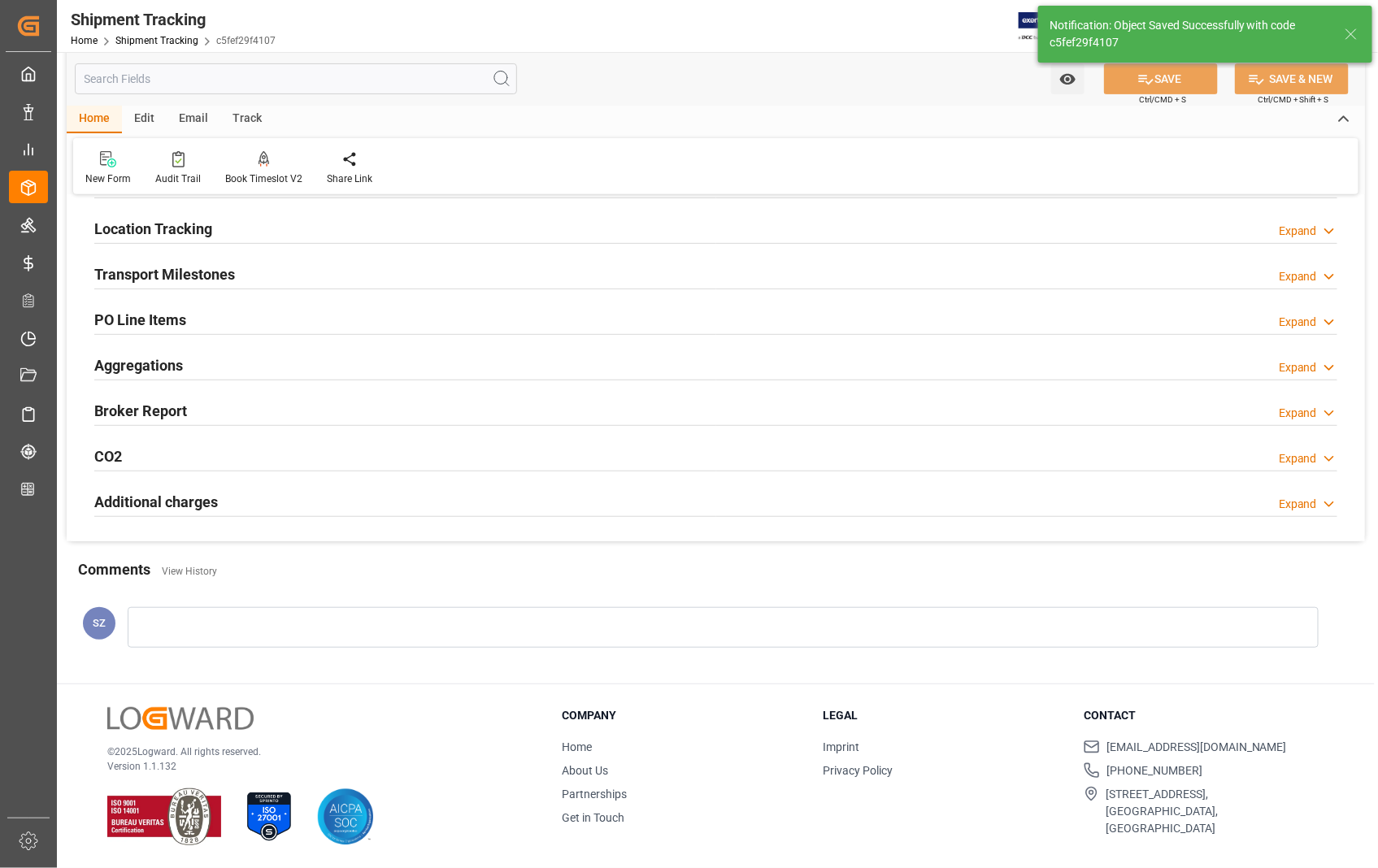
scroll to position [188, 0]
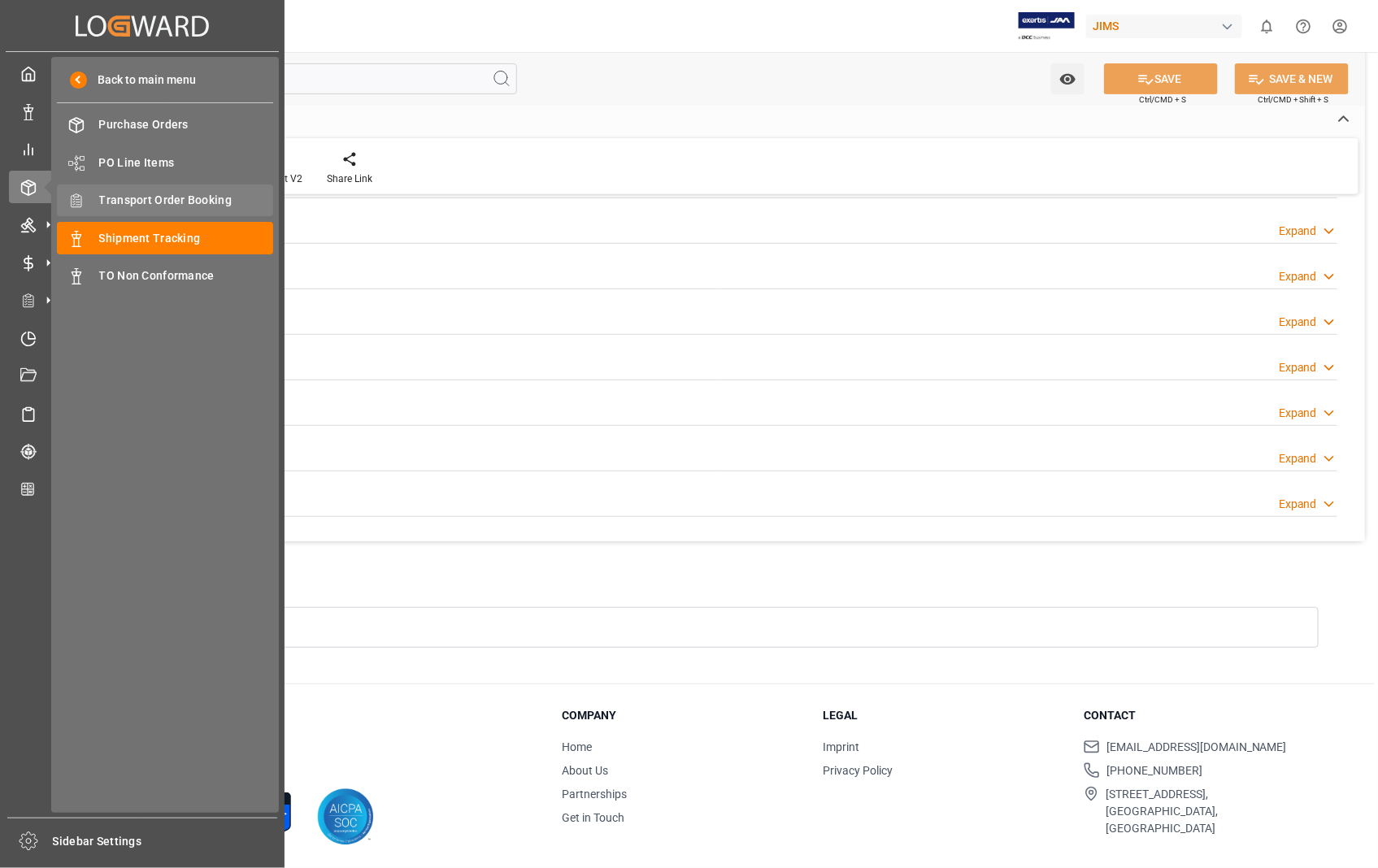
click at [210, 198] on span "Transport Order Booking" at bounding box center [186, 200] width 174 height 17
